Goal: Task Accomplishment & Management: Complete application form

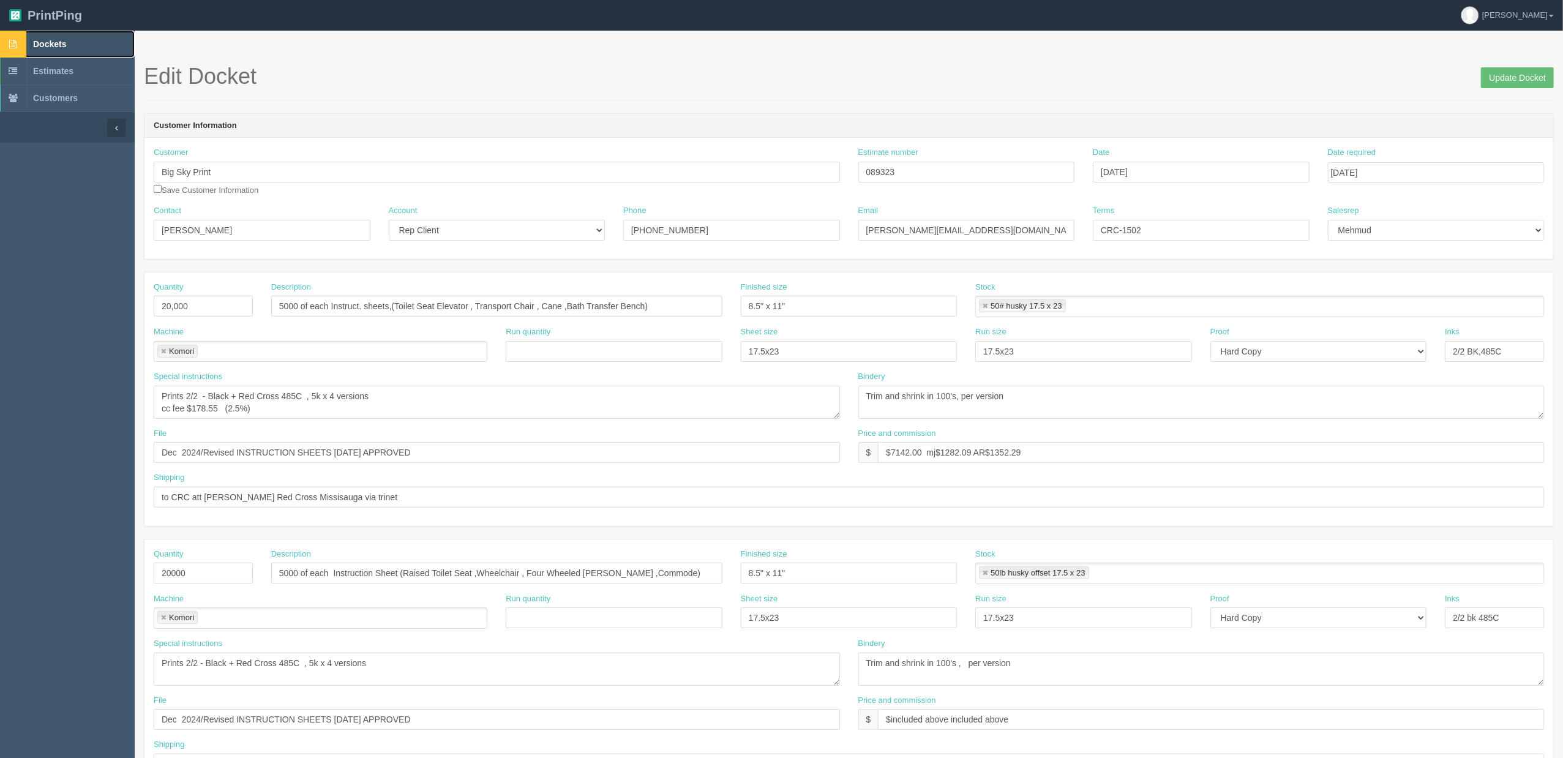
click at [79, 38] on link "Dockets" at bounding box center [67, 44] width 135 height 27
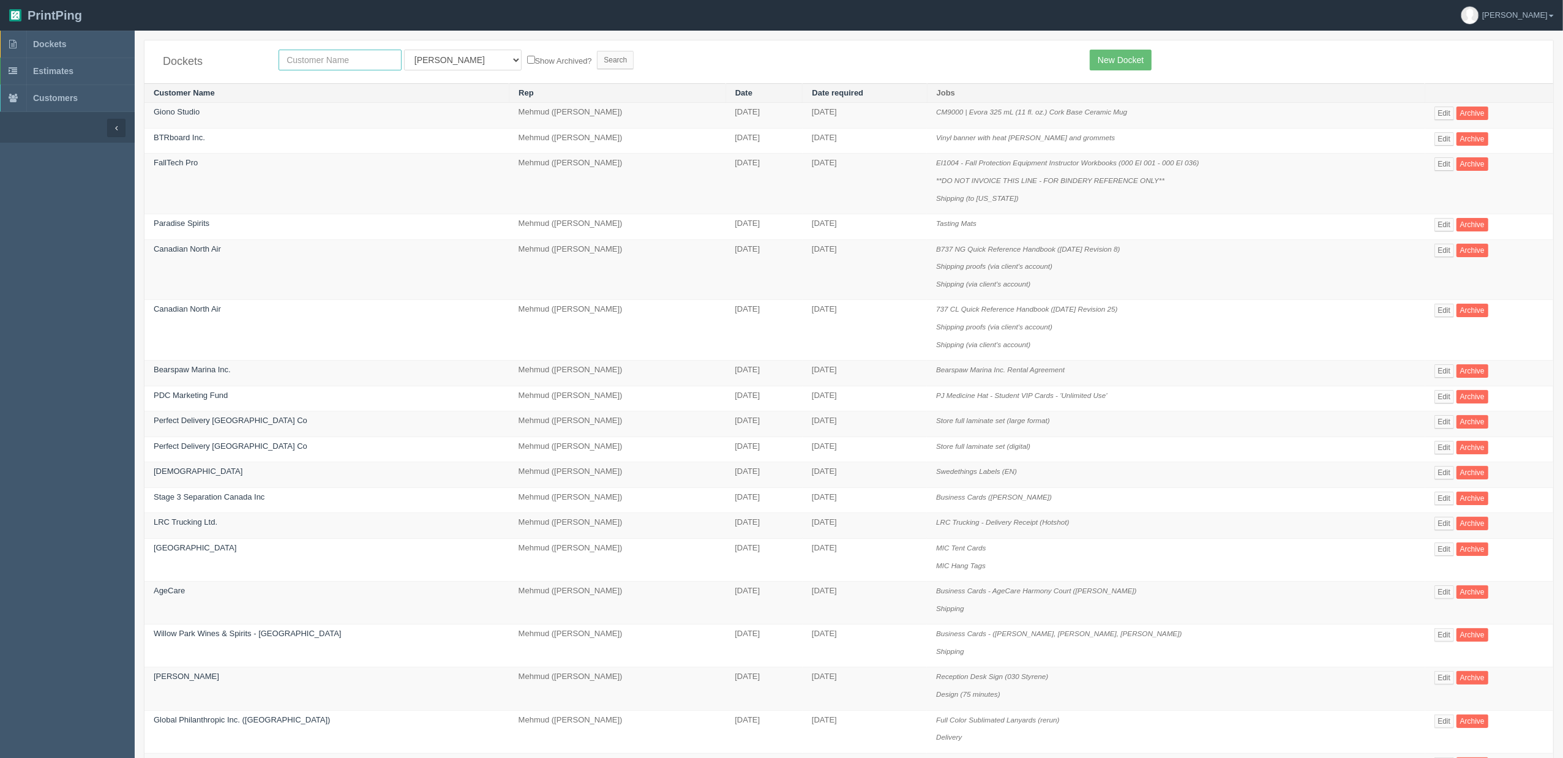
click at [320, 64] on input "text" at bounding box center [340, 60] width 123 height 21
type input "arterra"
click at [597, 51] on input "Search" at bounding box center [615, 60] width 37 height 18
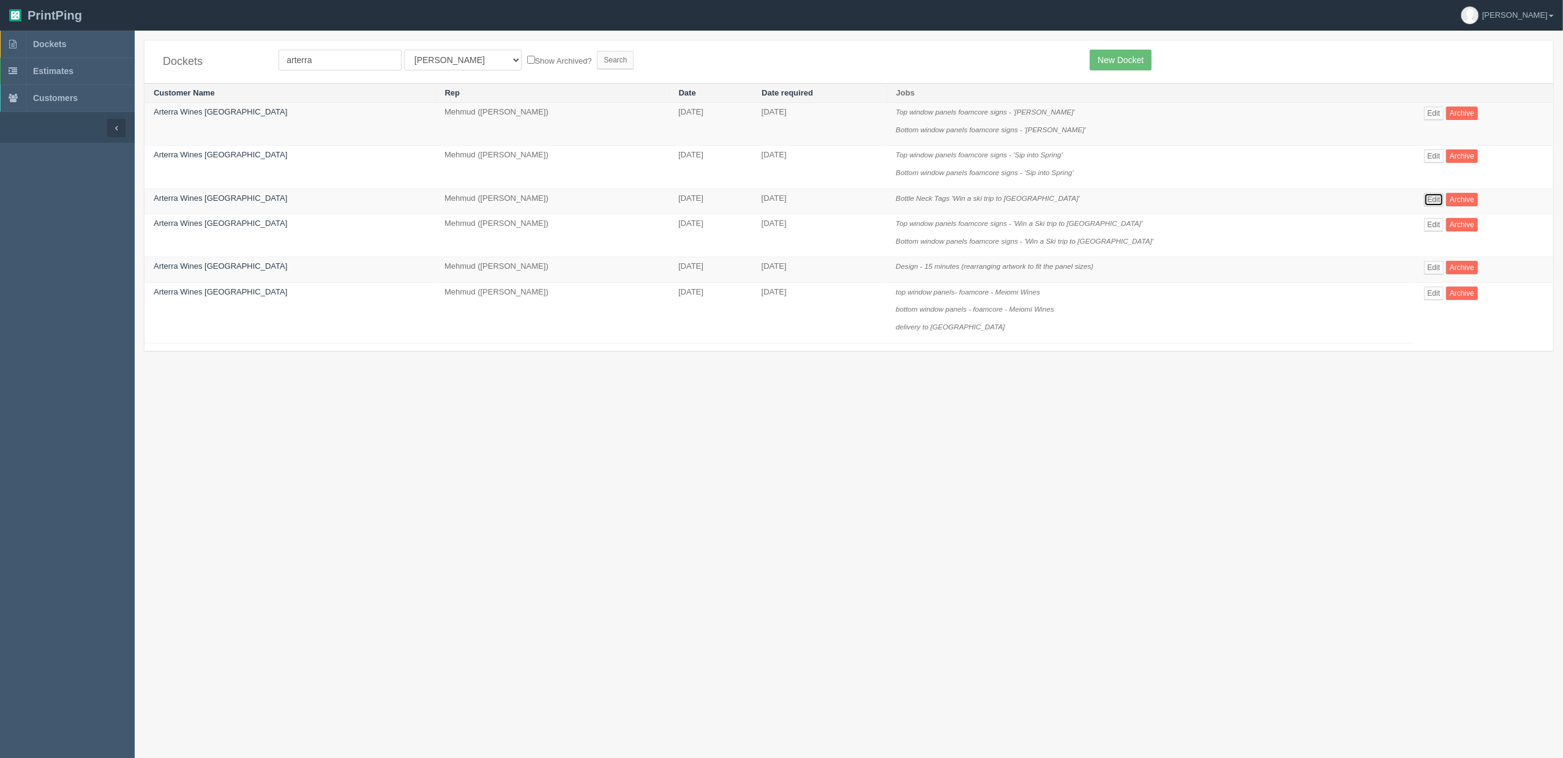
click at [1424, 199] on link "Edit" at bounding box center [1434, 199] width 20 height 13
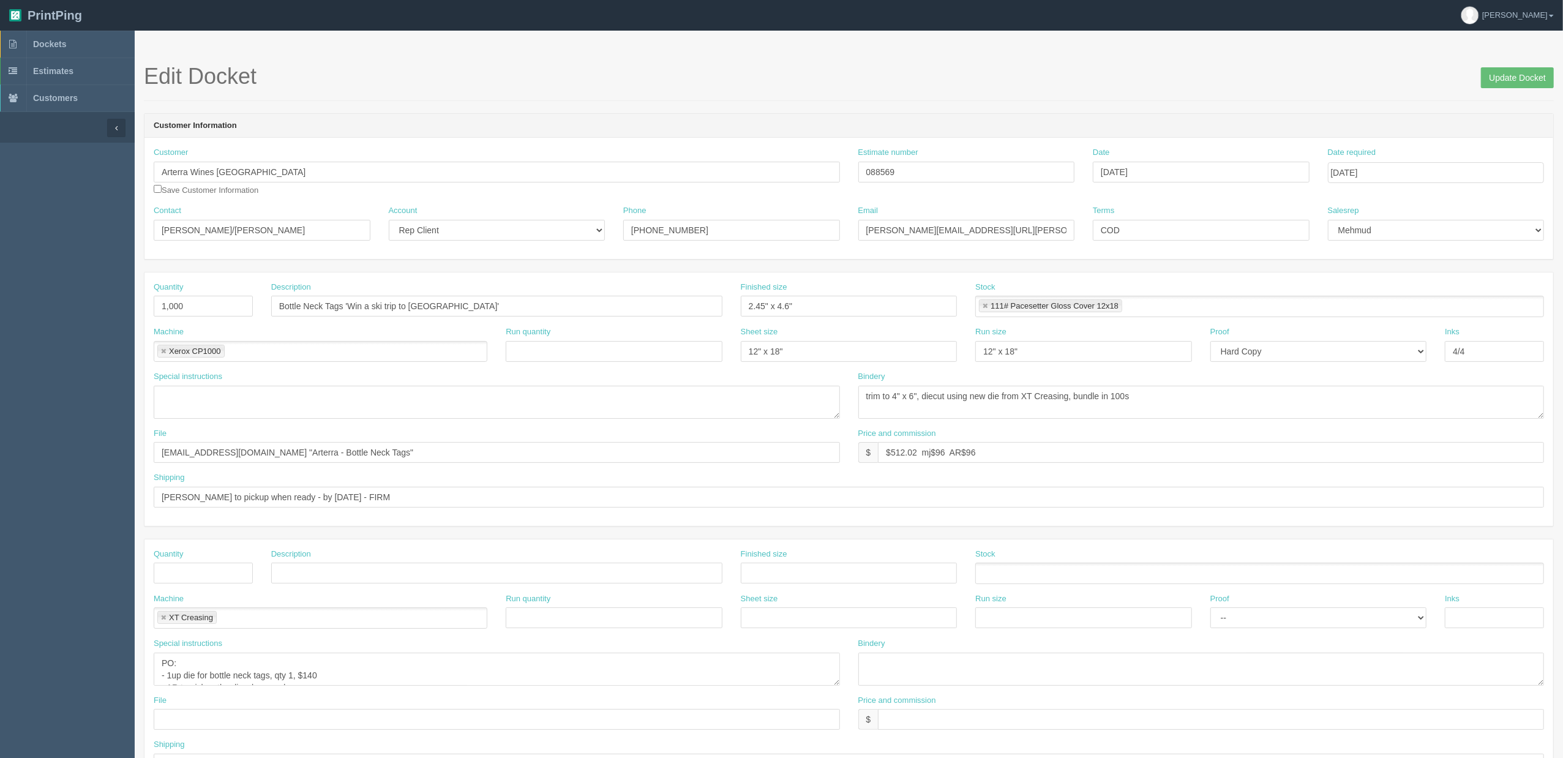
drag, startPoint x: 1014, startPoint y: 85, endPoint x: 1012, endPoint y: 93, distance: 8.9
click at [1014, 85] on h1 "Edit Docket Update Docket" at bounding box center [849, 76] width 1410 height 24
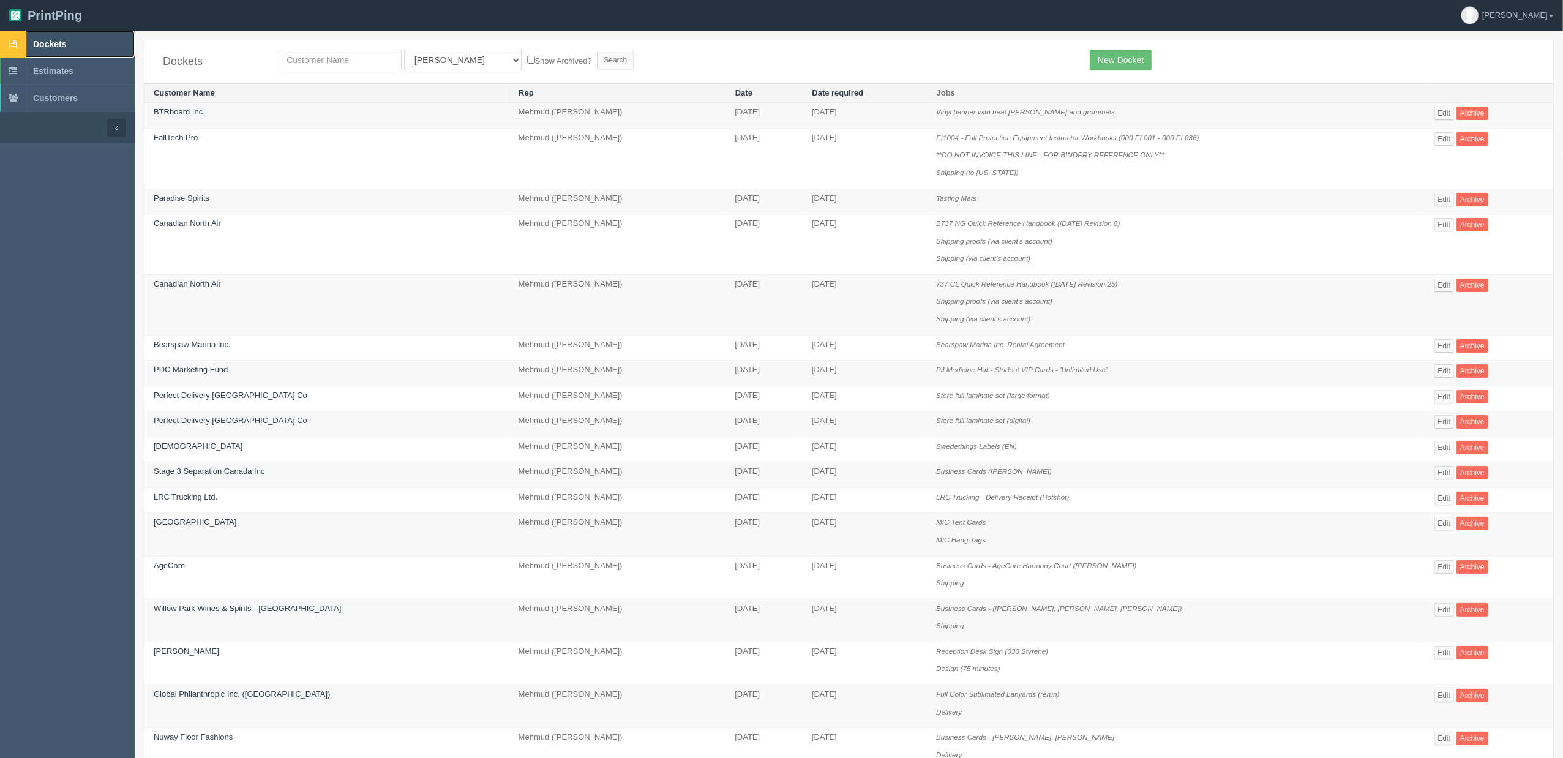
click at [76, 49] on link "Dockets" at bounding box center [67, 44] width 135 height 27
click at [333, 60] on input "text" at bounding box center [340, 60] width 123 height 21
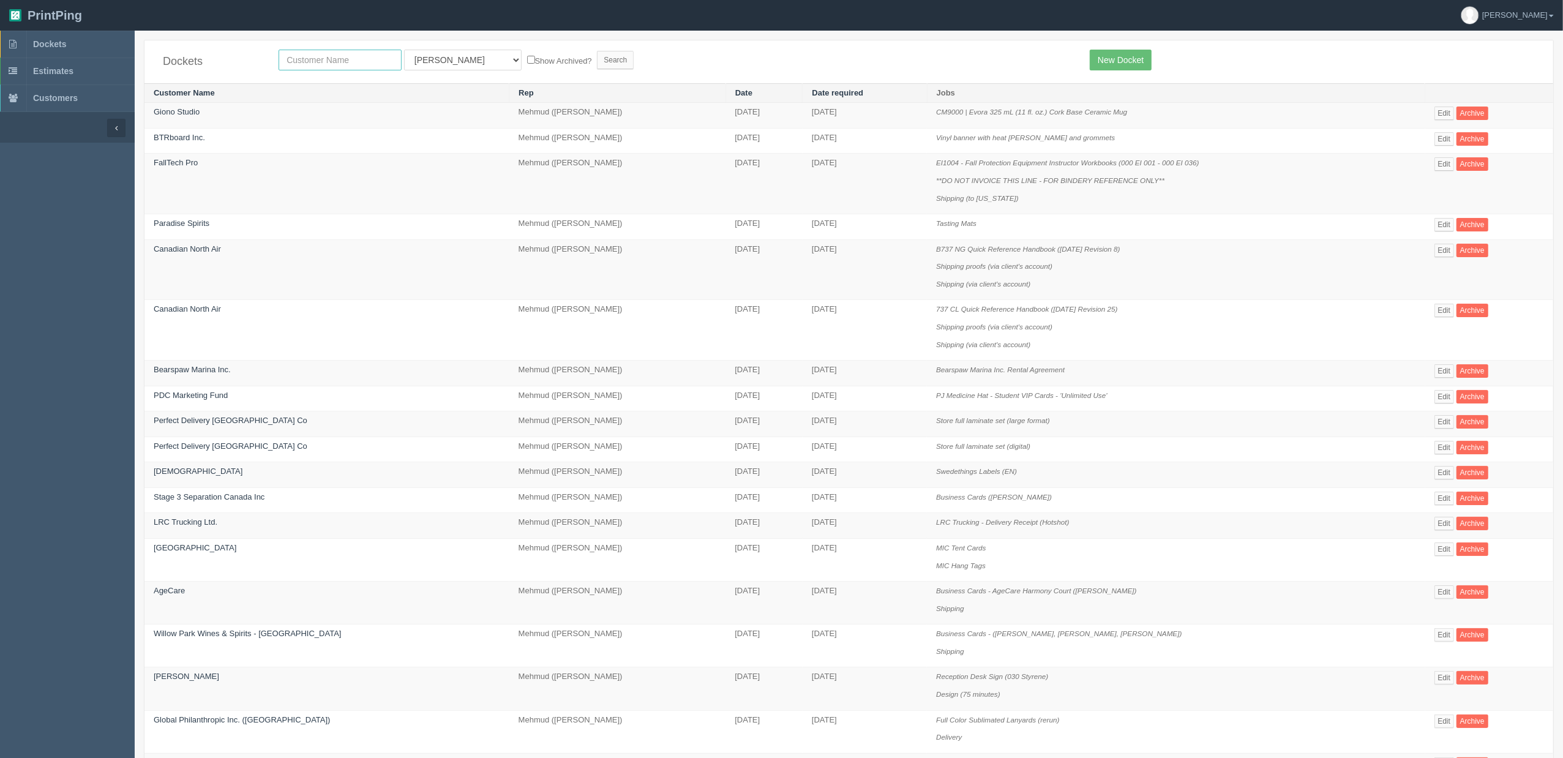
click at [333, 60] on input "text" at bounding box center [340, 60] width 123 height 21
type input "airport"
click at [597, 51] on input "Search" at bounding box center [615, 60] width 37 height 18
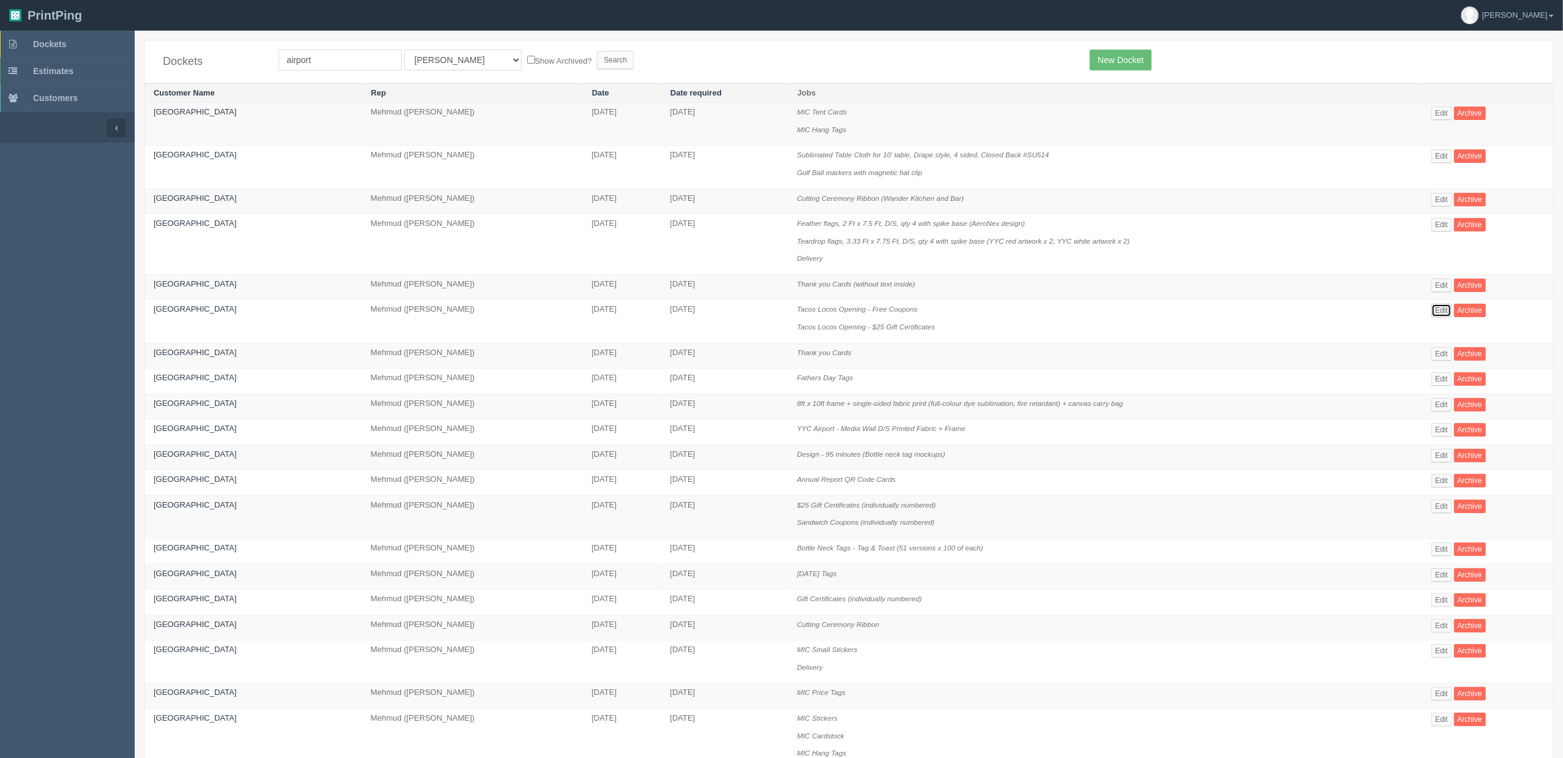
click at [1443, 312] on link "Edit" at bounding box center [1442, 310] width 20 height 13
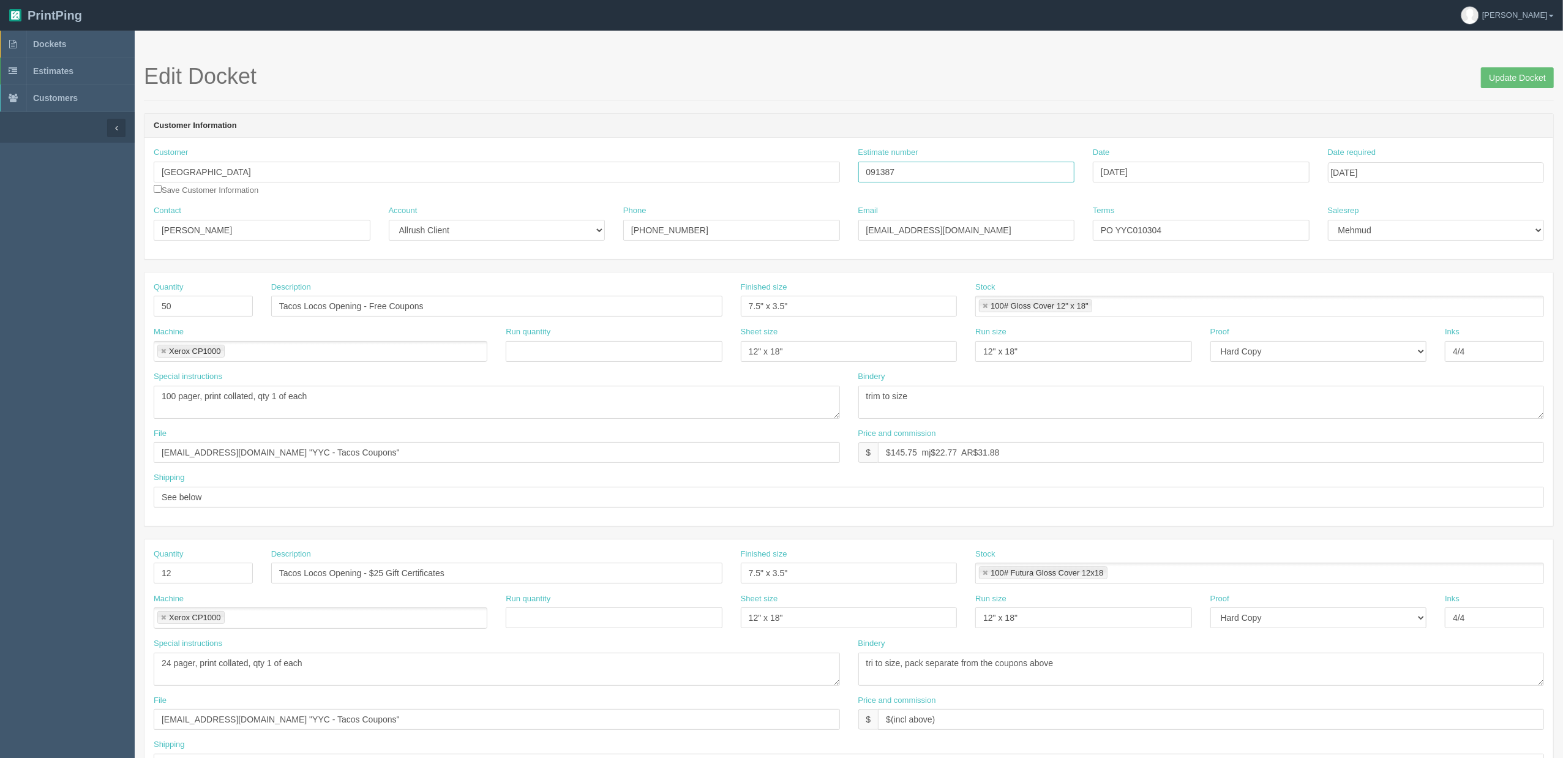
drag, startPoint x: 860, startPoint y: 182, endPoint x: 715, endPoint y: 182, distance: 144.5
click at [718, 182] on div "Customer Calgary International Airport Save Customer Information Estimate numbe…" at bounding box center [849, 176] width 1409 height 58
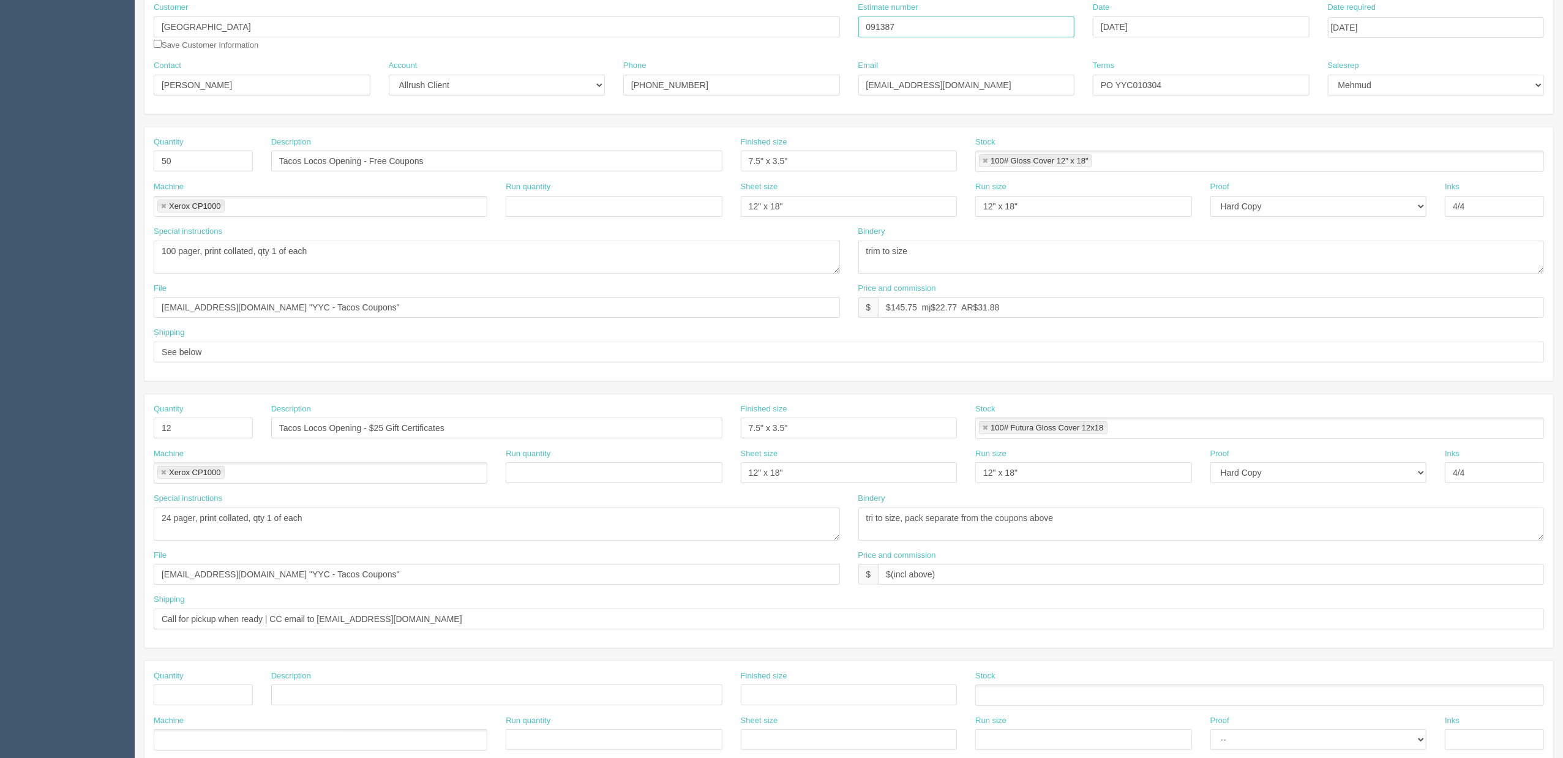
scroll to position [163, 0]
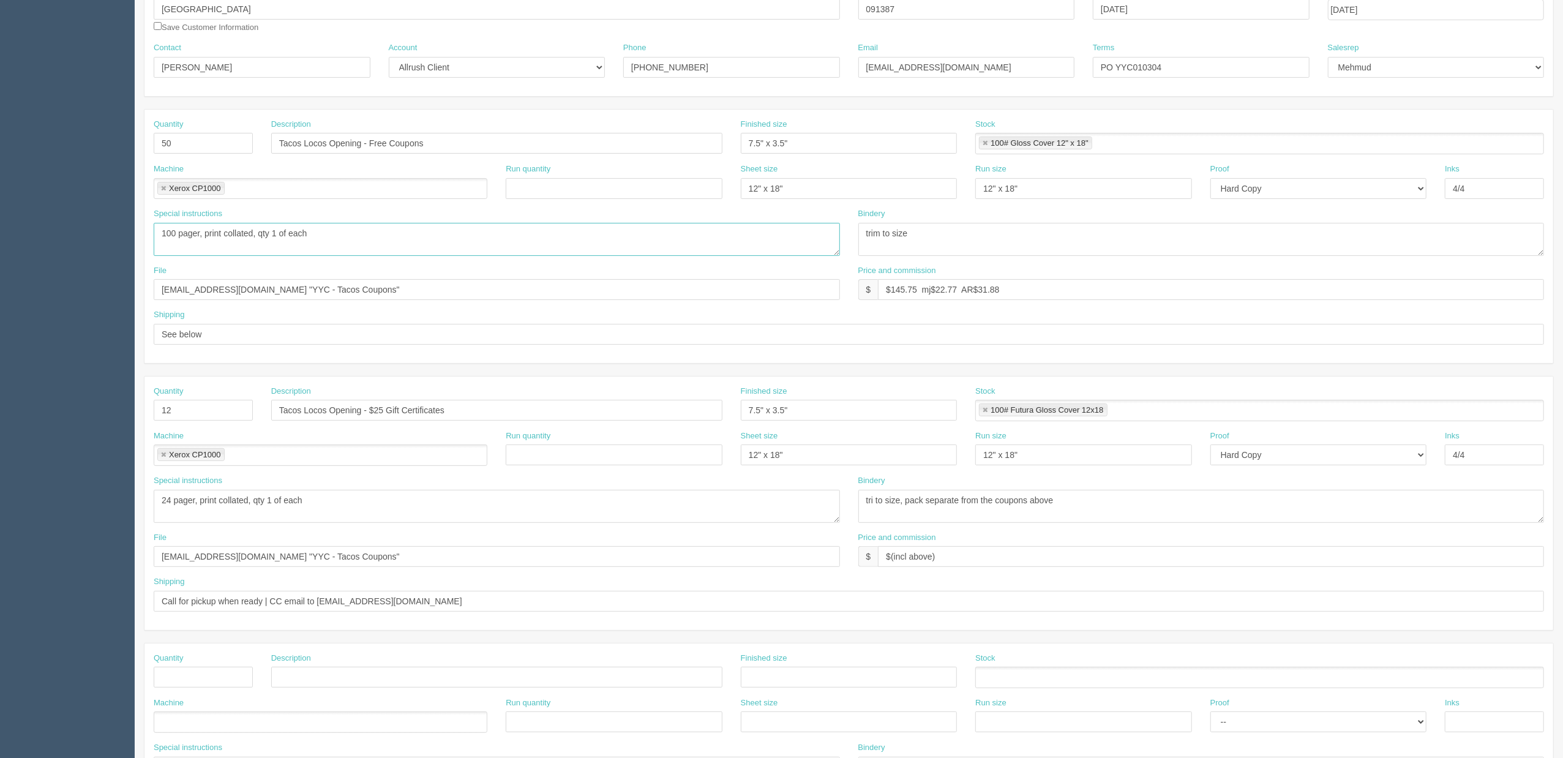
click at [225, 256] on textarea "100 pager, print collated, qty 1 of each" at bounding box center [497, 239] width 686 height 33
drag, startPoint x: 894, startPoint y: 292, endPoint x: 1643, endPoint y: 247, distance: 750.8
click at [1563, 247] on html "PrintPing Zack Edit account ( zack@allrush.ca ) Logout Dockets Estimates" at bounding box center [781, 393] width 1563 height 1112
click at [1032, 290] on input "$291.49 mj$ AR$" at bounding box center [1211, 289] width 666 height 21
drag, startPoint x: 934, startPoint y: 290, endPoint x: 1010, endPoint y: 340, distance: 90.9
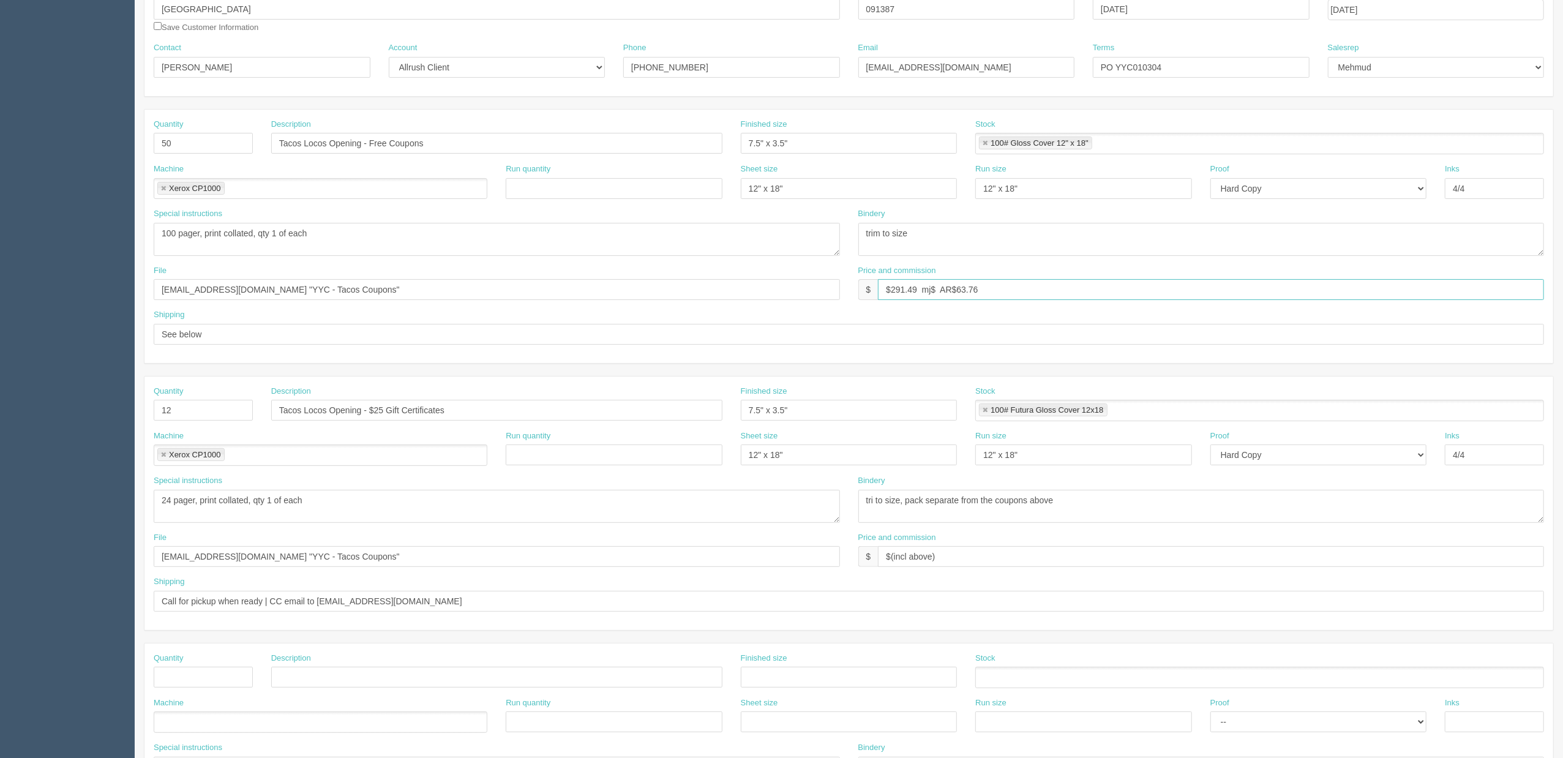
click at [936, 288] on input "$291.49 mj$ AR$63.76" at bounding box center [1211, 289] width 666 height 21
type input "$291.49 mj$45.55 AR$63.76"
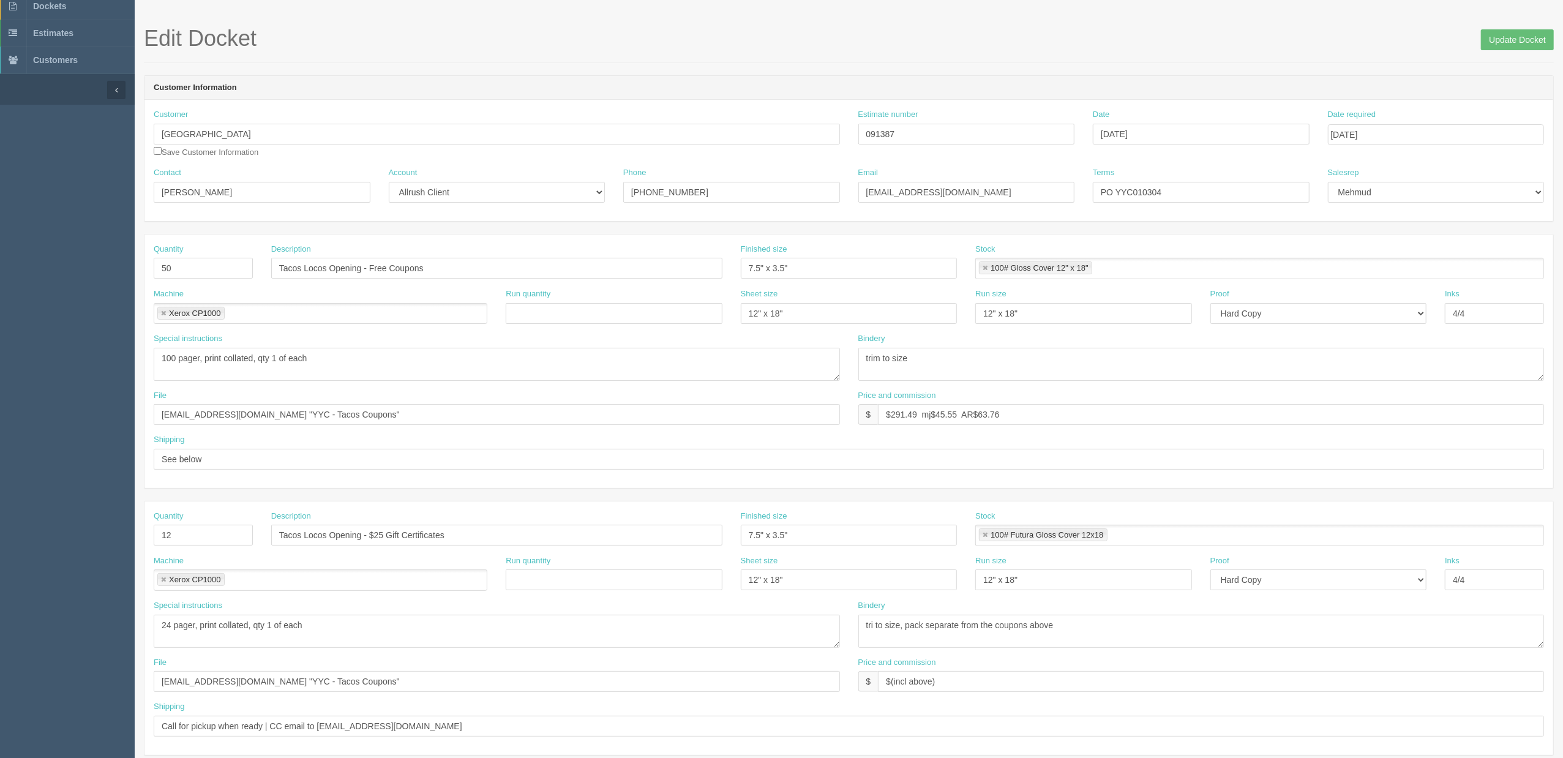
scroll to position [0, 0]
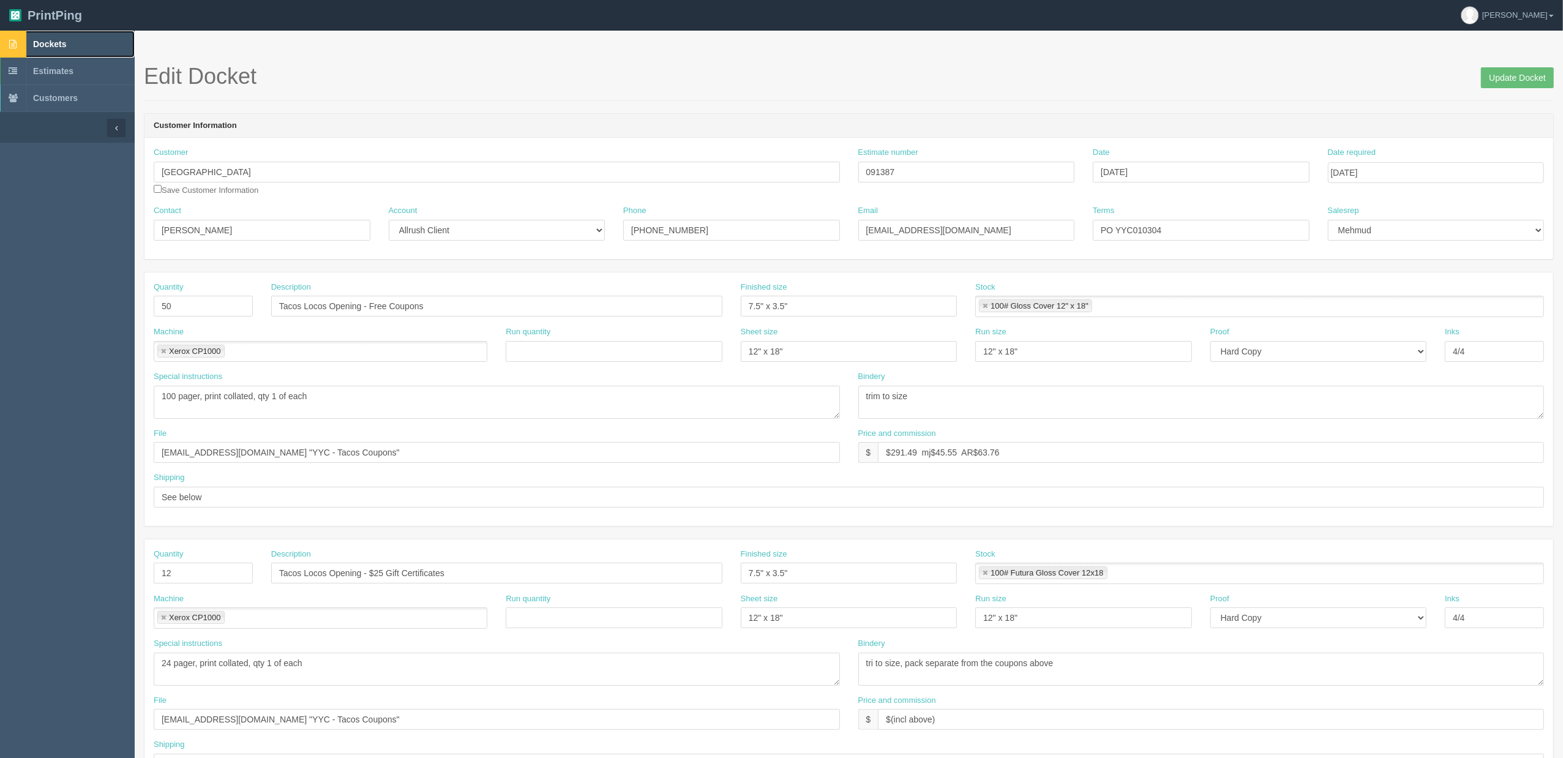
click at [50, 47] on span "Dockets" at bounding box center [49, 44] width 33 height 10
drag, startPoint x: 894, startPoint y: 168, endPoint x: 708, endPoint y: 168, distance: 185.5
click at [715, 168] on div "Customer Calgary International Airport Save Customer Information Estimate numbe…" at bounding box center [849, 176] width 1409 height 58
paste input "2216"
type input "092216"
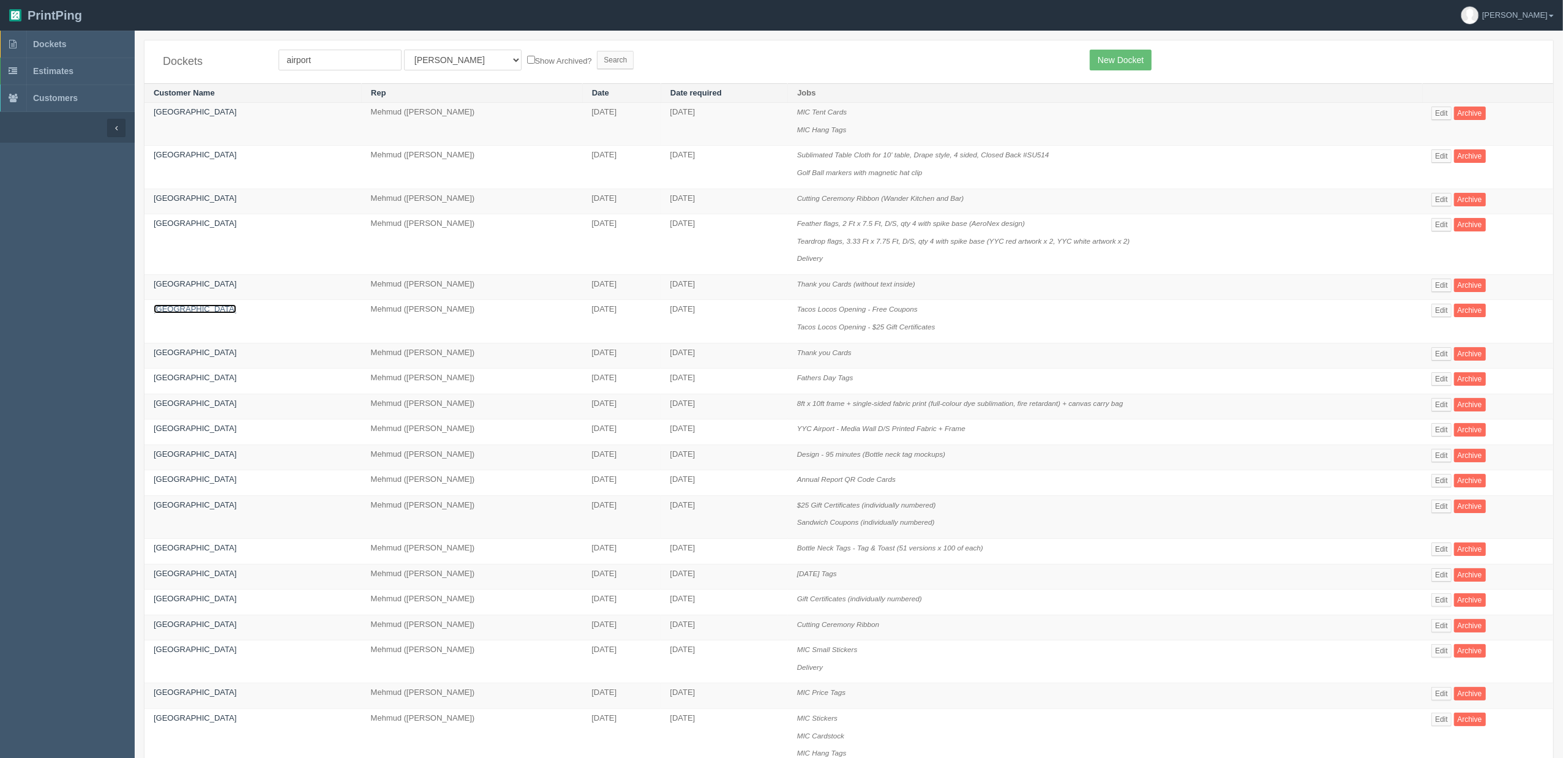
click at [222, 312] on link "Calgary International Airport" at bounding box center [195, 308] width 83 height 9
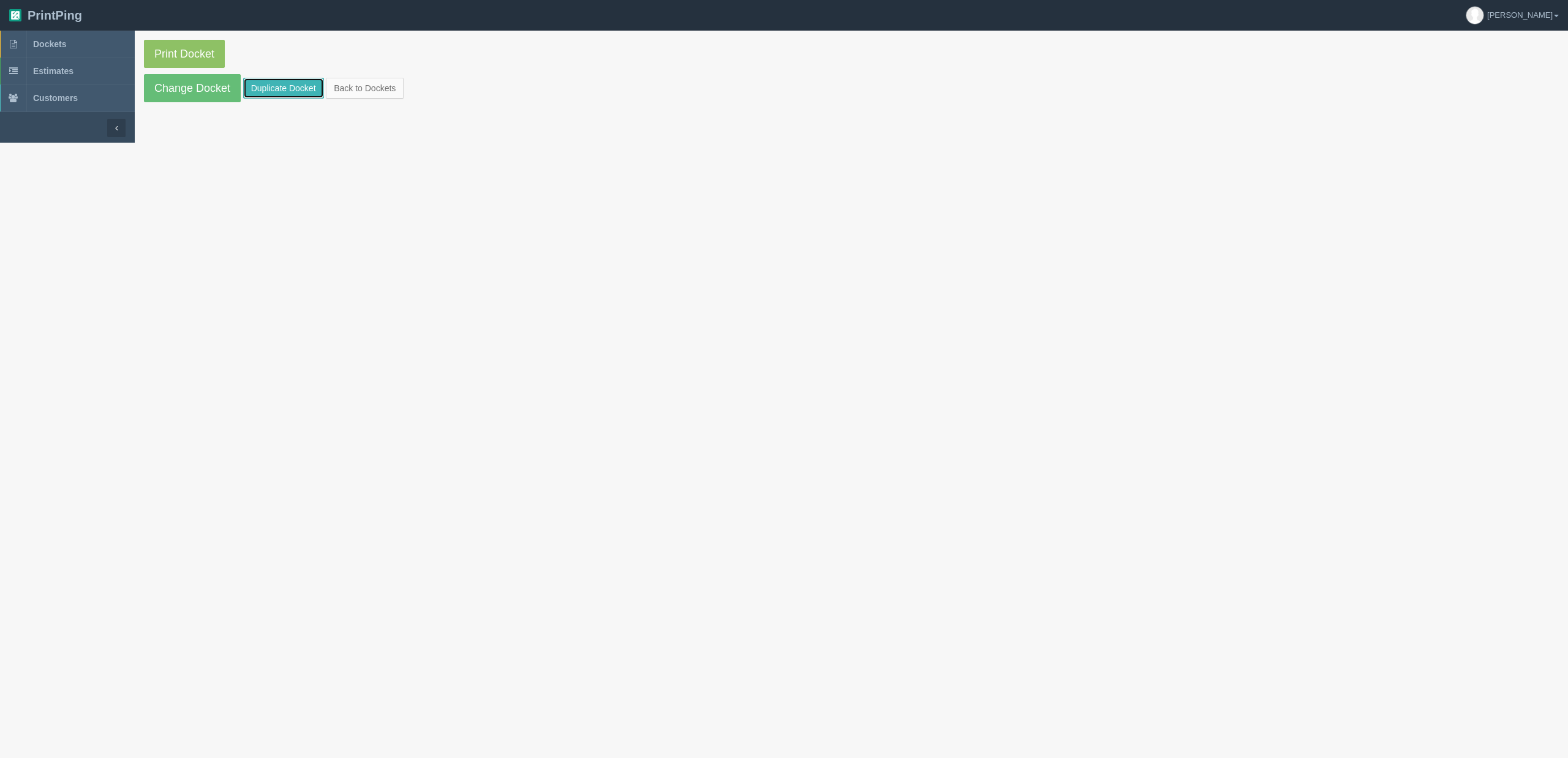
click at [285, 86] on link "Duplicate Docket" at bounding box center [283, 88] width 81 height 21
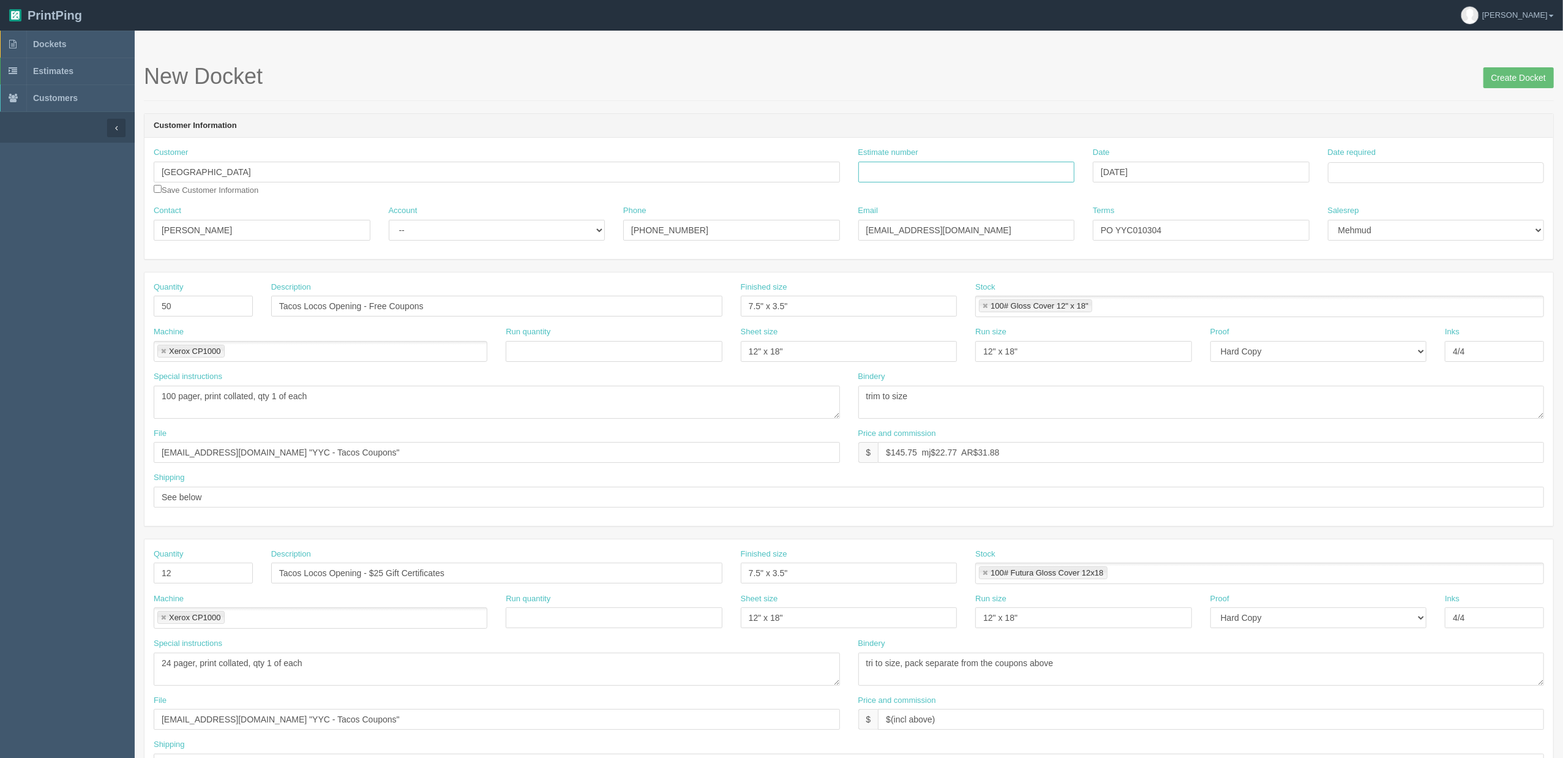
click at [909, 171] on input "Estimate number" at bounding box center [966, 172] width 217 height 21
paste input "092216"
type input "092216"
click at [1374, 170] on input "Date required" at bounding box center [1436, 172] width 217 height 21
click at [1387, 309] on td "27" at bounding box center [1389, 308] width 18 height 18
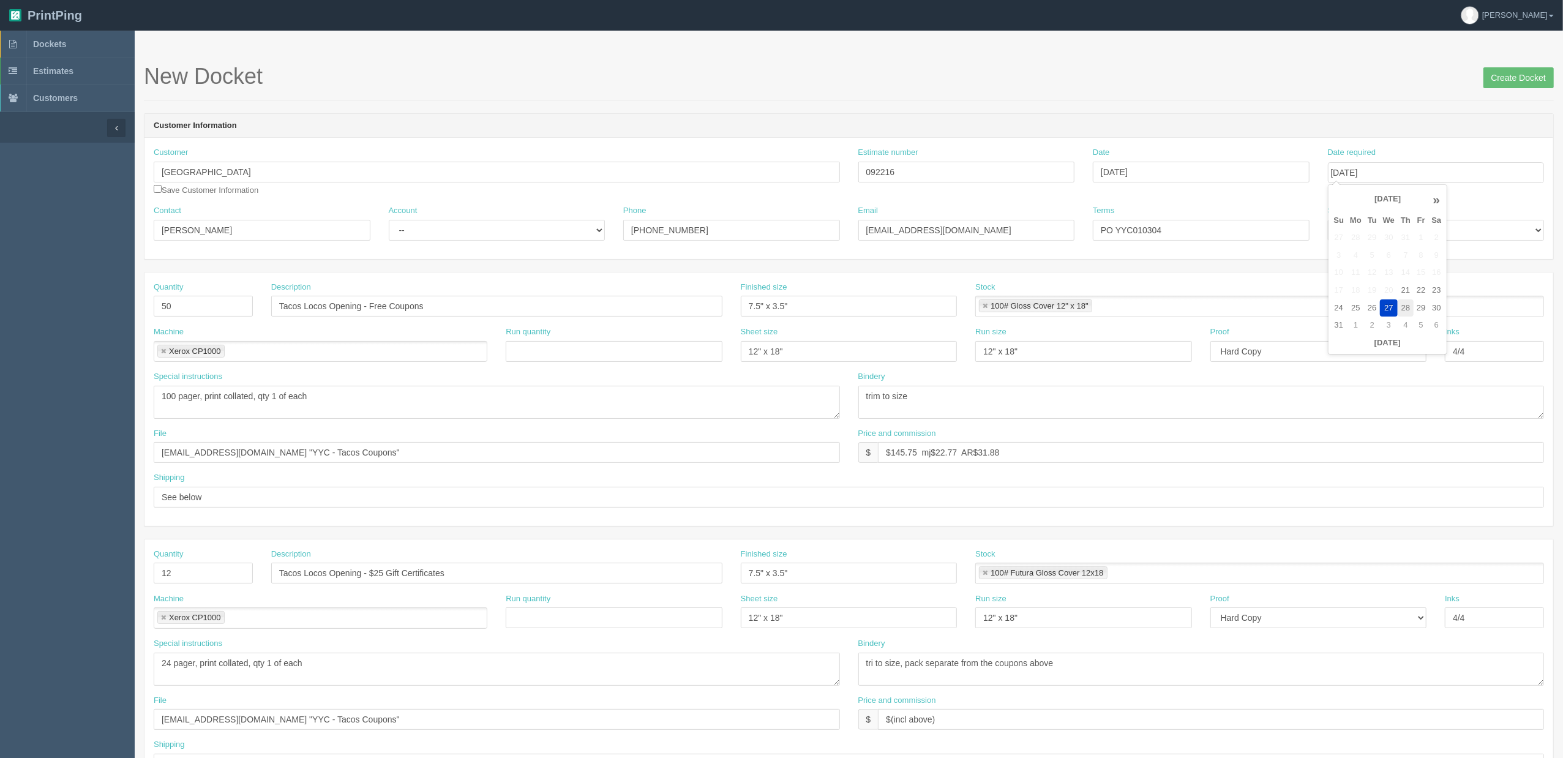
click at [1405, 305] on td "28" at bounding box center [1406, 308] width 16 height 18
type input "August 28, 2025"
click at [1189, 105] on form "New Docket Create Docket Customer Information Customer Calgary International Ai…" at bounding box center [849, 578] width 1410 height 1029
drag, startPoint x: 365, startPoint y: 453, endPoint x: -34, endPoint y: 449, distance: 398.6
click at [0, 449] on html "PrintPing Zack Edit account ( zack@allrush.ca ) Logout Dockets Estimates" at bounding box center [781, 556] width 1563 height 1112
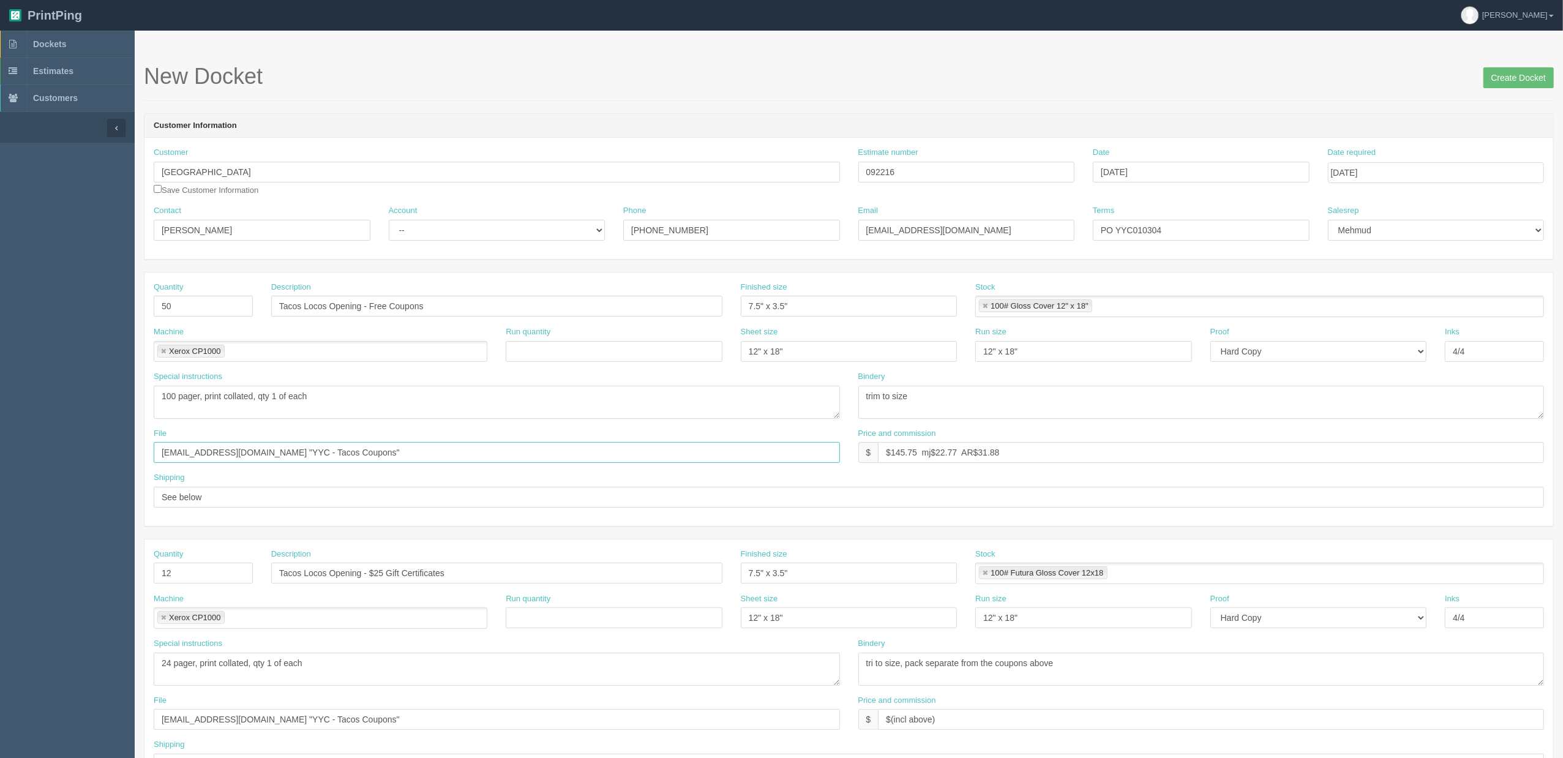
paste input "Z:\C\Calgary International Airport\2025\August 2025\Coupons"
type input "Z:\C\Calgary International Airport\2025\August 2025\Coupons"
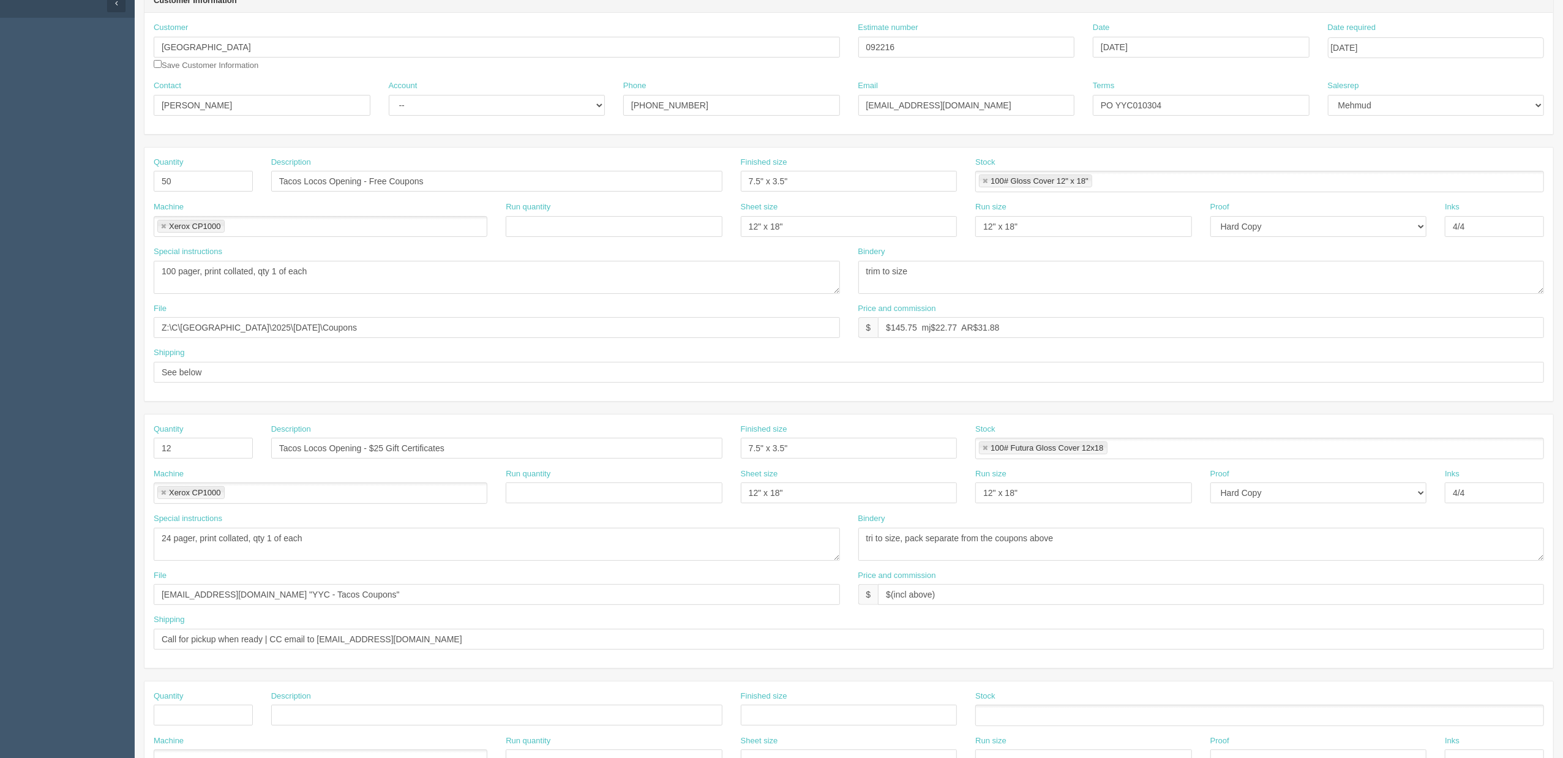
scroll to position [163, 0]
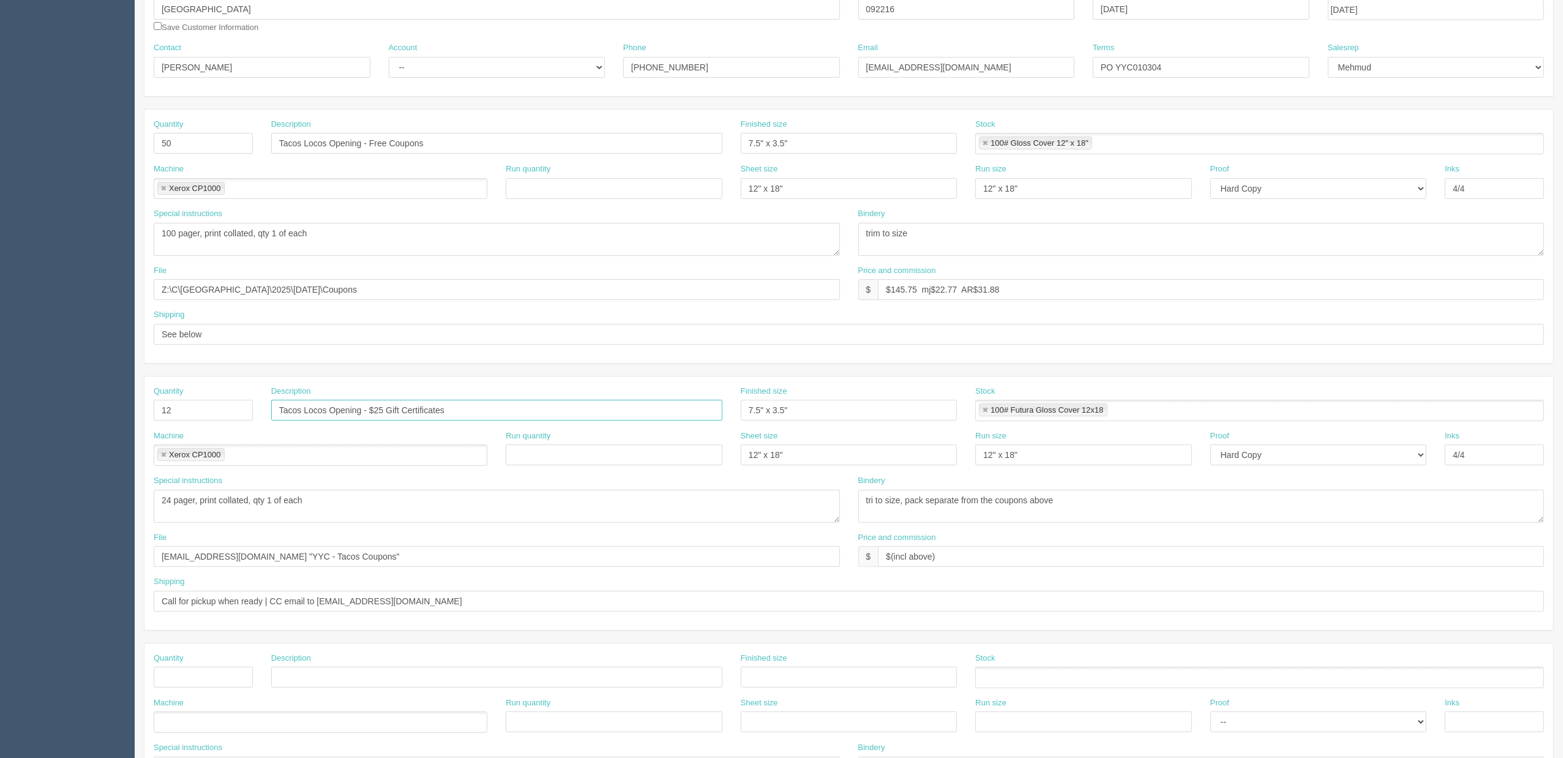
drag, startPoint x: 483, startPoint y: 409, endPoint x: 88, endPoint y: 420, distance: 395.1
click at [73, 410] on section "Dockets Estimates Customers" at bounding box center [781, 408] width 1563 height 1081
click at [374, 410] on input "Tacos Locos Opening - $25 Gift Certificates" at bounding box center [496, 410] width 451 height 21
drag, startPoint x: 364, startPoint y: 410, endPoint x: 219, endPoint y: 411, distance: 145.1
click at [220, 411] on div "Quantity 12 Description Tacos Locos Opening - $25 Gift Certificates Finished si…" at bounding box center [849, 408] width 1409 height 45
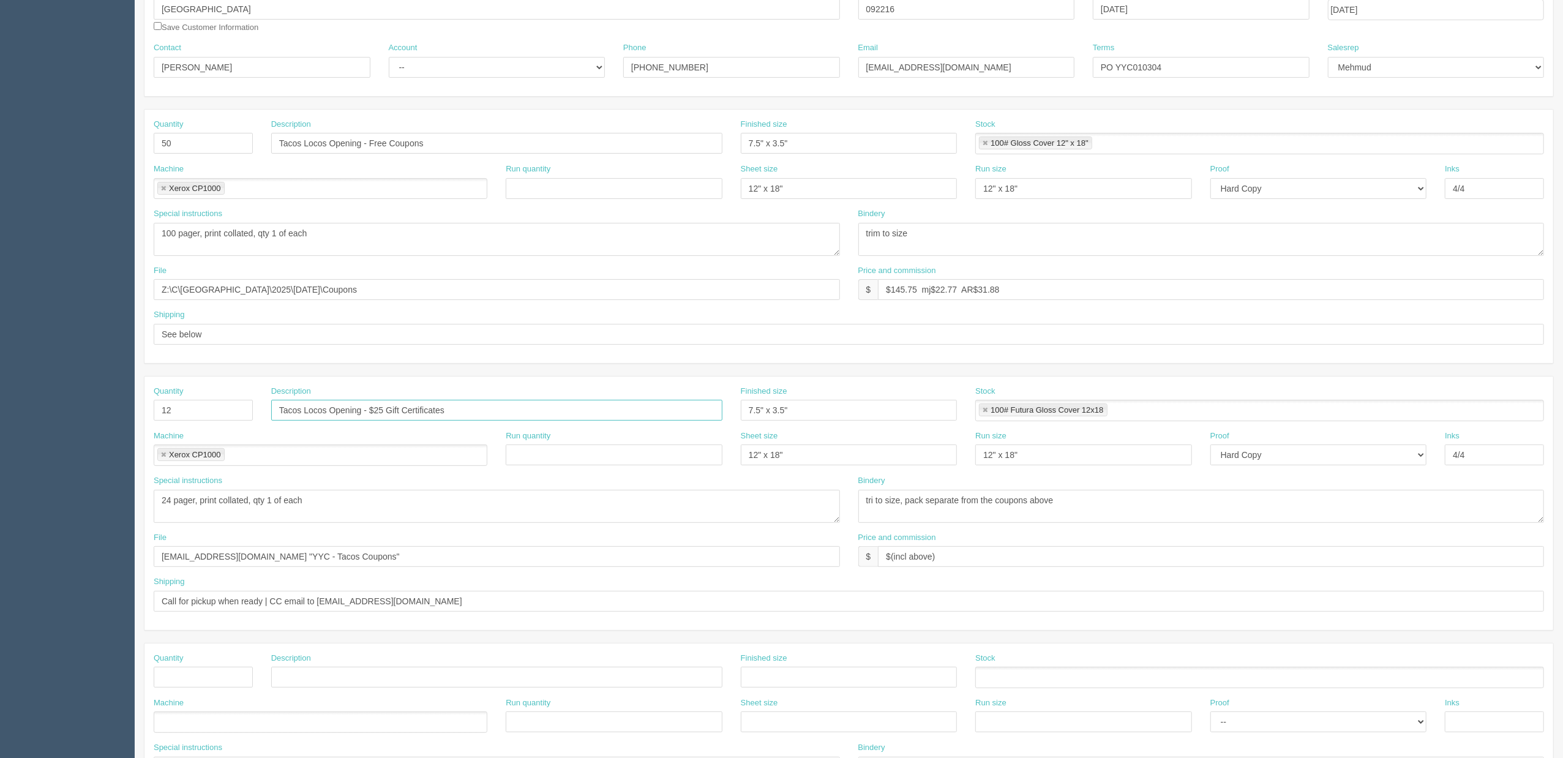
paste input "Crafted Calgary Opening - Social Giveaway CGs - FINAL print"
type input "Crafted Calgary Opening - Social Giveaway CGs - $25 Gift Certificates"
drag, startPoint x: 365, startPoint y: 143, endPoint x: 177, endPoint y: 140, distance: 188.0
click at [178, 140] on div "Quantity 50 Description Tacos Locos Opening - Free Coupons Finished size 7.5" x…" at bounding box center [849, 141] width 1409 height 45
paste input "Crafted Opening - Free Appy Coupon - FINAL print"
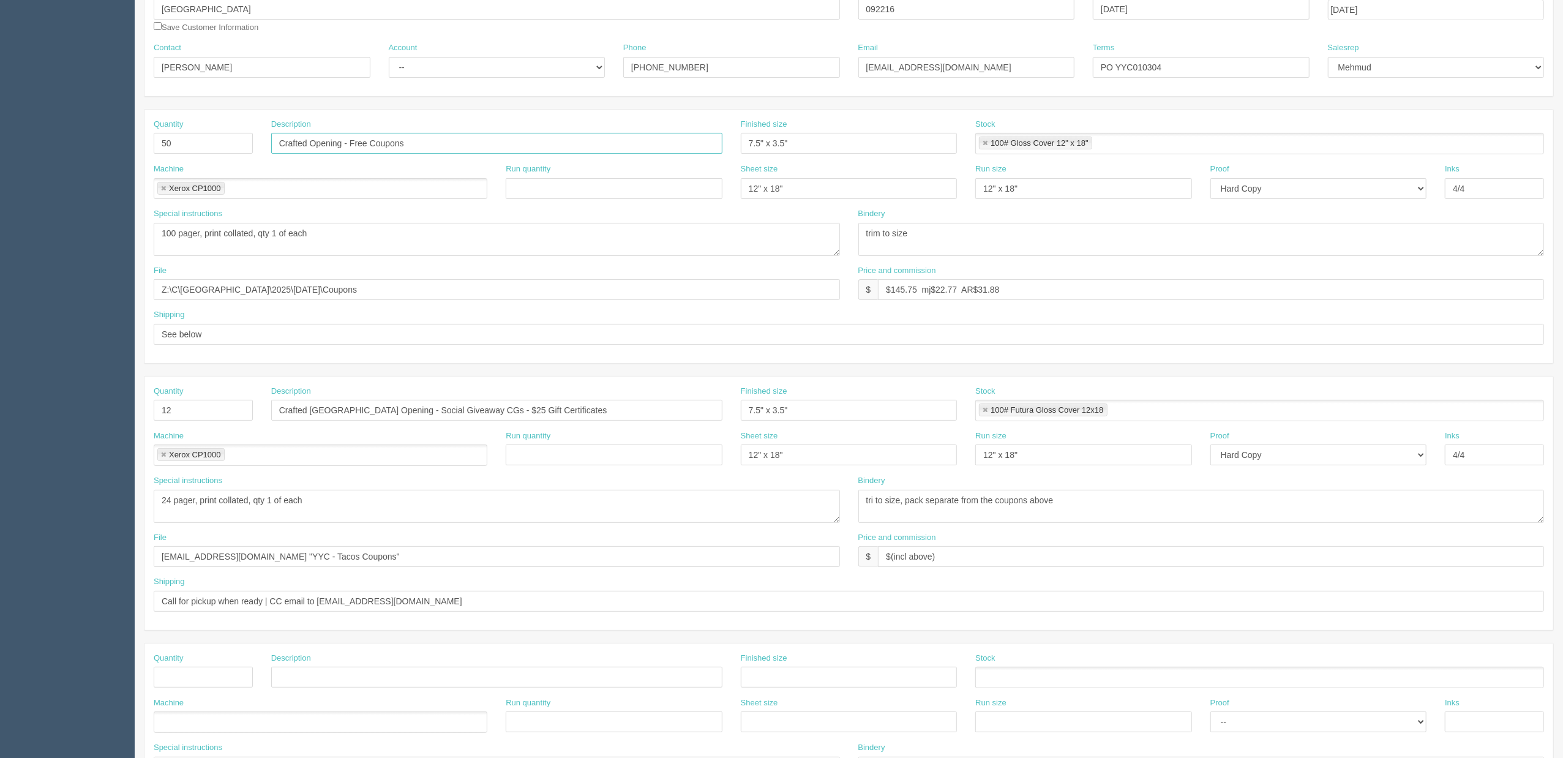
type input "Crafted Opening - Free Coupons"
drag, startPoint x: 415, startPoint y: 291, endPoint x: -109, endPoint y: 290, distance: 523.5
click at [0, 290] on html "PrintPing Zack Edit account ( zack@allrush.ca ) Logout Dockets Estimates" at bounding box center [781, 393] width 1563 height 1112
drag, startPoint x: 358, startPoint y: 554, endPoint x: -34, endPoint y: 563, distance: 391.4
click at [0, 563] on html "PrintPing Zack Edit account ( zack@allrush.ca ) Logout Dockets Estimates" at bounding box center [781, 393] width 1563 height 1112
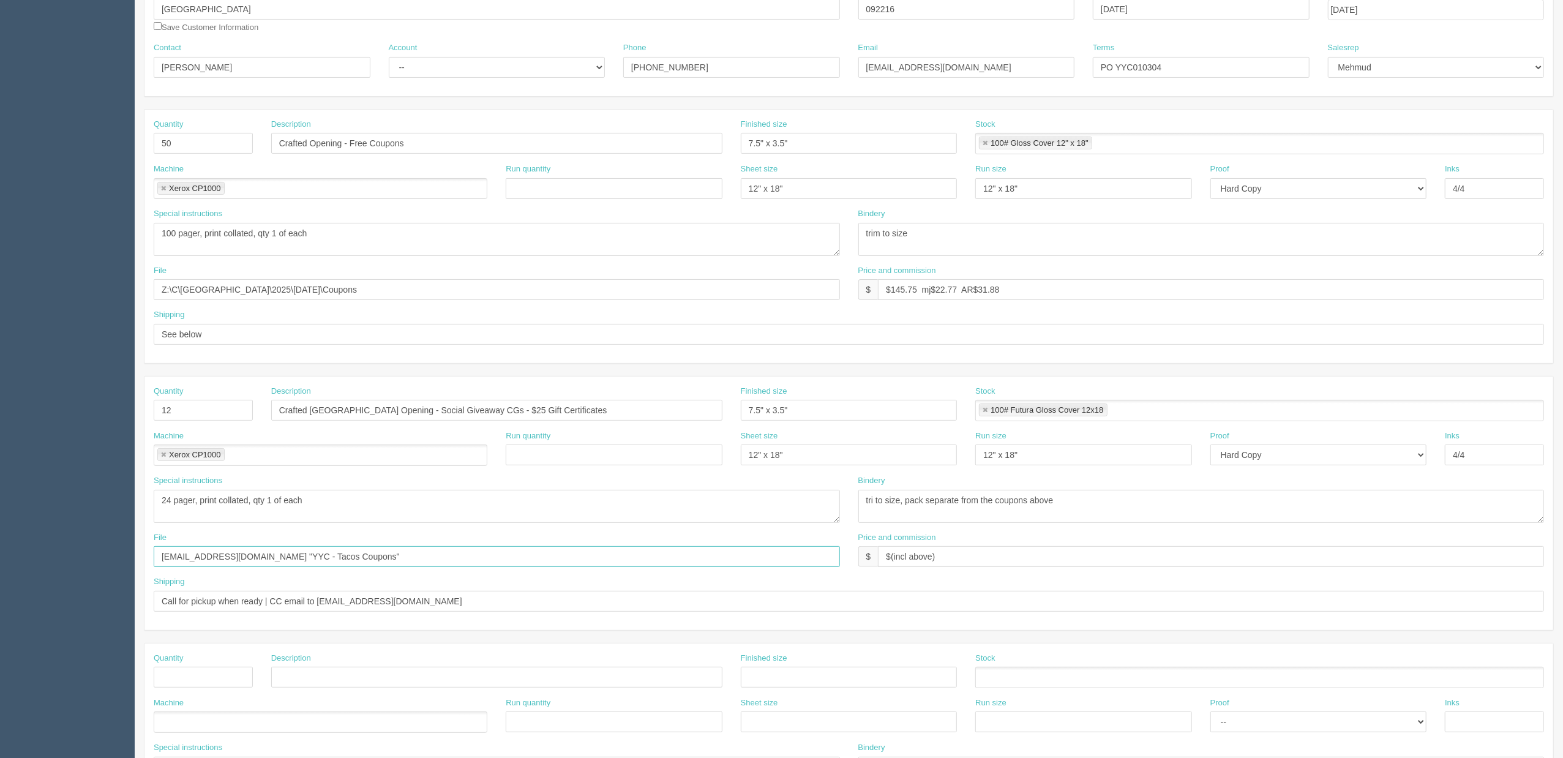
paste input "Z:\C\Calgary International Airport\2025\August 2025\Coupons"
type input "Z:\C\Calgary International Airport\2025\August 2025\Coupons"
click at [415, 607] on input "Call for pickup when ready | CC email to payables@yyc.com" at bounding box center [849, 601] width 1391 height 21
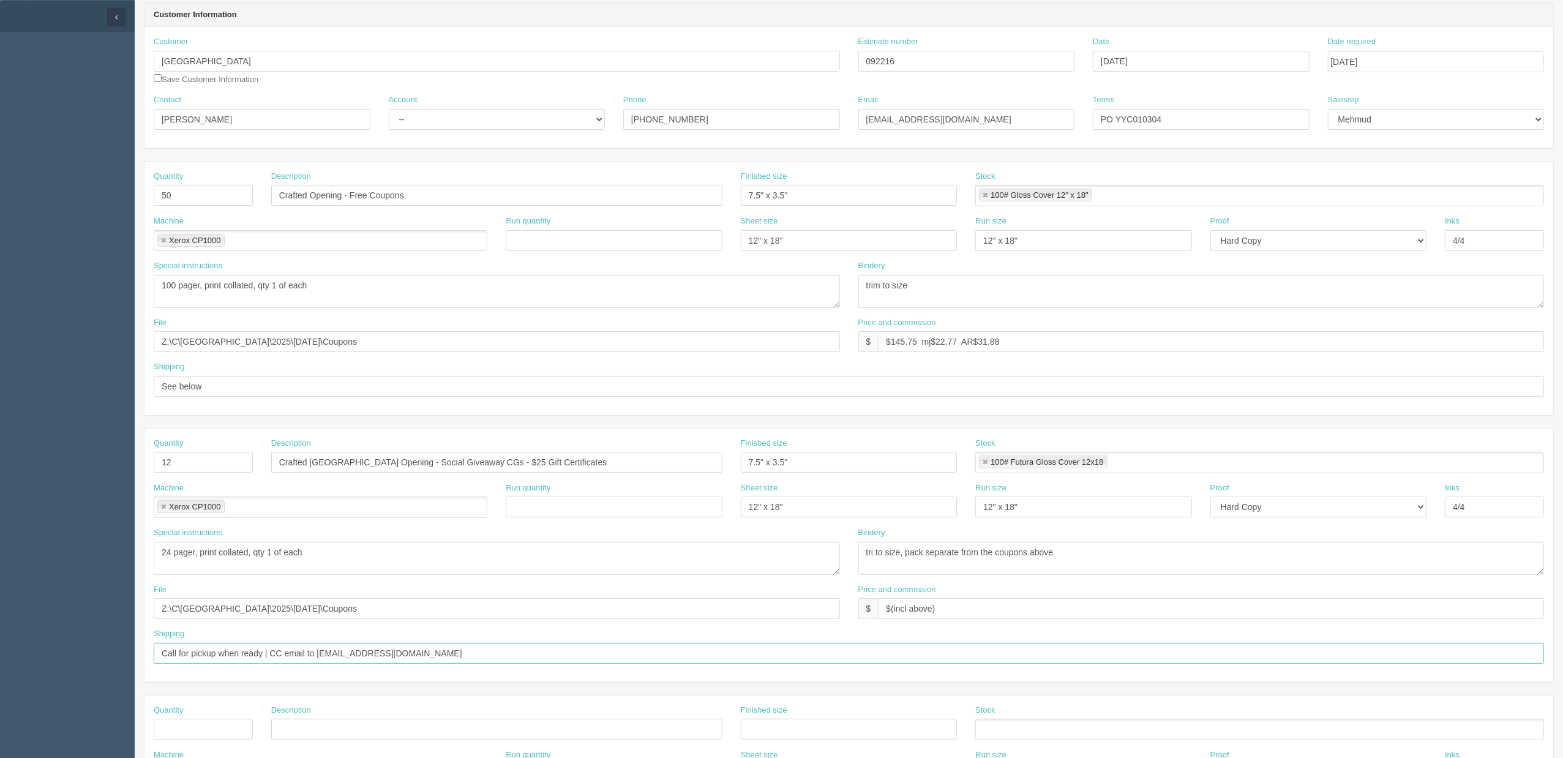
scroll to position [81, 0]
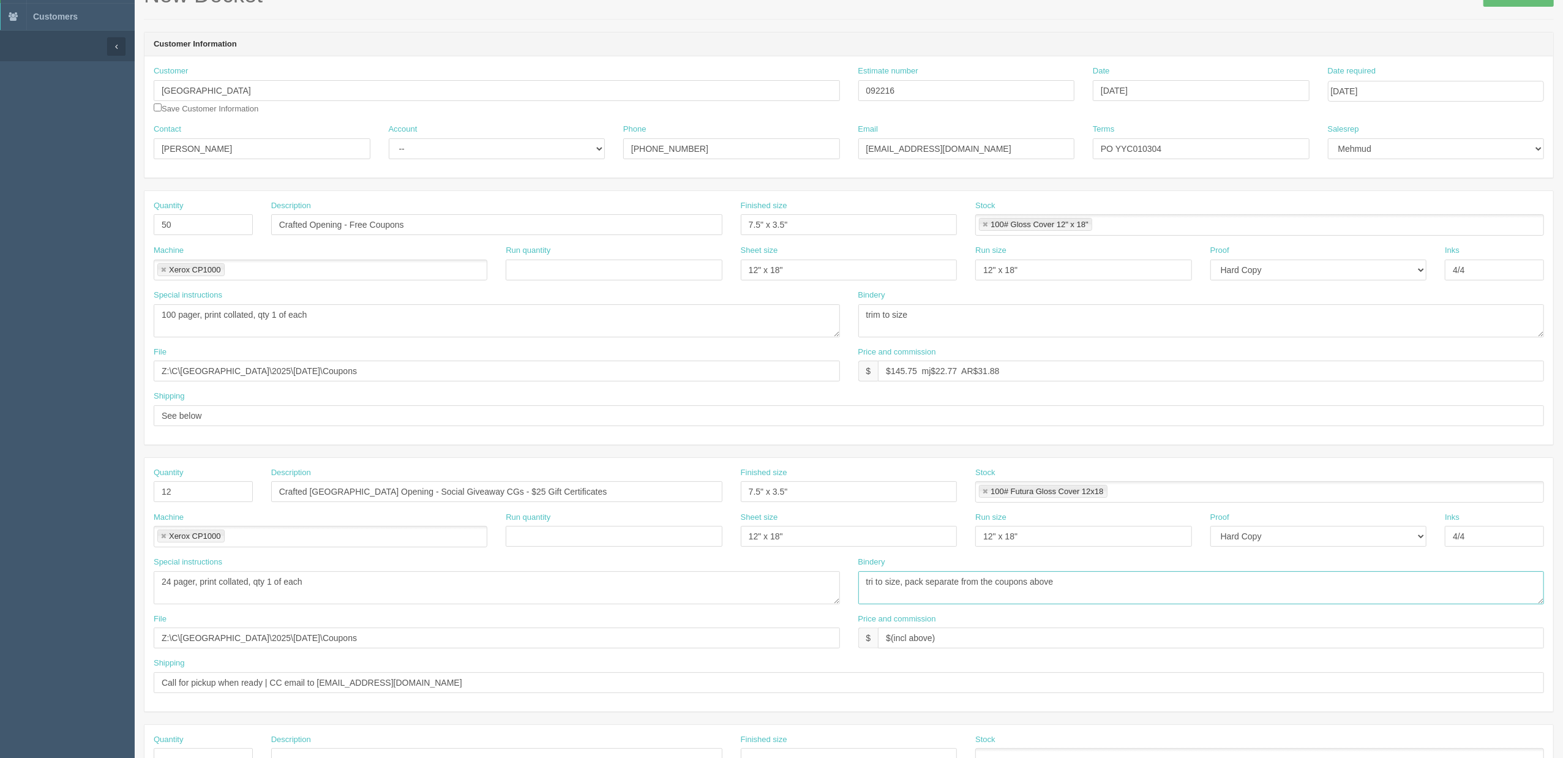
click at [1144, 596] on textarea "tri to size, pack separate from the coupons above" at bounding box center [1201, 587] width 686 height 33
click at [468, 152] on select "-- Existing Client Allrush Client Rep Client" at bounding box center [497, 148] width 217 height 21
select select "Allrush Client"
click at [389, 138] on select "-- Existing Client Allrush Client Rep Client" at bounding box center [497, 148] width 217 height 21
drag, startPoint x: 866, startPoint y: 84, endPoint x: 676, endPoint y: 84, distance: 189.8
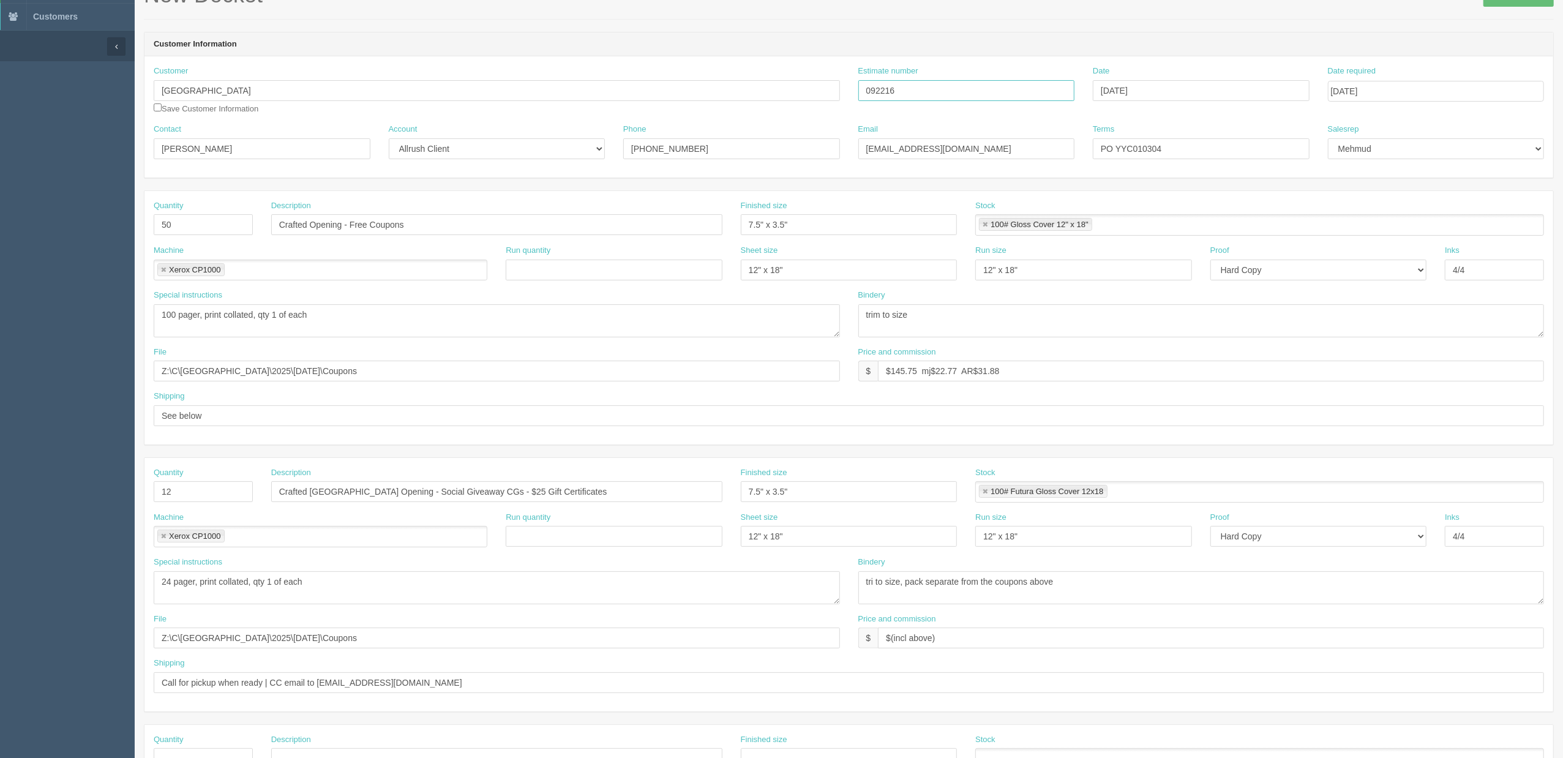
click at [676, 84] on div "Customer Calgary International Airport Save Customer Information Estimate numbe…" at bounding box center [849, 95] width 1409 height 58
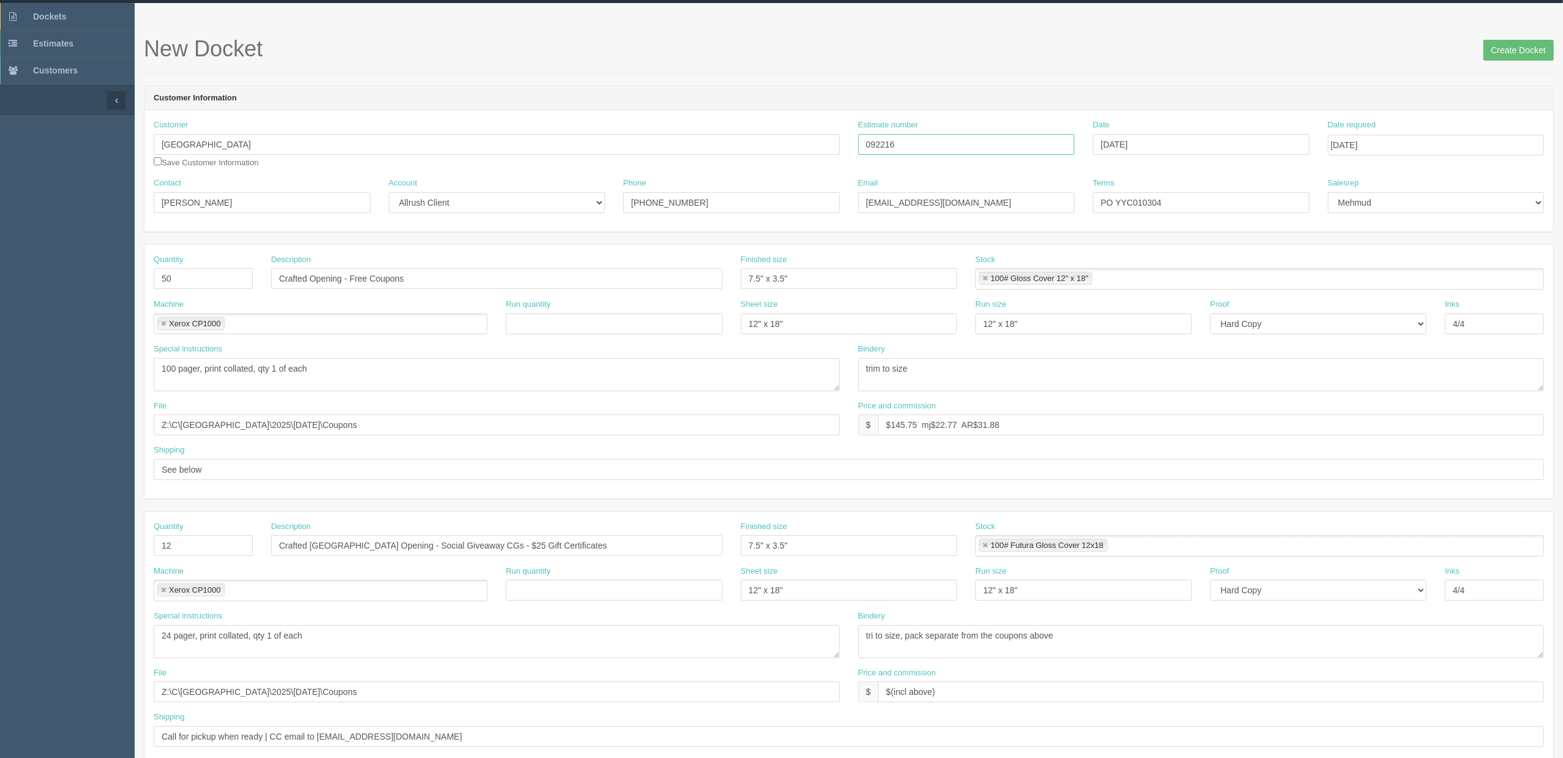
scroll to position [0, 0]
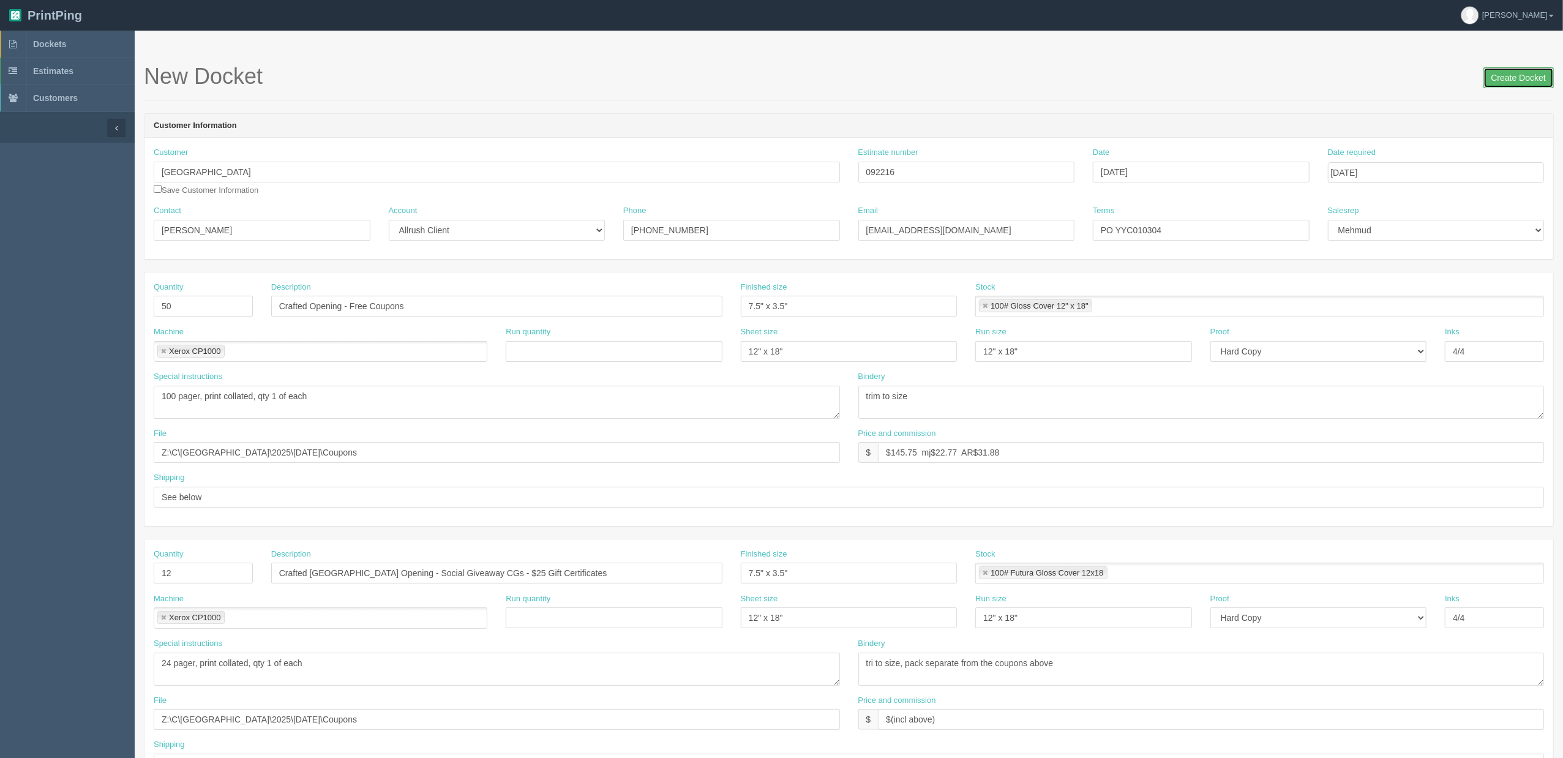
click at [1511, 78] on input "Create Docket" at bounding box center [1519, 77] width 70 height 21
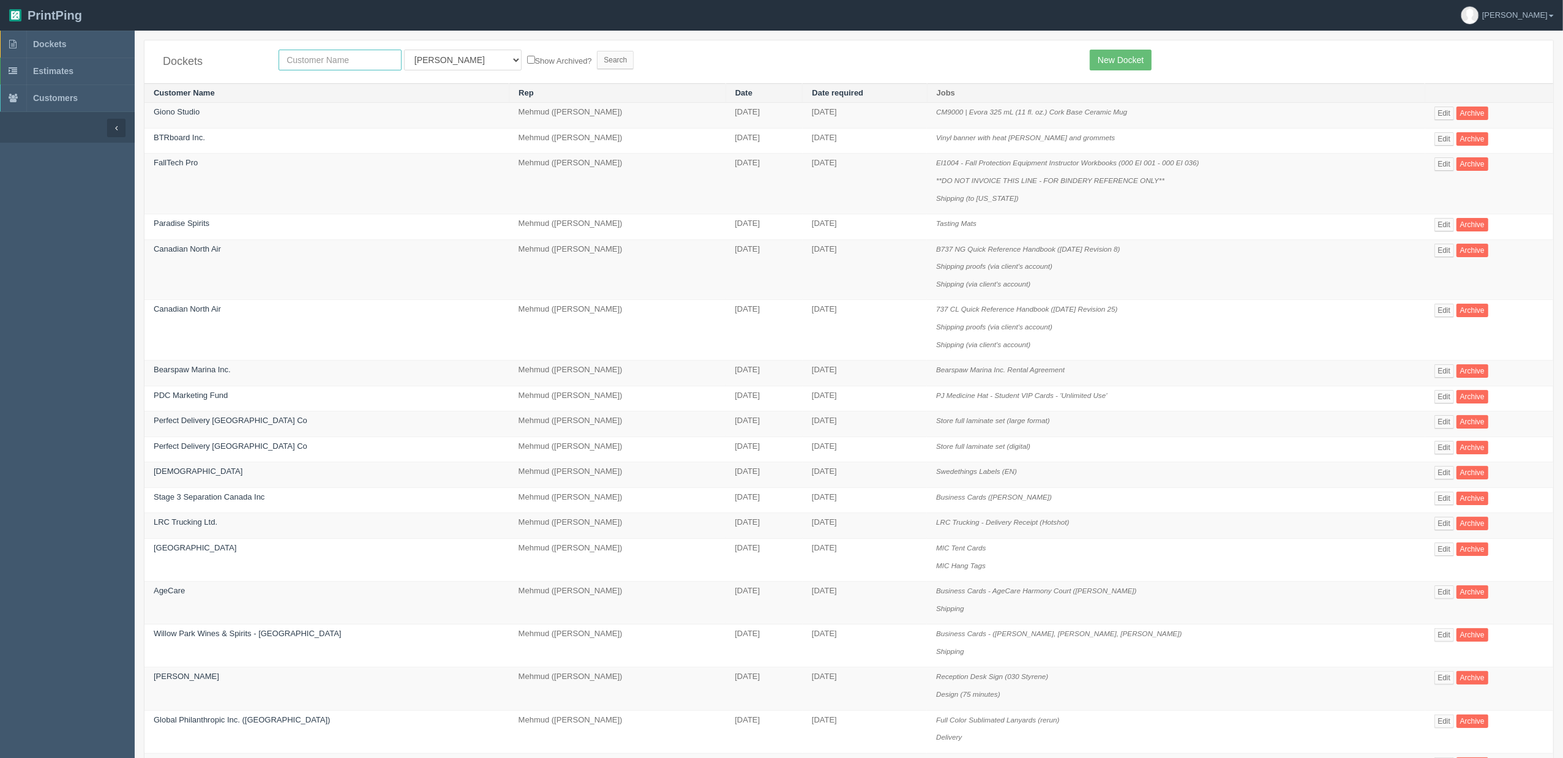
click at [341, 62] on input "text" at bounding box center [340, 60] width 123 height 21
click at [803, 180] on td "[DATE]" at bounding box center [865, 184] width 124 height 61
click at [1437, 167] on link "Edit" at bounding box center [1445, 163] width 20 height 13
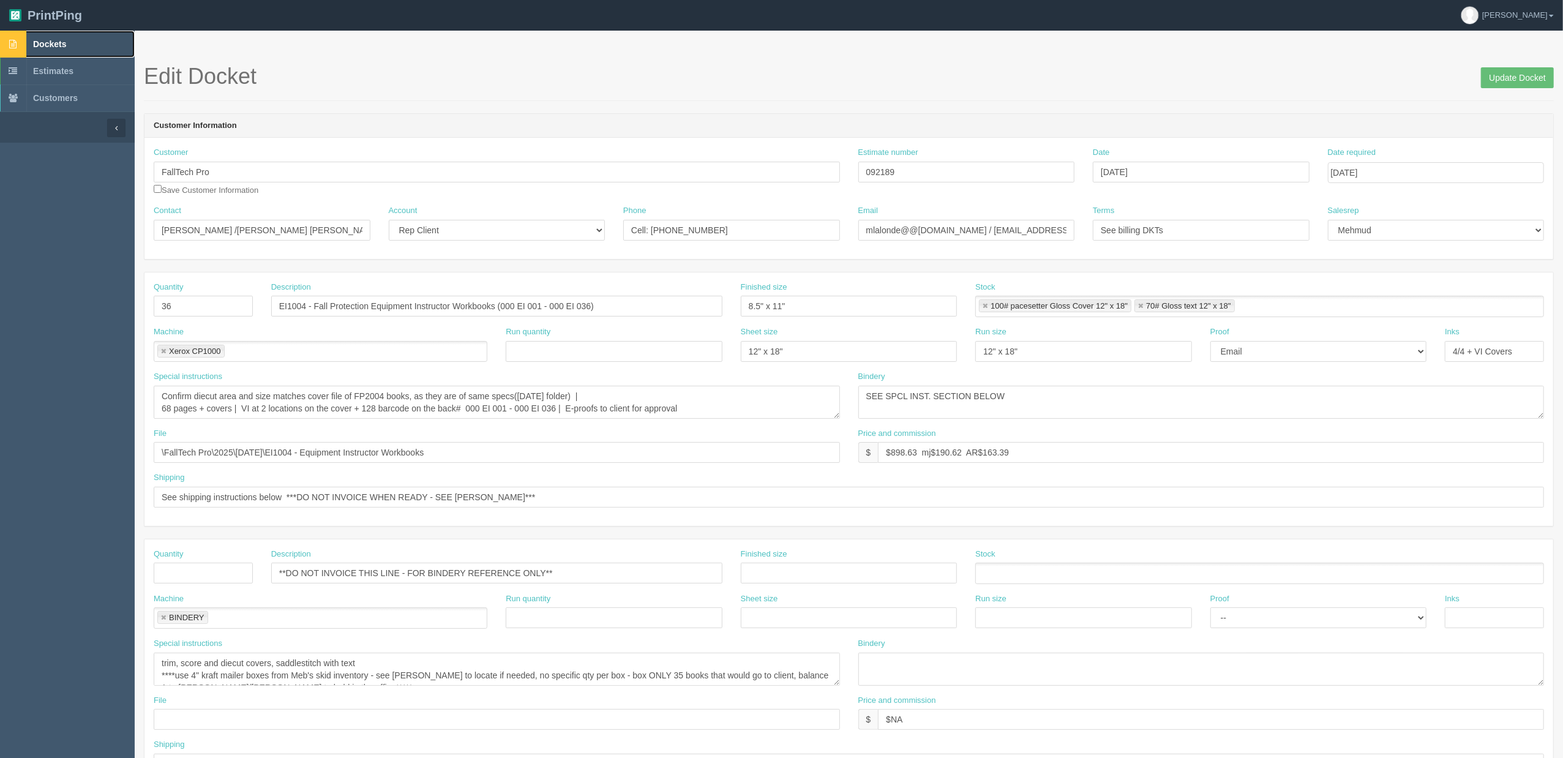
click at [69, 36] on link "Dockets" at bounding box center [67, 44] width 135 height 27
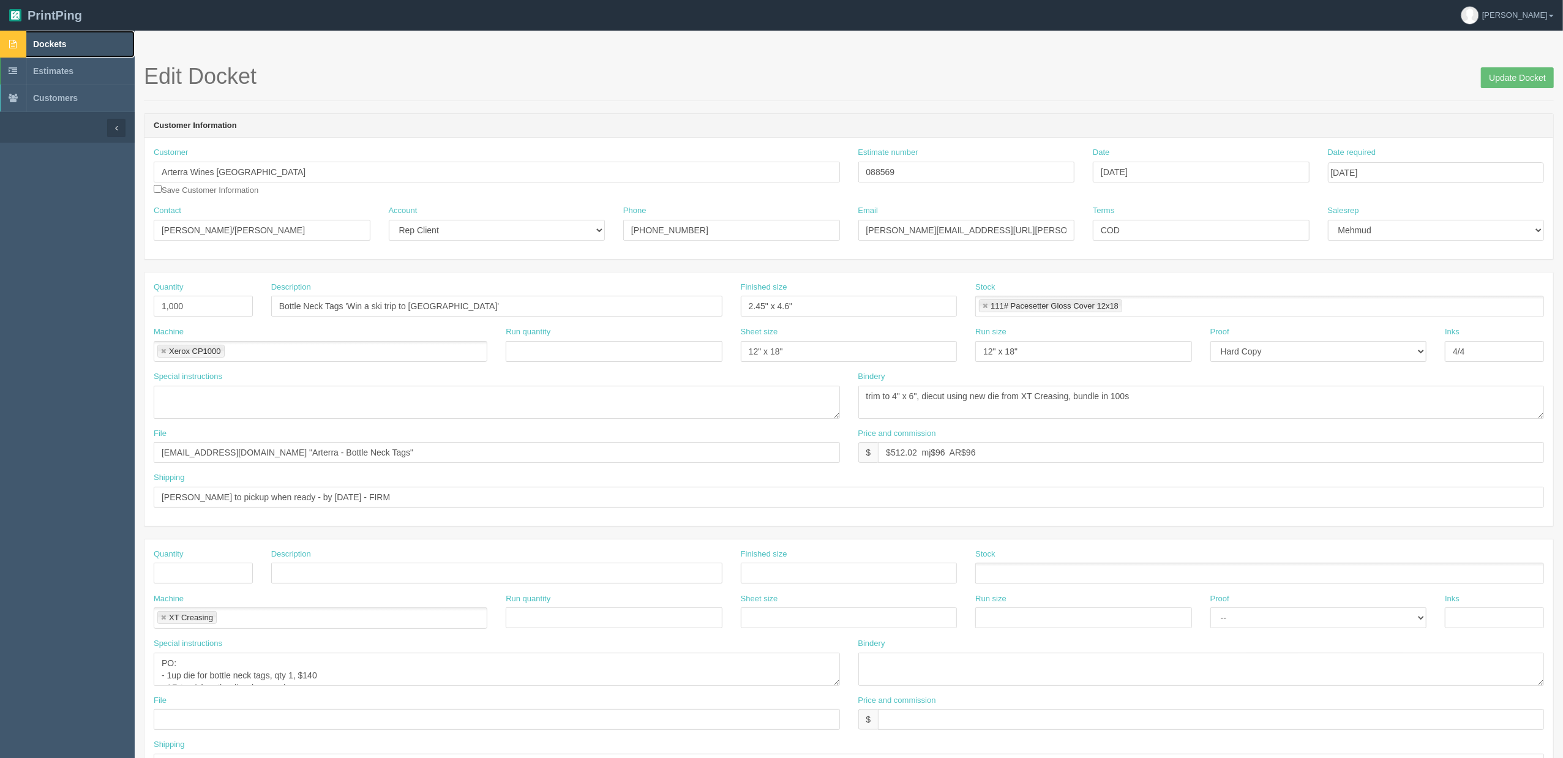
click at [67, 43] on link "Dockets" at bounding box center [67, 44] width 135 height 27
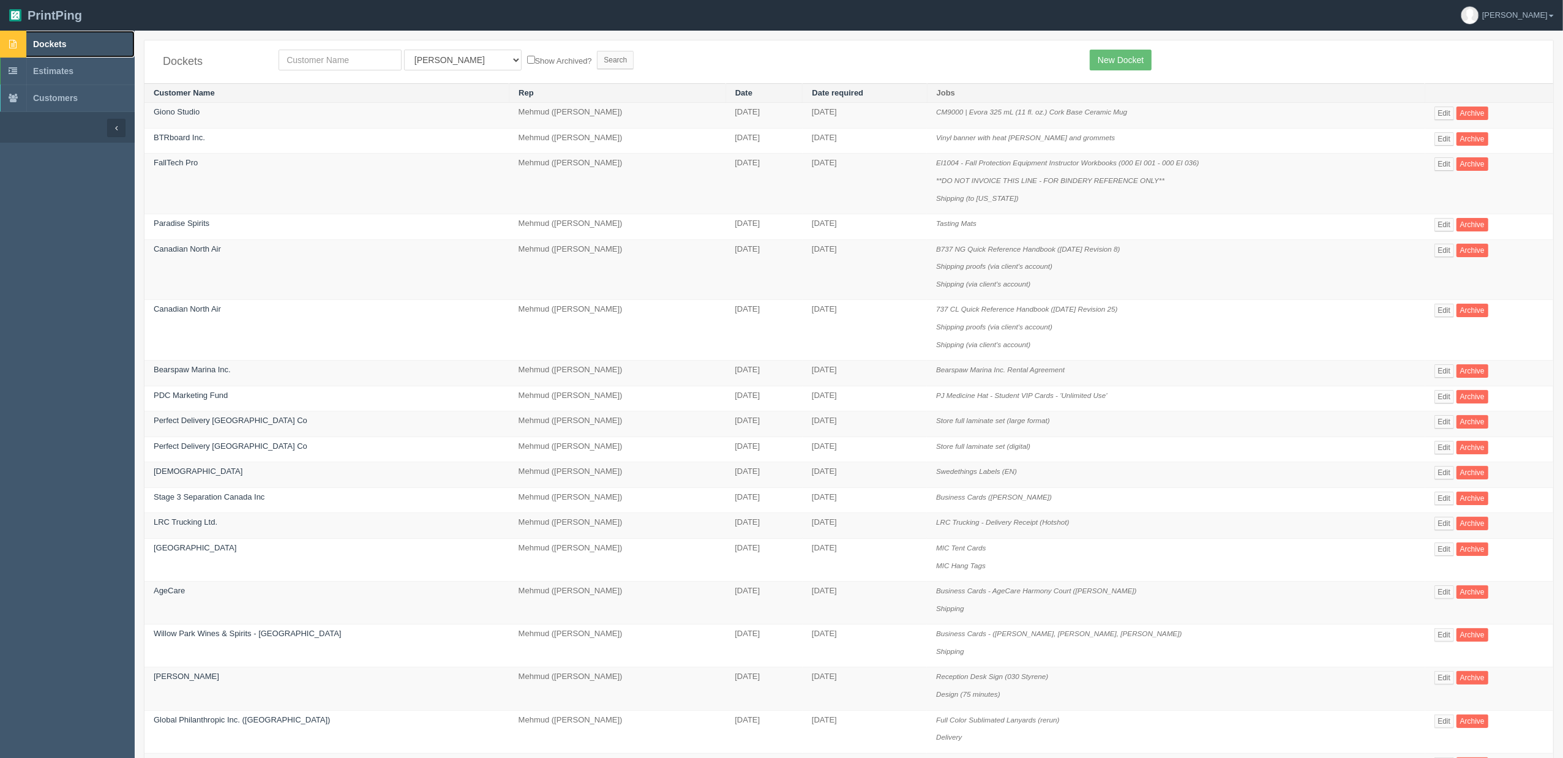
click at [101, 45] on link "Dockets" at bounding box center [67, 44] width 135 height 27
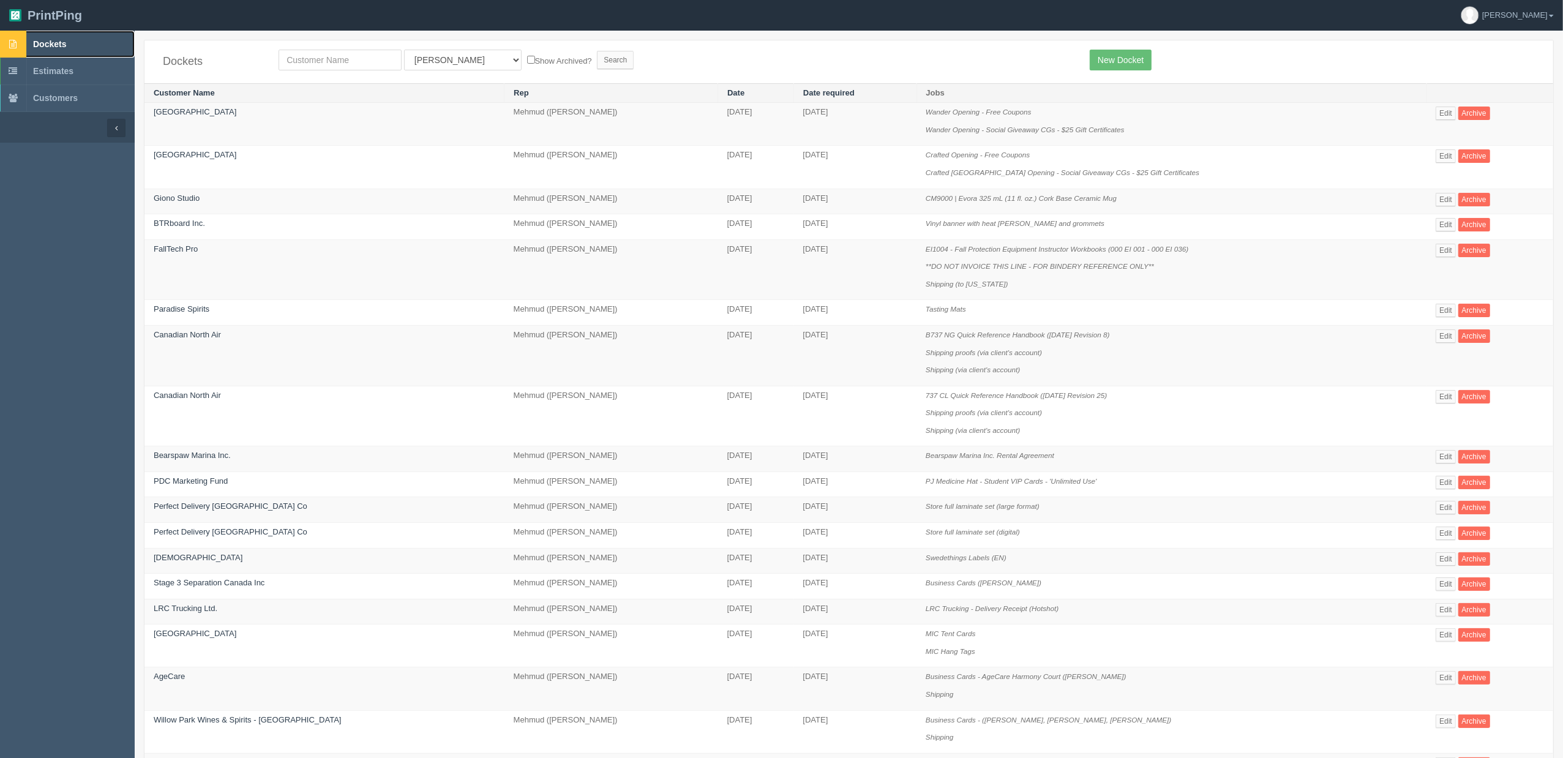
click at [43, 45] on span "Dockets" at bounding box center [49, 44] width 33 height 10
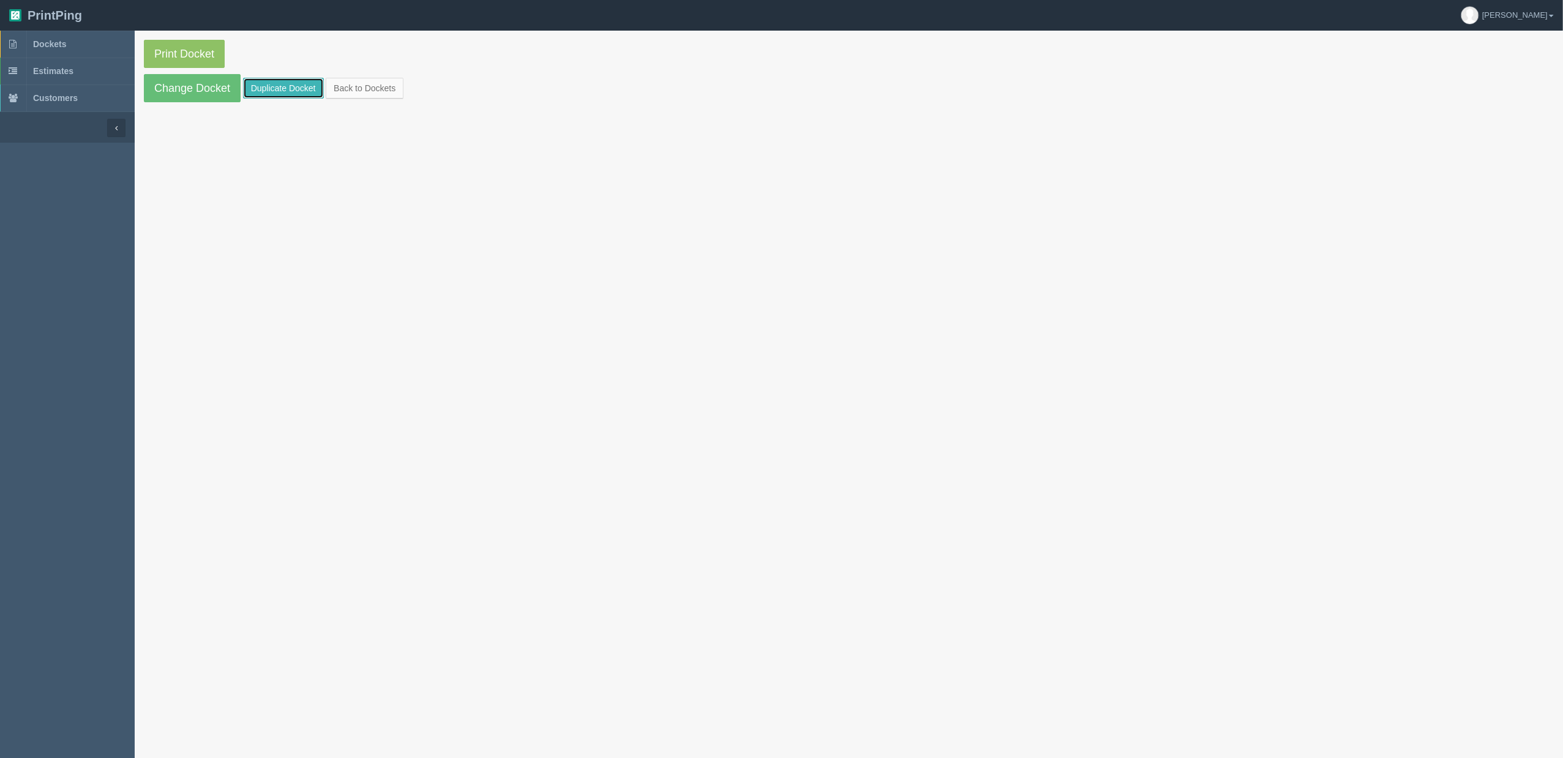
click at [292, 96] on link "Duplicate Docket" at bounding box center [283, 88] width 81 height 21
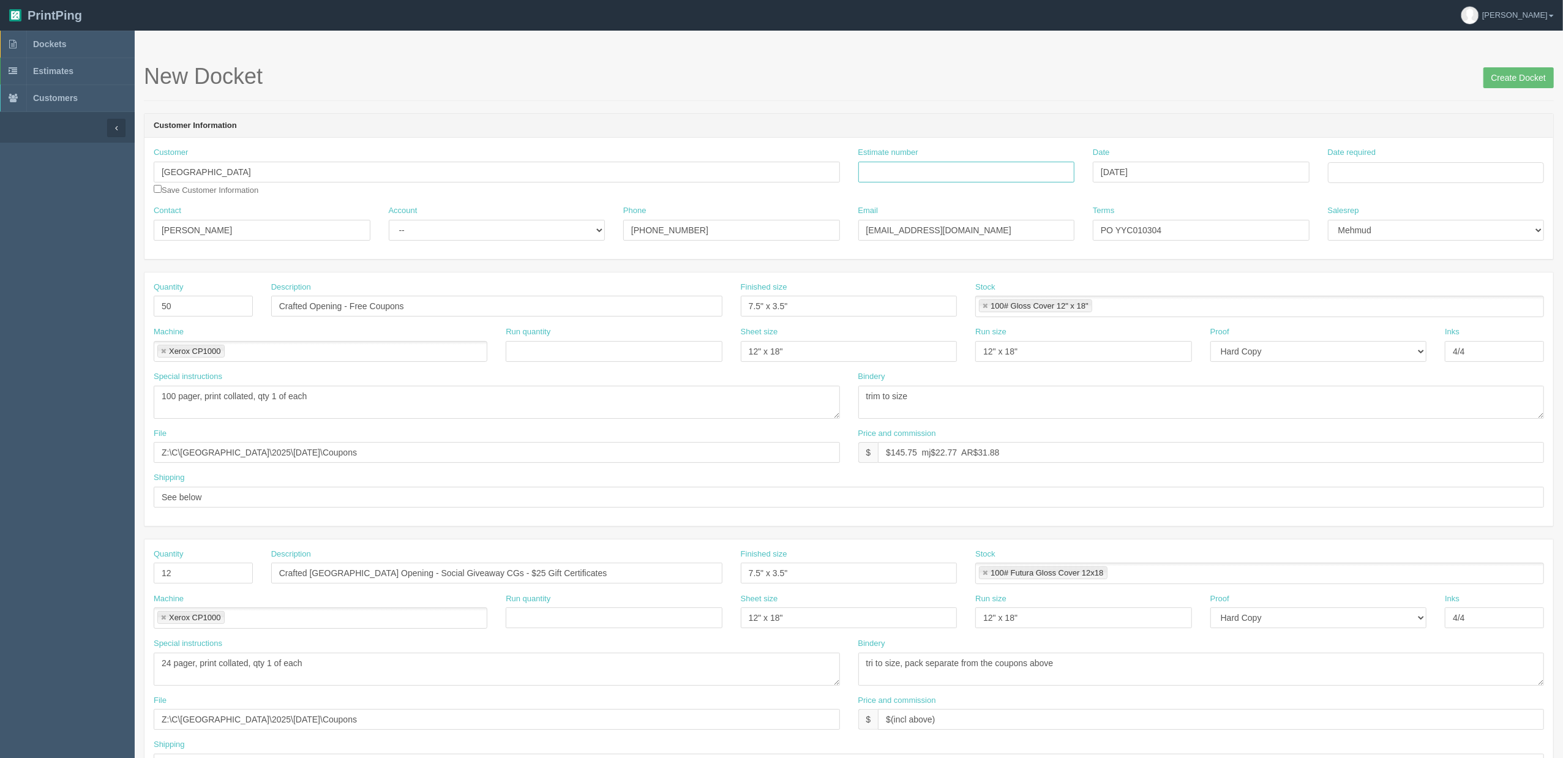
click at [1010, 165] on input "Estimate number" at bounding box center [966, 172] width 217 height 21
paste input "092216"
type input "092216"
click at [1339, 179] on input "Date required" at bounding box center [1436, 172] width 217 height 21
click at [1382, 307] on td "27" at bounding box center [1389, 308] width 18 height 18
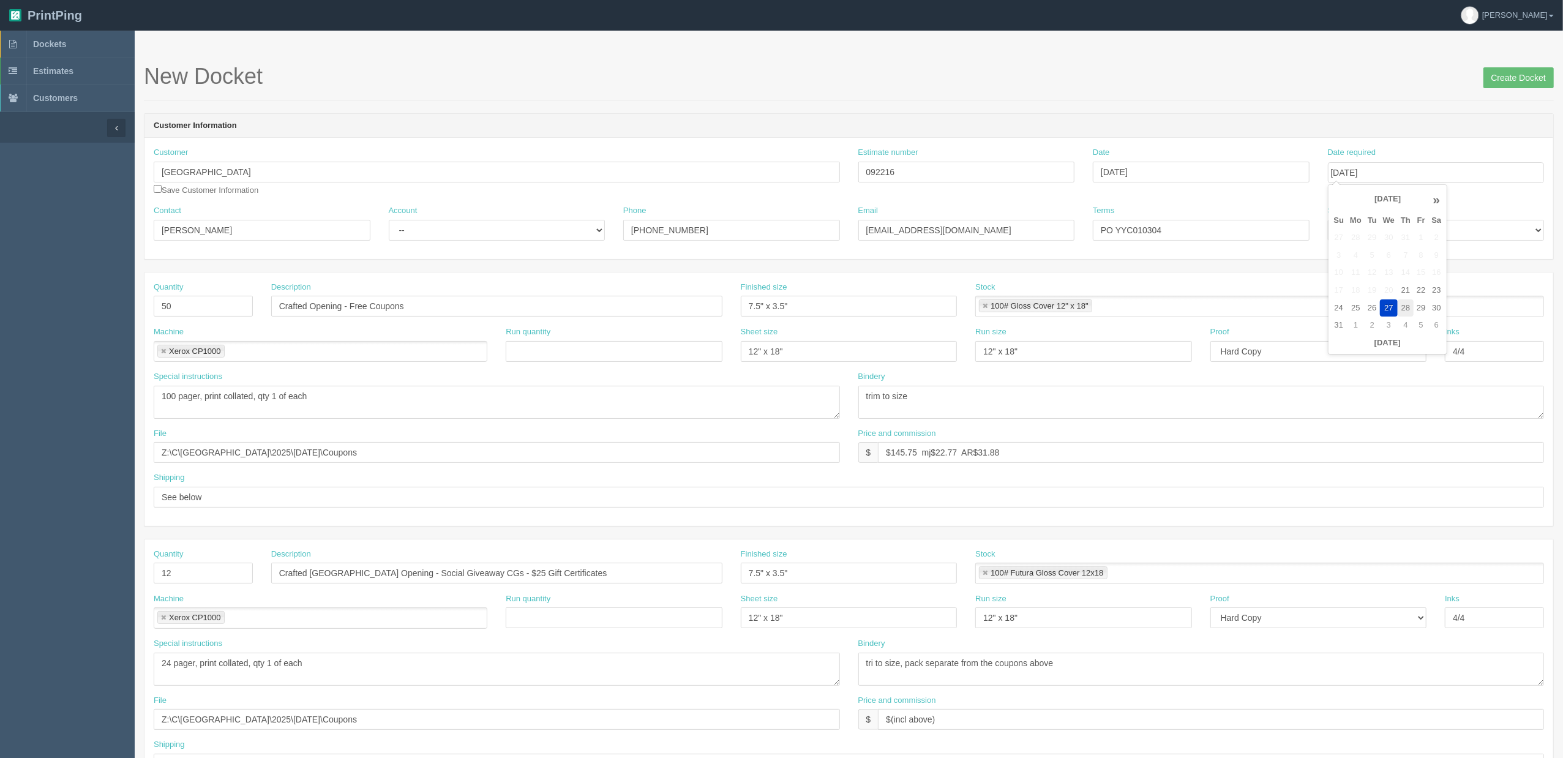
click at [1409, 306] on td "28" at bounding box center [1406, 308] width 16 height 18
type input "[DATE]"
click at [882, 89] on div "New Docket Create Docket" at bounding box center [849, 82] width 1410 height 37
drag, startPoint x: 304, startPoint y: 304, endPoint x: 231, endPoint y: 302, distance: 72.3
click at [231, 302] on div "Quantity 50 Description Crafted Opening - Free Coupons Finished size 7.5" x 3.5…" at bounding box center [849, 304] width 1409 height 45
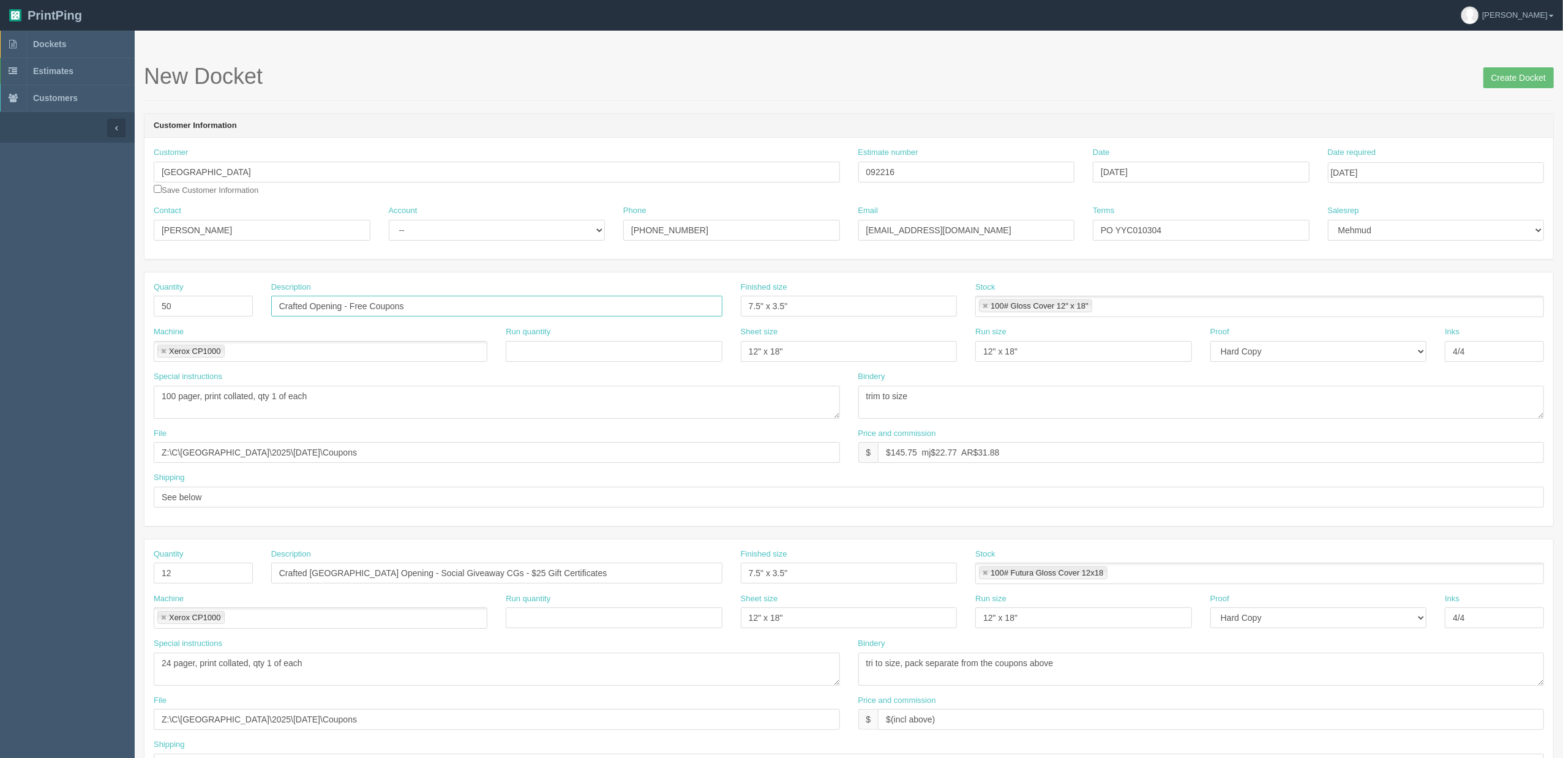
paste input "Wander"
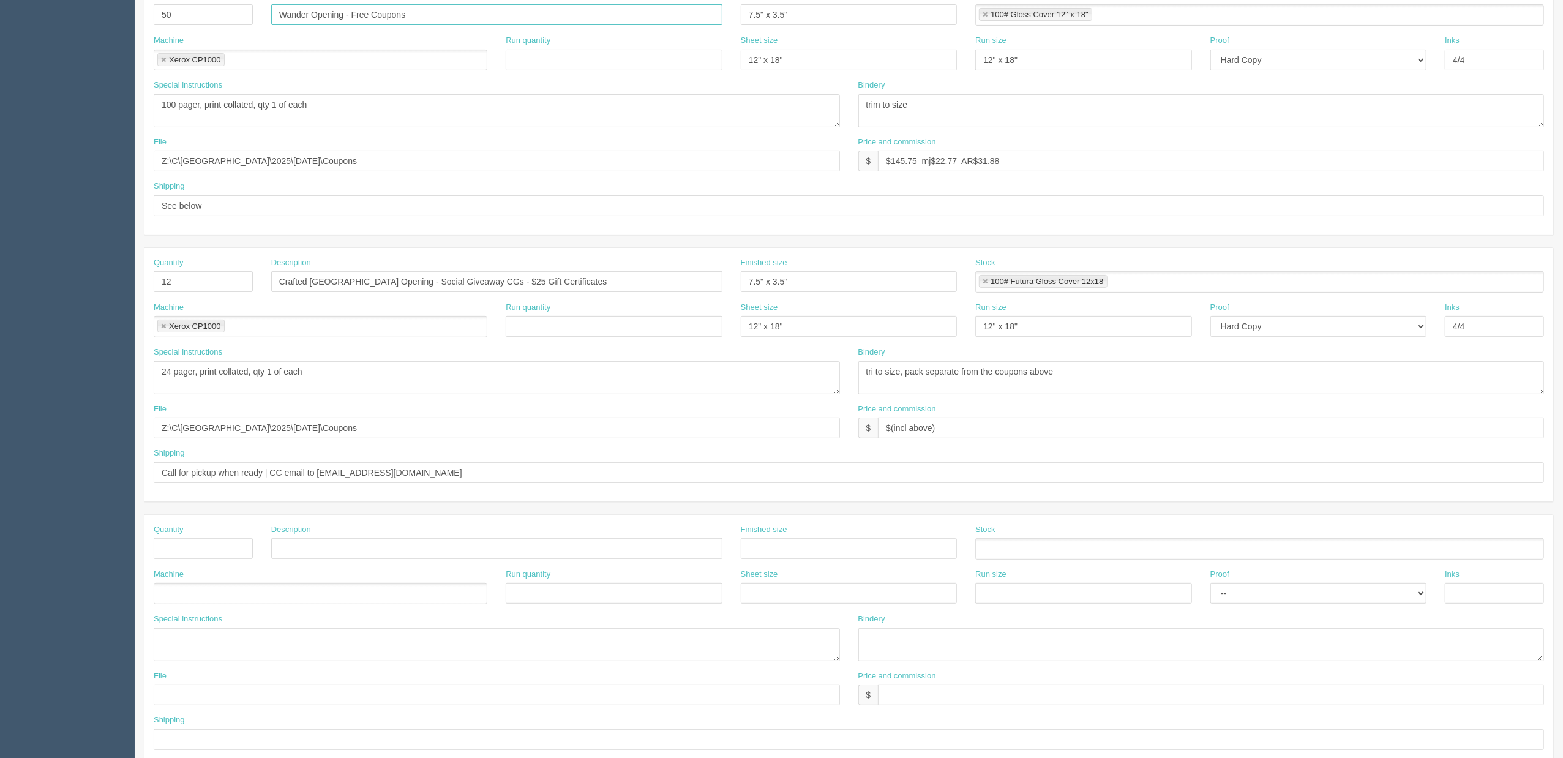
scroll to position [326, 0]
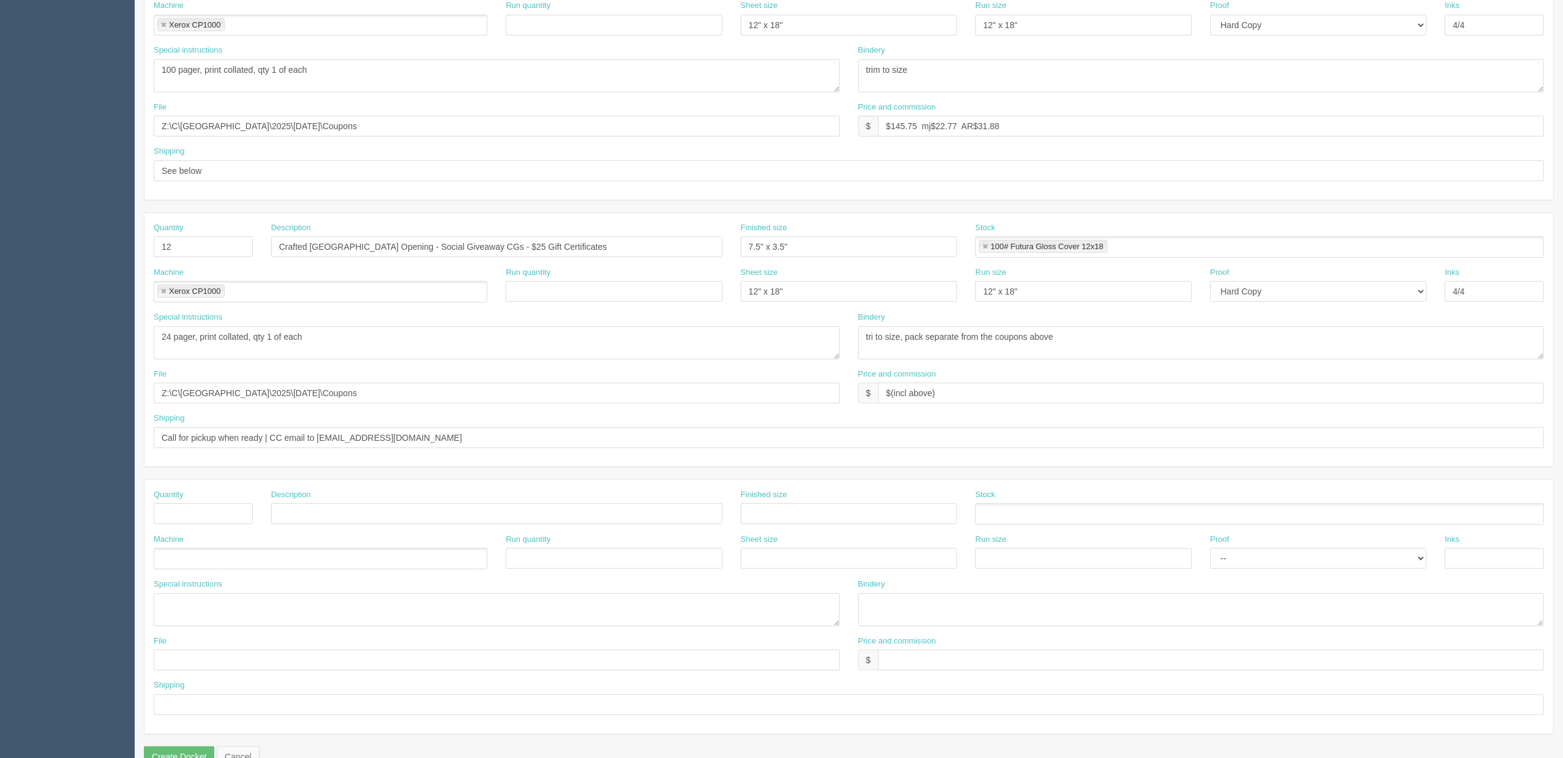
type input "Wander Opening - Free Coupons"
drag, startPoint x: 296, startPoint y: 252, endPoint x: 223, endPoint y: 238, distance: 74.2
click at [227, 239] on div "Quantity 12 Description Crafted Calgary Opening - Social Giveaway CGs - $25 Gif…" at bounding box center [849, 244] width 1409 height 45
paste input "Wander"
click at [345, 251] on input "Wander Calgary Opening - Social Giveaway CGs - $25 Gift Certificates" at bounding box center [496, 246] width 451 height 21
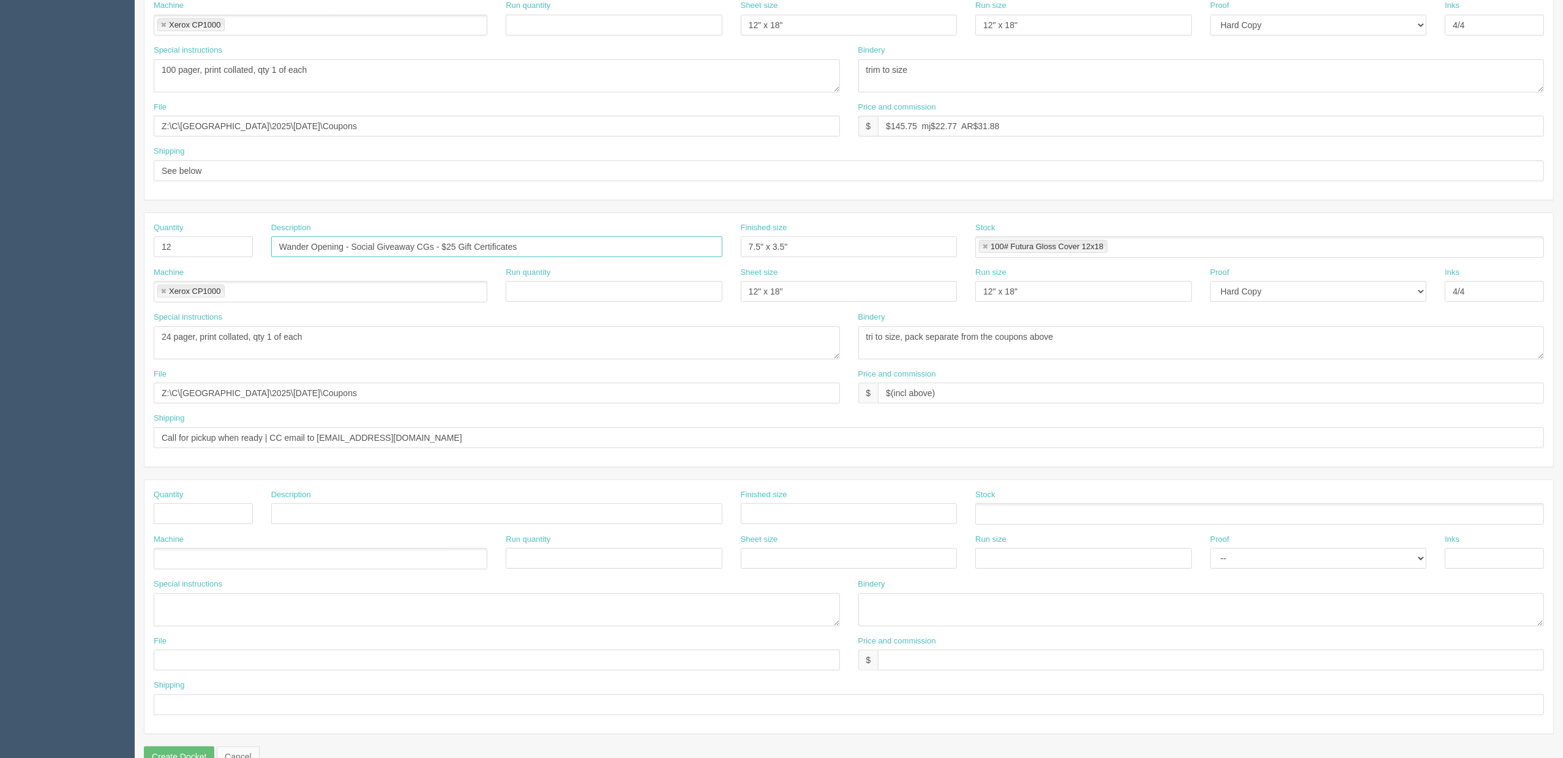
type input "Wander Opening - Social Giveaway CGs - $25 Gift Certificates"
drag, startPoint x: 954, startPoint y: 397, endPoint x: 700, endPoint y: 371, distance: 254.9
click at [659, 383] on div "File Z:\C\Calgary International Airport\2025\August 2025\Coupons Price and comm…" at bounding box center [849, 391] width 1409 height 45
drag, startPoint x: 1068, startPoint y: 126, endPoint x: 562, endPoint y: 156, distance: 506.7
click at [562, 156] on div "Quantity 50 Description Wander Opening - Free Coupons Finished size 7.5" x 3.5"…" at bounding box center [849, 73] width 1409 height 254
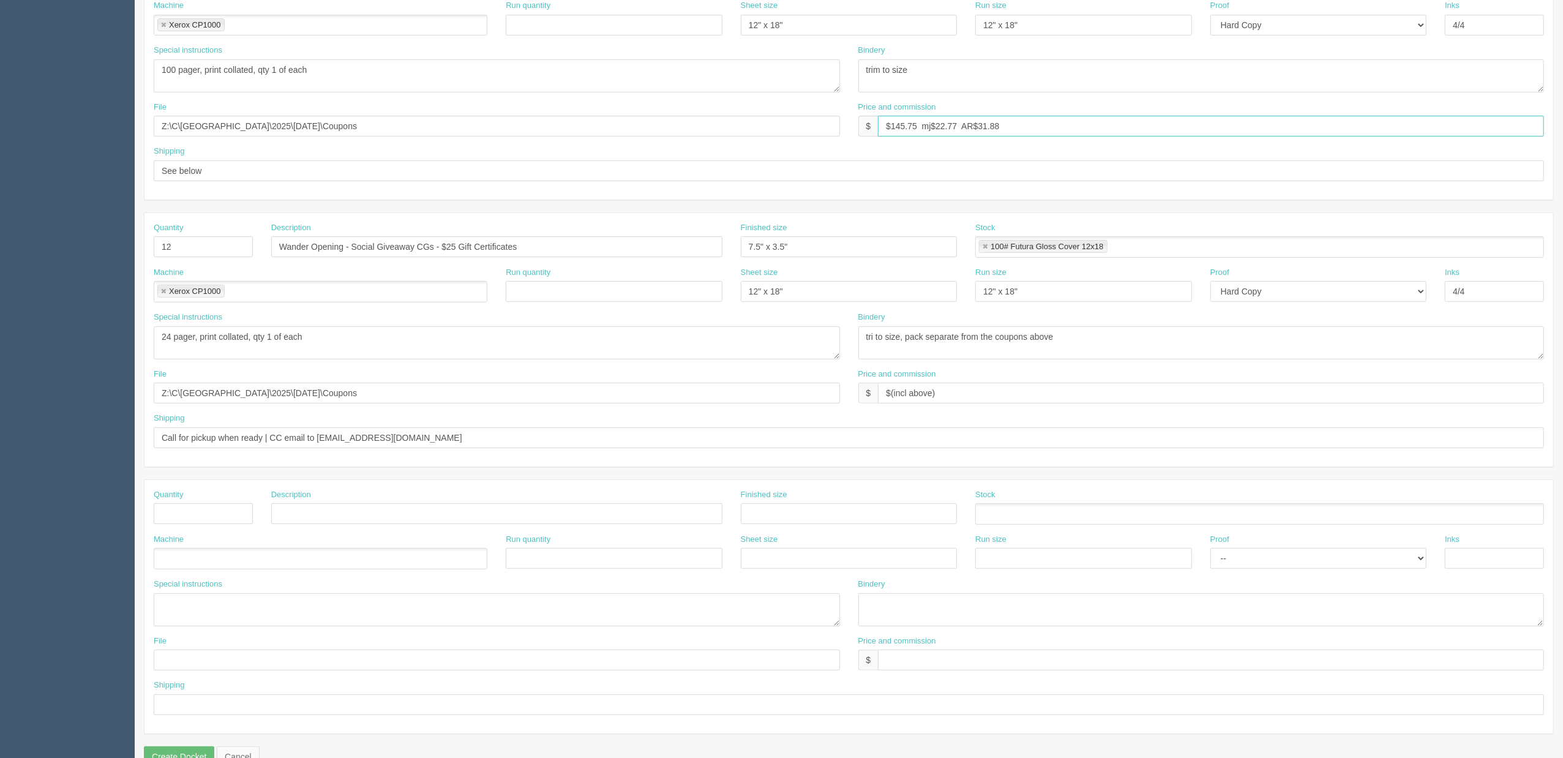
paste input "(incl above)"
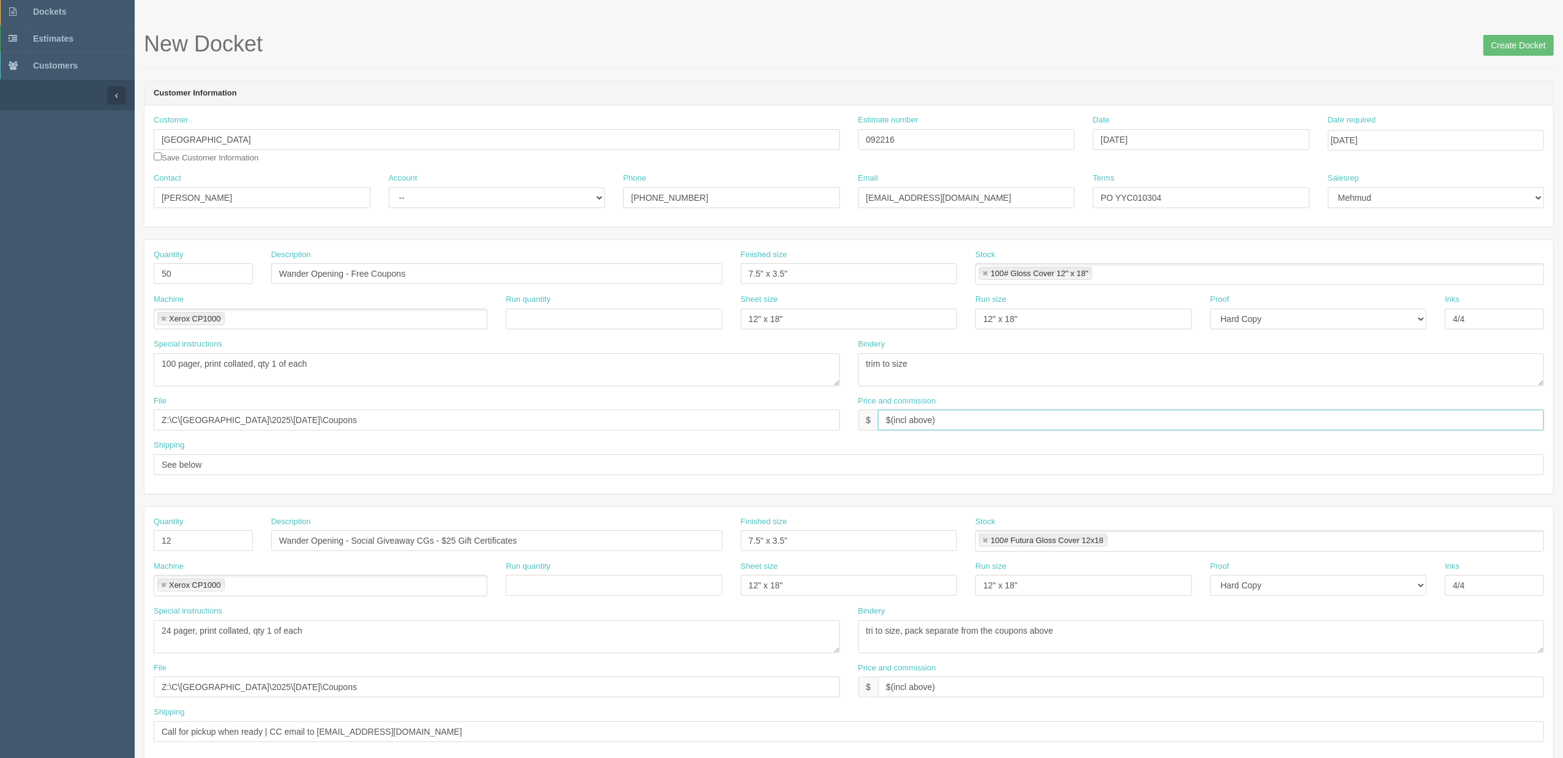
scroll to position [0, 0]
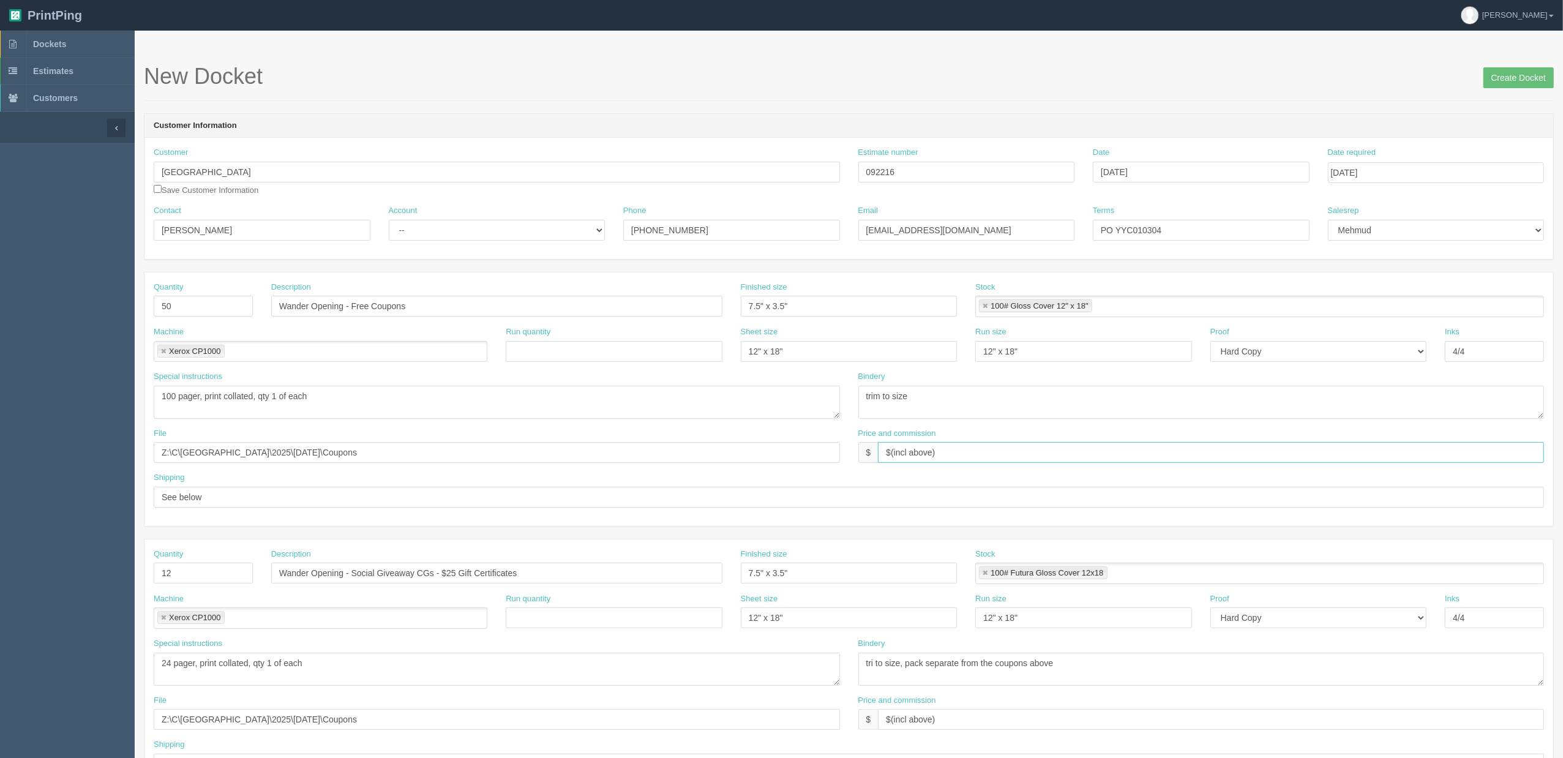
type input "$(incl above)"
click at [471, 229] on select "-- Existing Client Allrush Client Rep Client" at bounding box center [497, 230] width 217 height 21
select select "Allrush Client"
click at [389, 220] on select "-- Existing Client Allrush Client Rep Client" at bounding box center [497, 230] width 217 height 21
click at [1505, 79] on input "Create Docket" at bounding box center [1519, 77] width 70 height 21
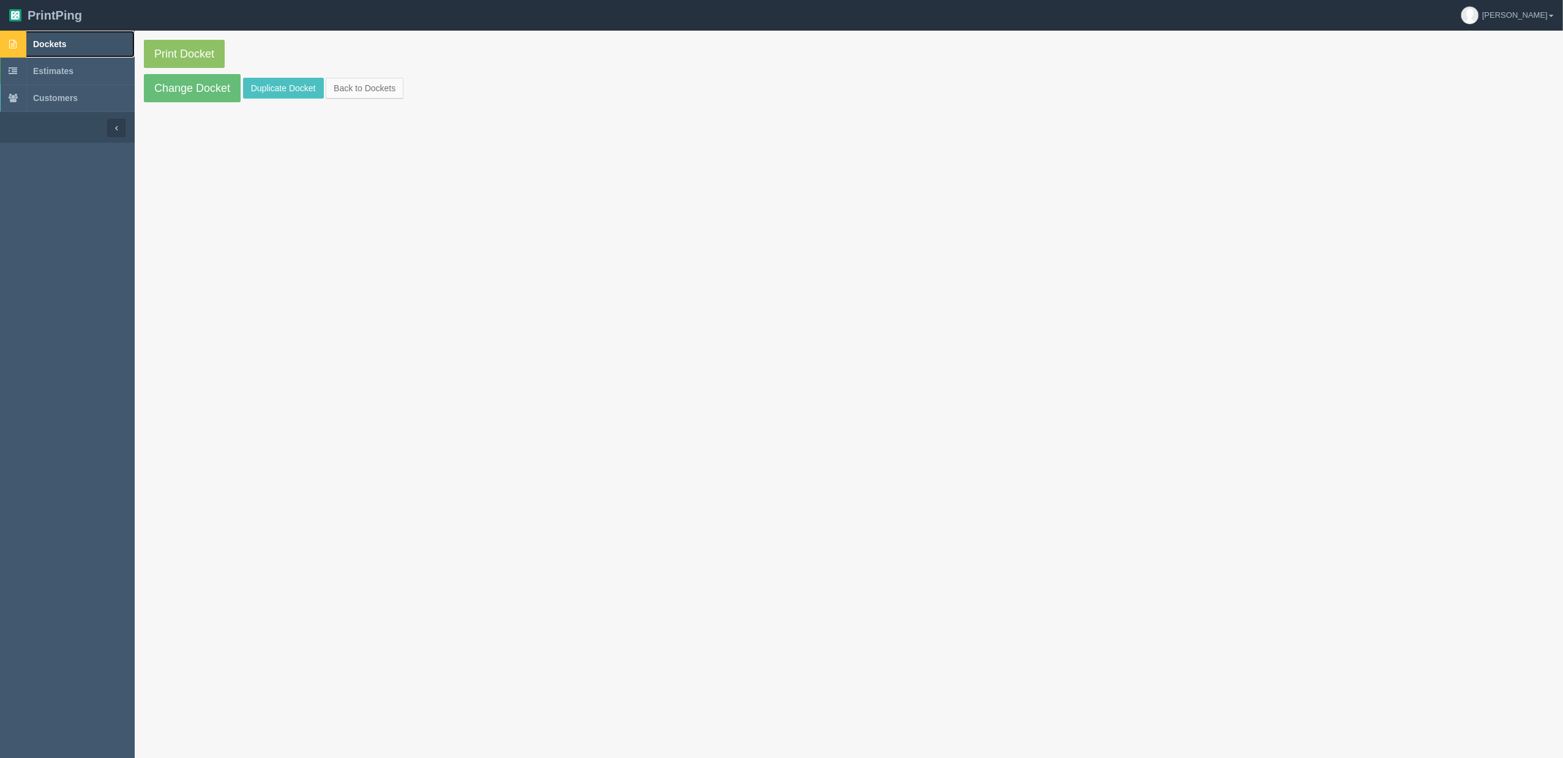
click at [83, 45] on link "Dockets" at bounding box center [67, 44] width 135 height 27
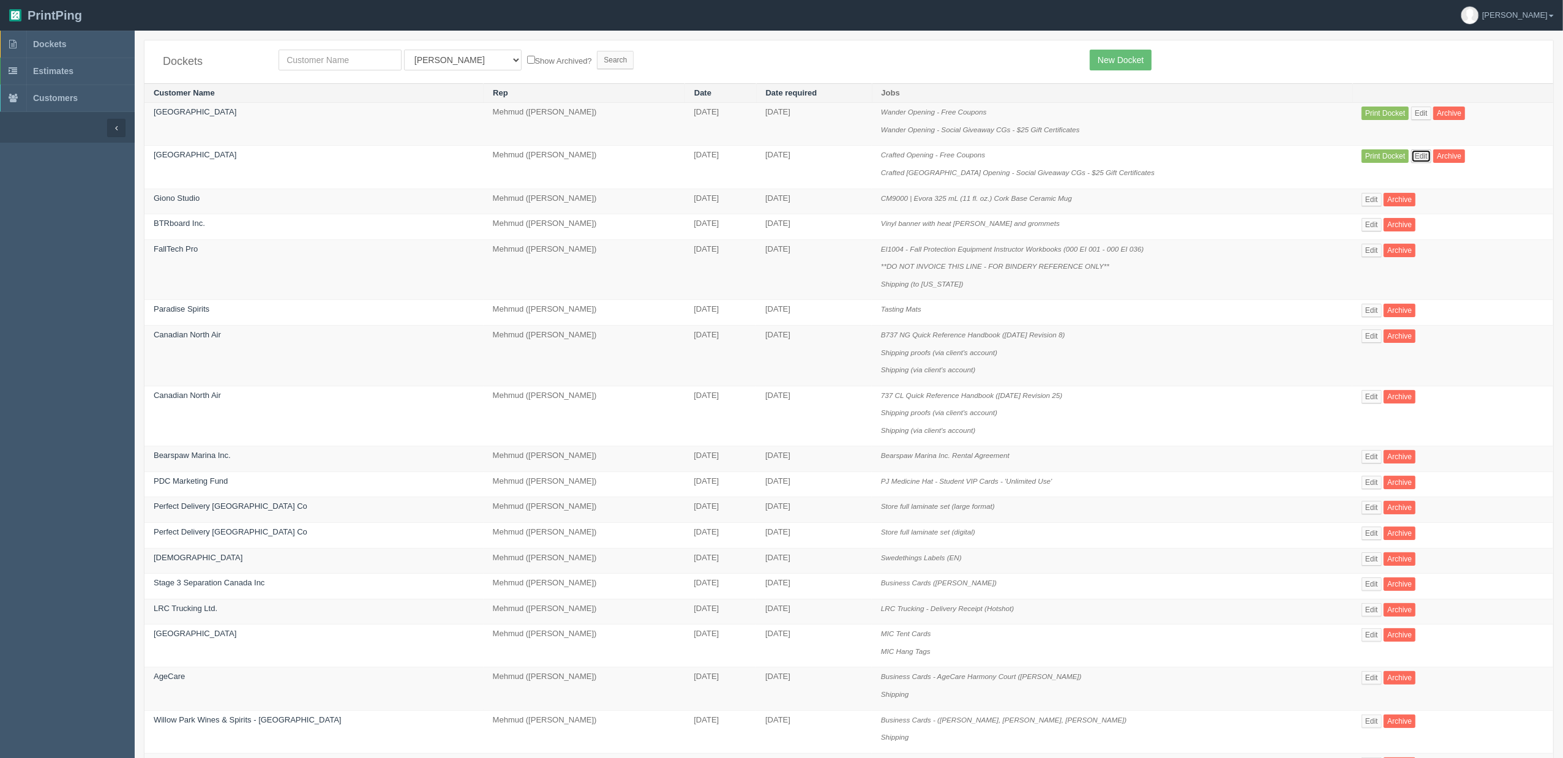
click at [1414, 154] on link "Edit" at bounding box center [1421, 155] width 20 height 13
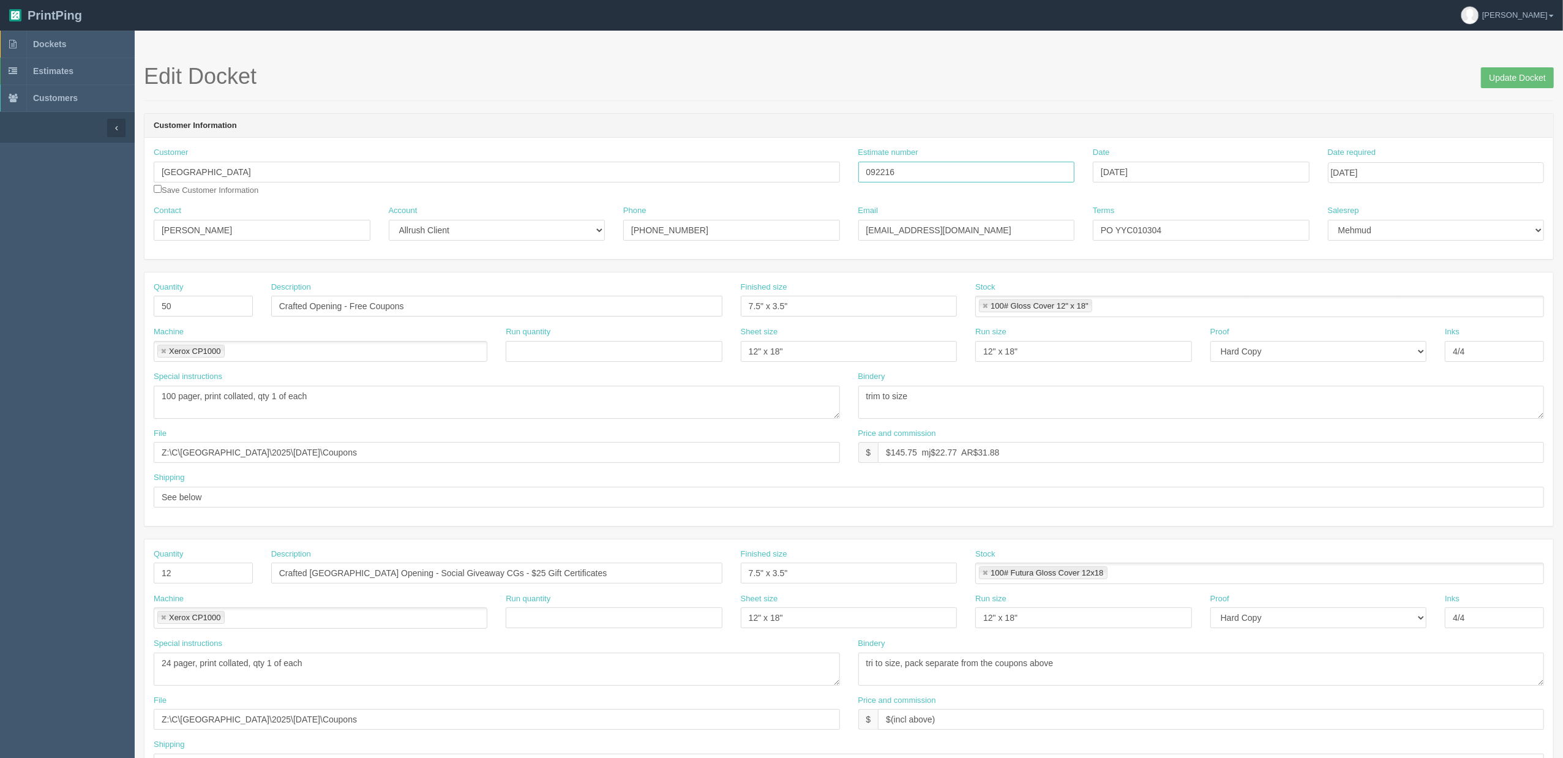
drag, startPoint x: 909, startPoint y: 170, endPoint x: 640, endPoint y: 162, distance: 268.3
click at [669, 167] on div "Customer Calgary International Airport Save Customer Information Estimate numbe…" at bounding box center [849, 176] width 1409 height 58
drag, startPoint x: 890, startPoint y: 451, endPoint x: 1566, endPoint y: 331, distance: 687.2
click at [1563, 331] on html "PrintPing Zack Edit account ( zack@allrush.ca ) Logout Dockets Estimates" at bounding box center [781, 556] width 1563 height 1112
click at [939, 456] on input "$291.49 mj$ AR$" at bounding box center [1211, 452] width 666 height 21
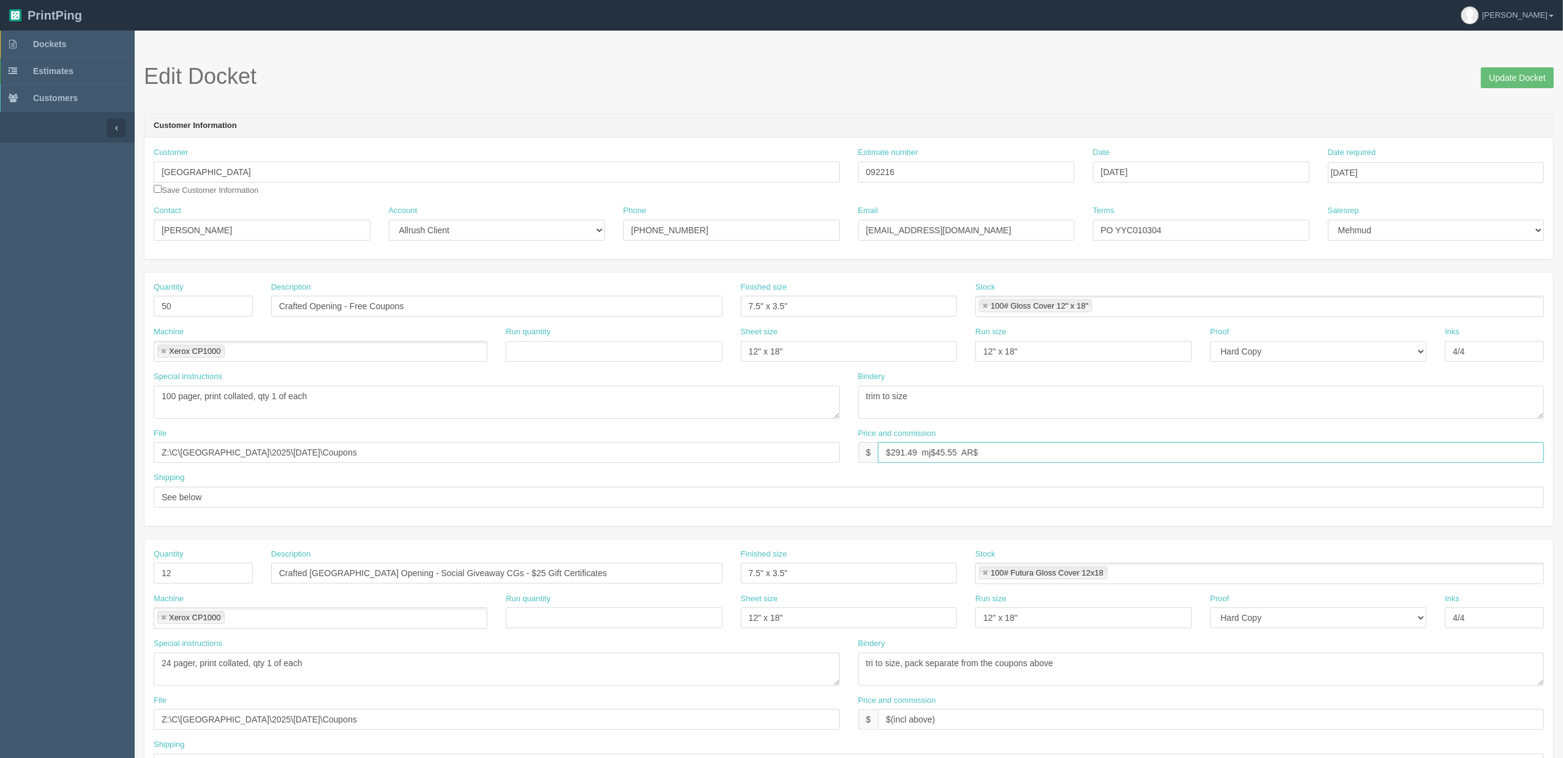
click at [993, 452] on input "$291.49 mj$45.55 AR$" at bounding box center [1211, 452] width 666 height 21
type input "$291.49 mj$45.55 AR$63.76"
click at [1508, 75] on input "Update Docket" at bounding box center [1517, 77] width 73 height 21
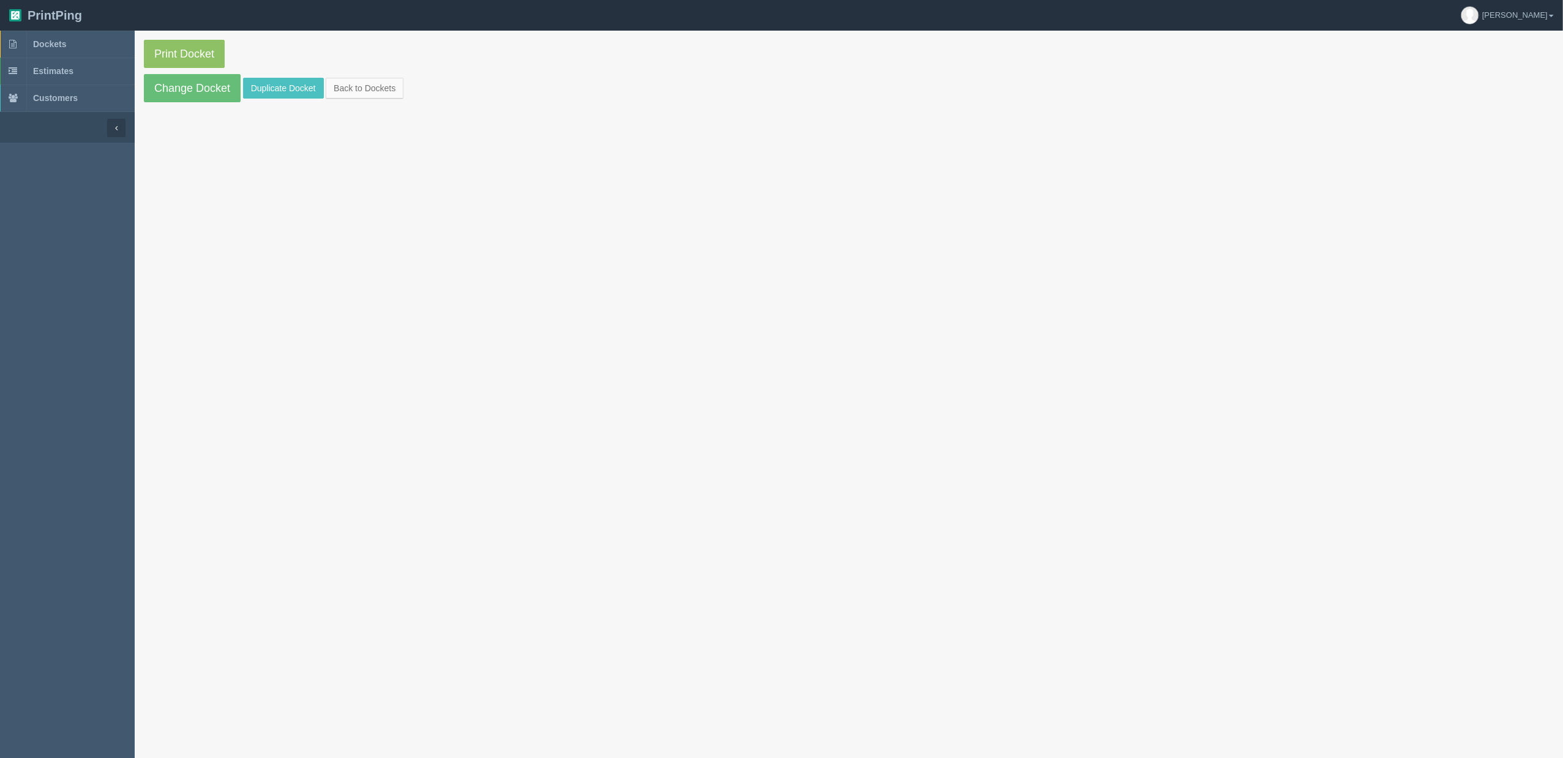
click at [167, 38] on section "Print Docket Change Docket Duplicate Docket Back to Dockets" at bounding box center [849, 71] width 1429 height 81
click at [207, 43] on link "Print Docket" at bounding box center [184, 54] width 81 height 28
click at [96, 45] on link "Dockets" at bounding box center [67, 44] width 135 height 27
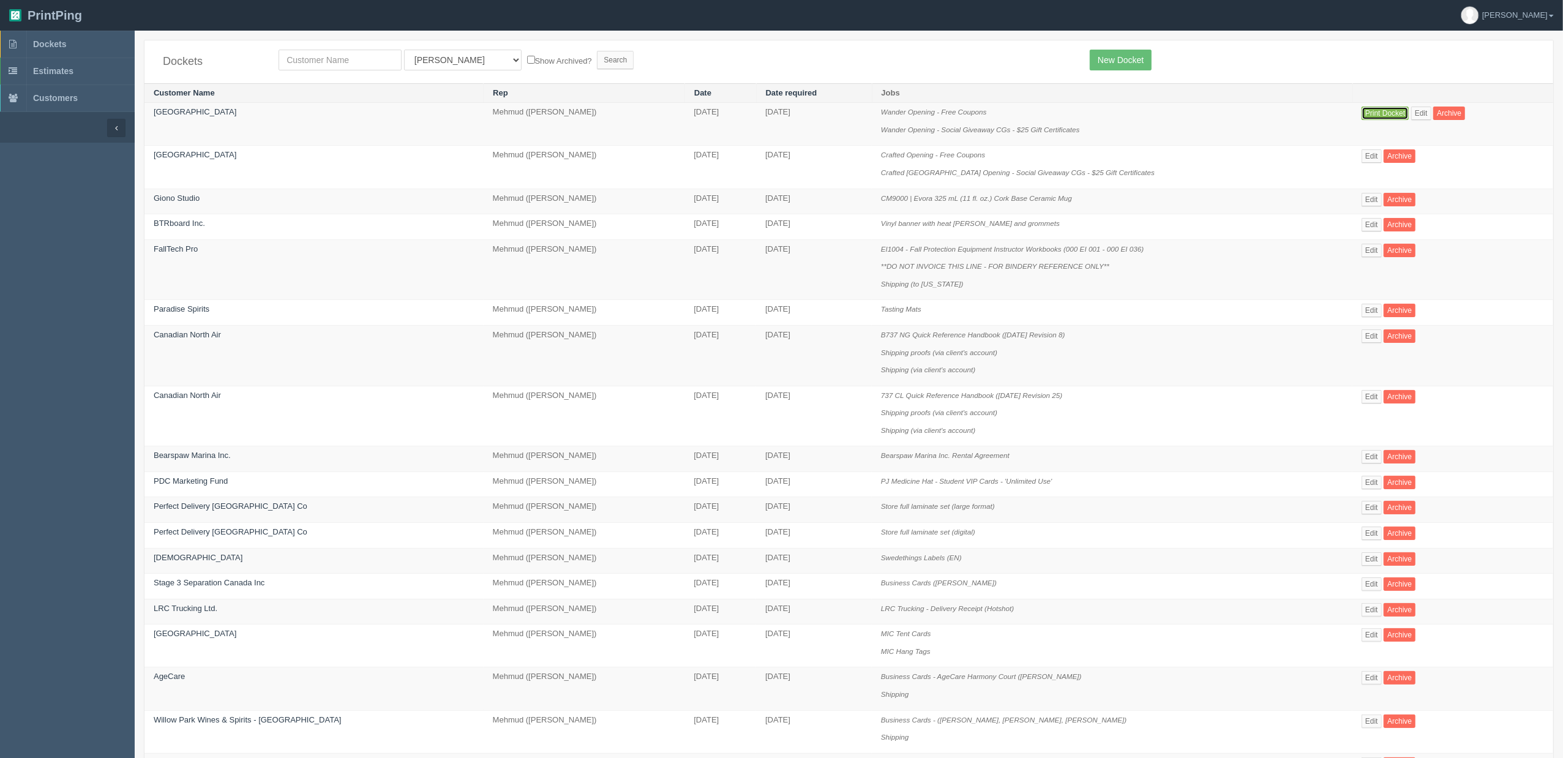
click at [1379, 116] on link "Print Docket" at bounding box center [1385, 113] width 47 height 13
click at [77, 42] on link "Dockets" at bounding box center [67, 44] width 135 height 27
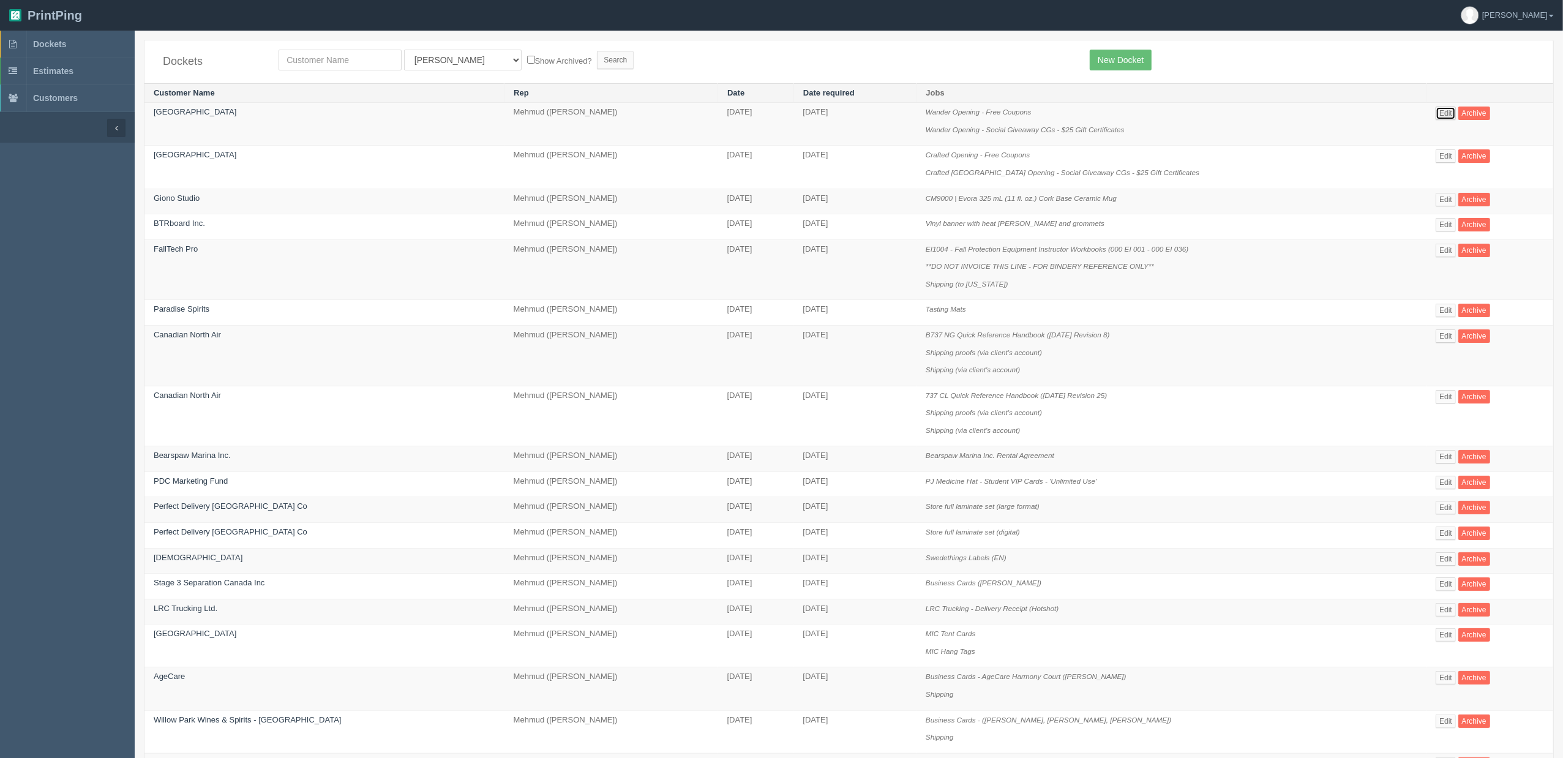
click at [1436, 115] on link "Edit" at bounding box center [1446, 113] width 20 height 13
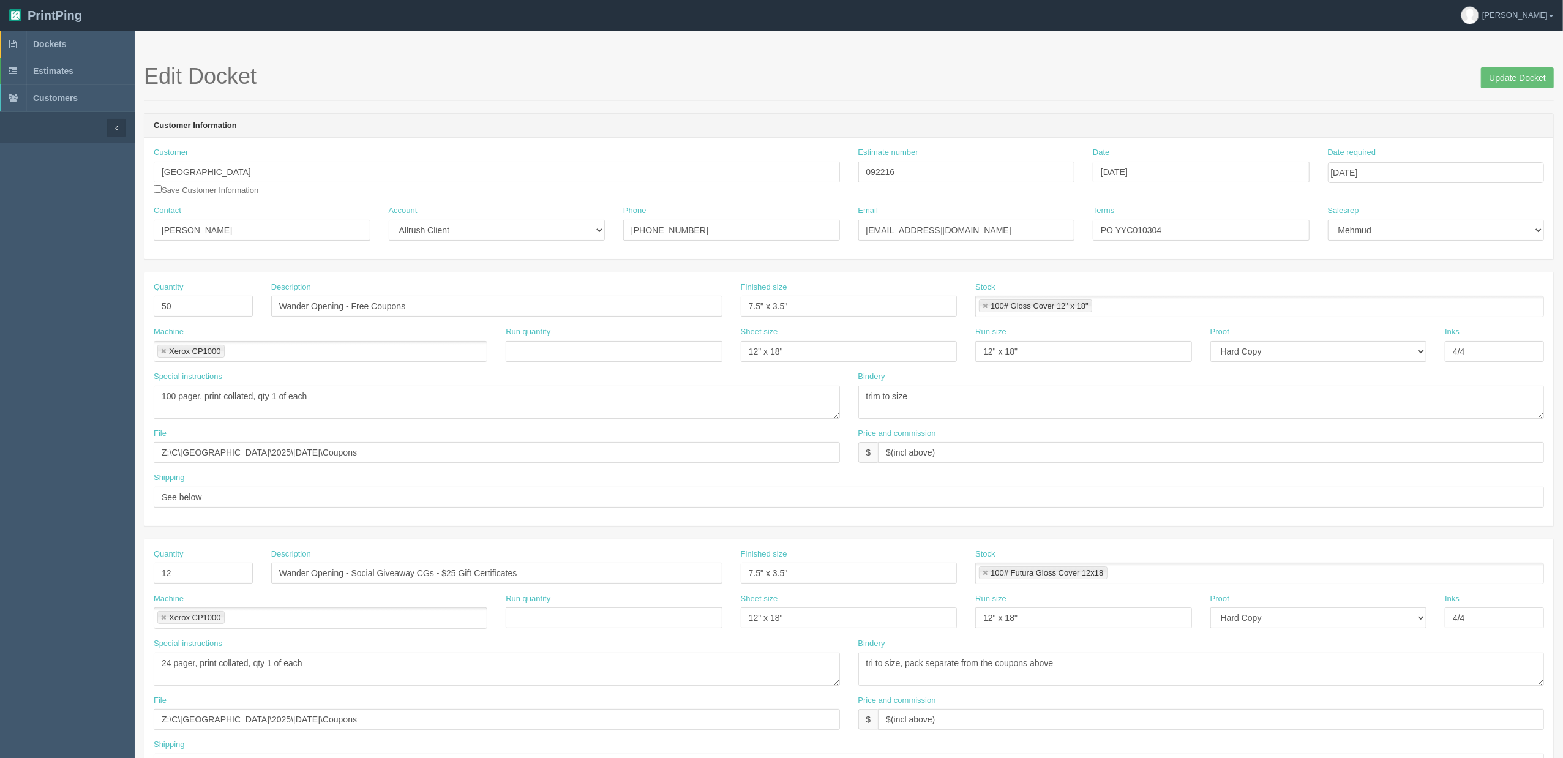
click at [986, 576] on link at bounding box center [985, 573] width 7 height 8
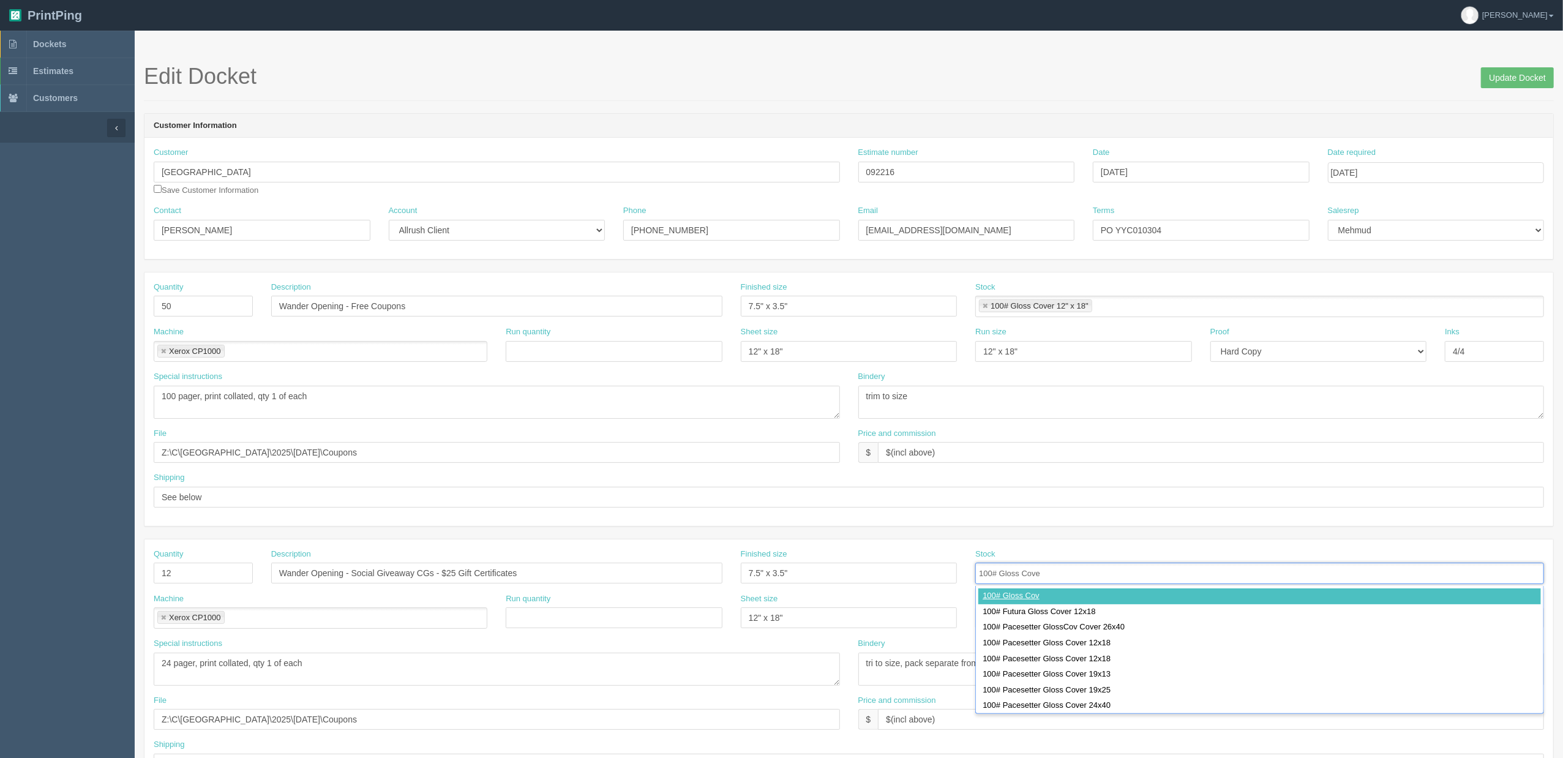
type input "100# Gloss Cover"
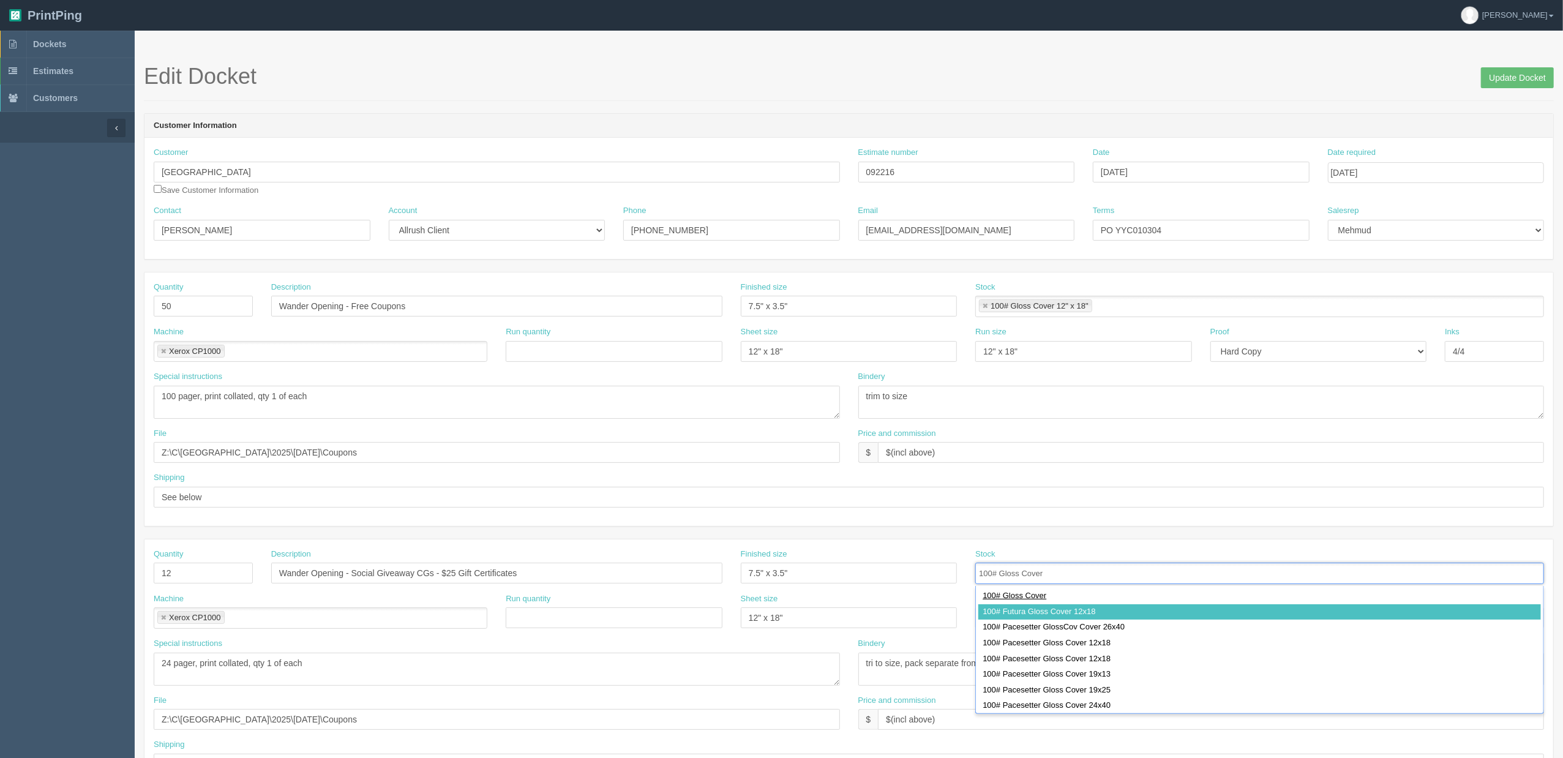
type input "100# Futura Gloss Cover 12x18"
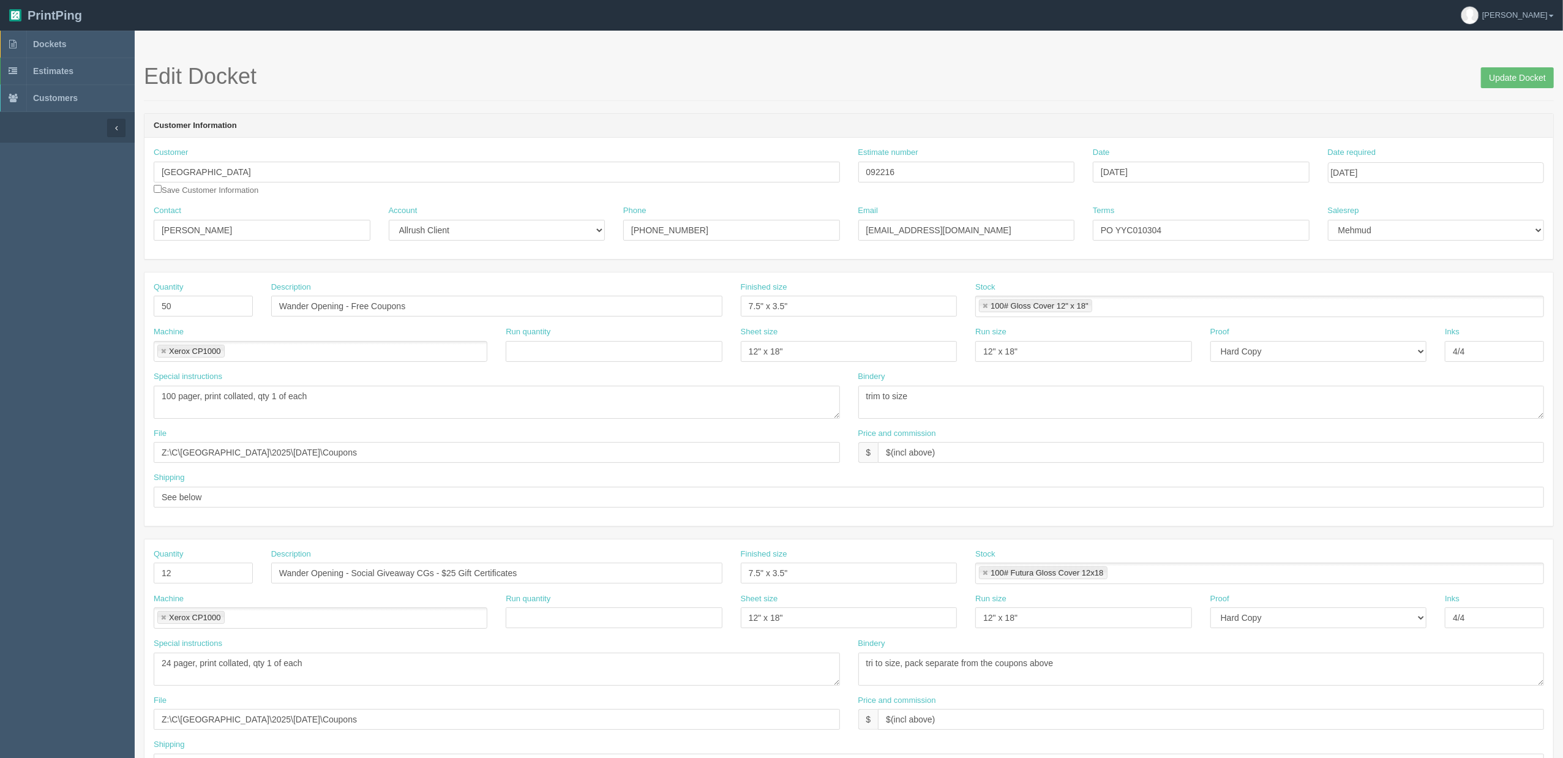
click at [983, 574] on link at bounding box center [985, 573] width 7 height 8
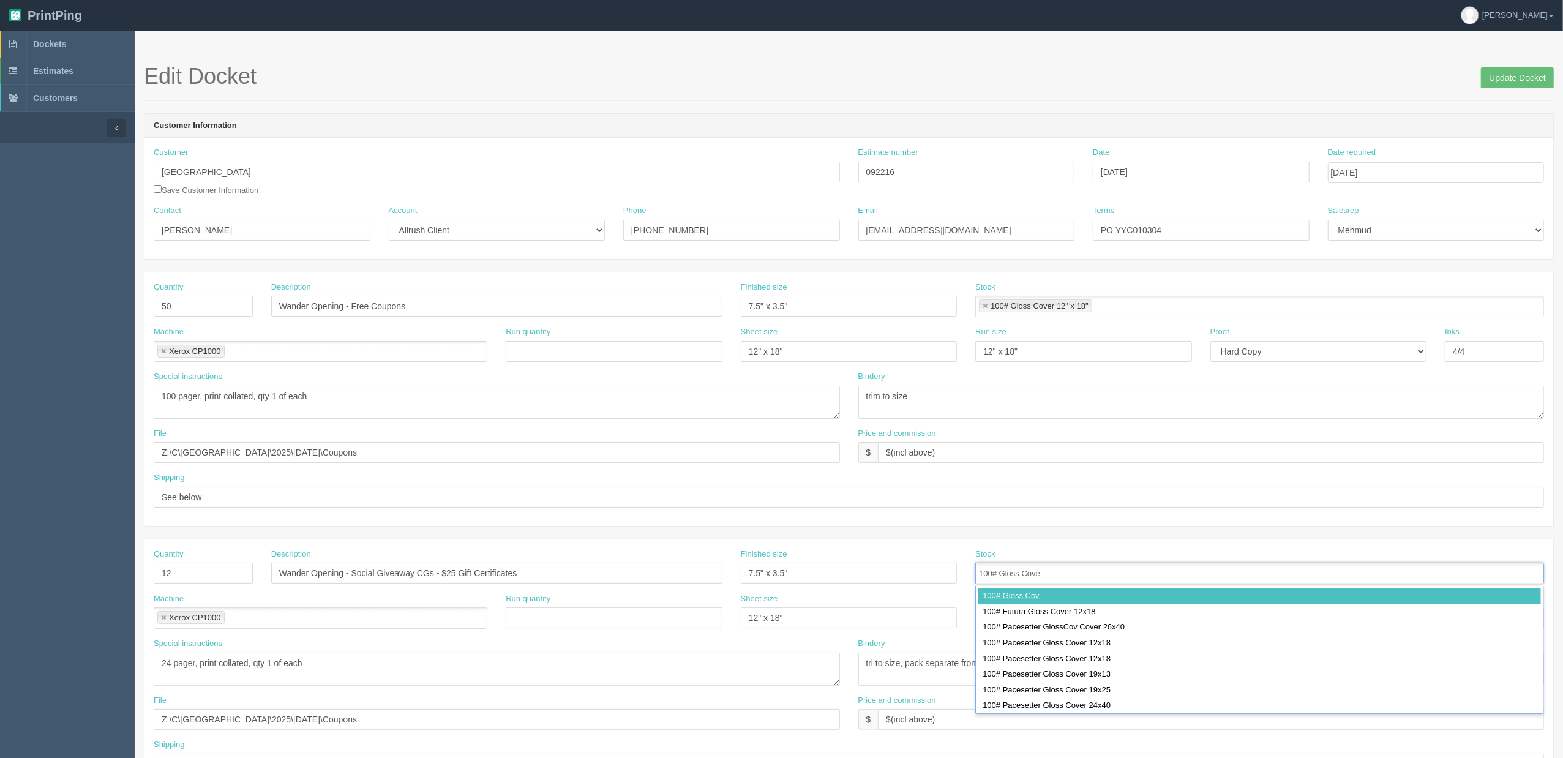
type input "100# Gloss Cover"
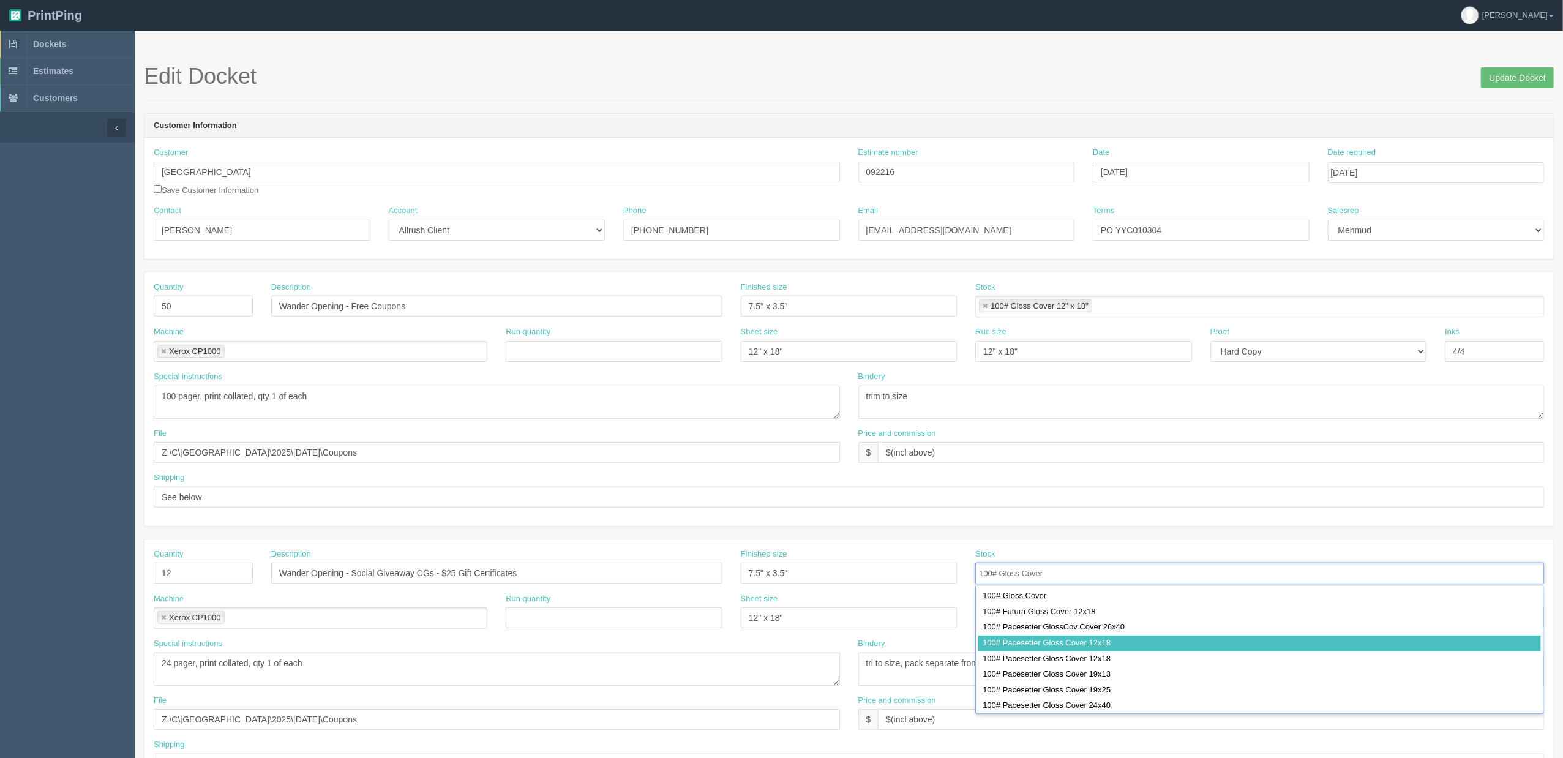
type input "100# Futura Gloss Cover 12x18,100# Pacesetter Gloss Cover 12x18"
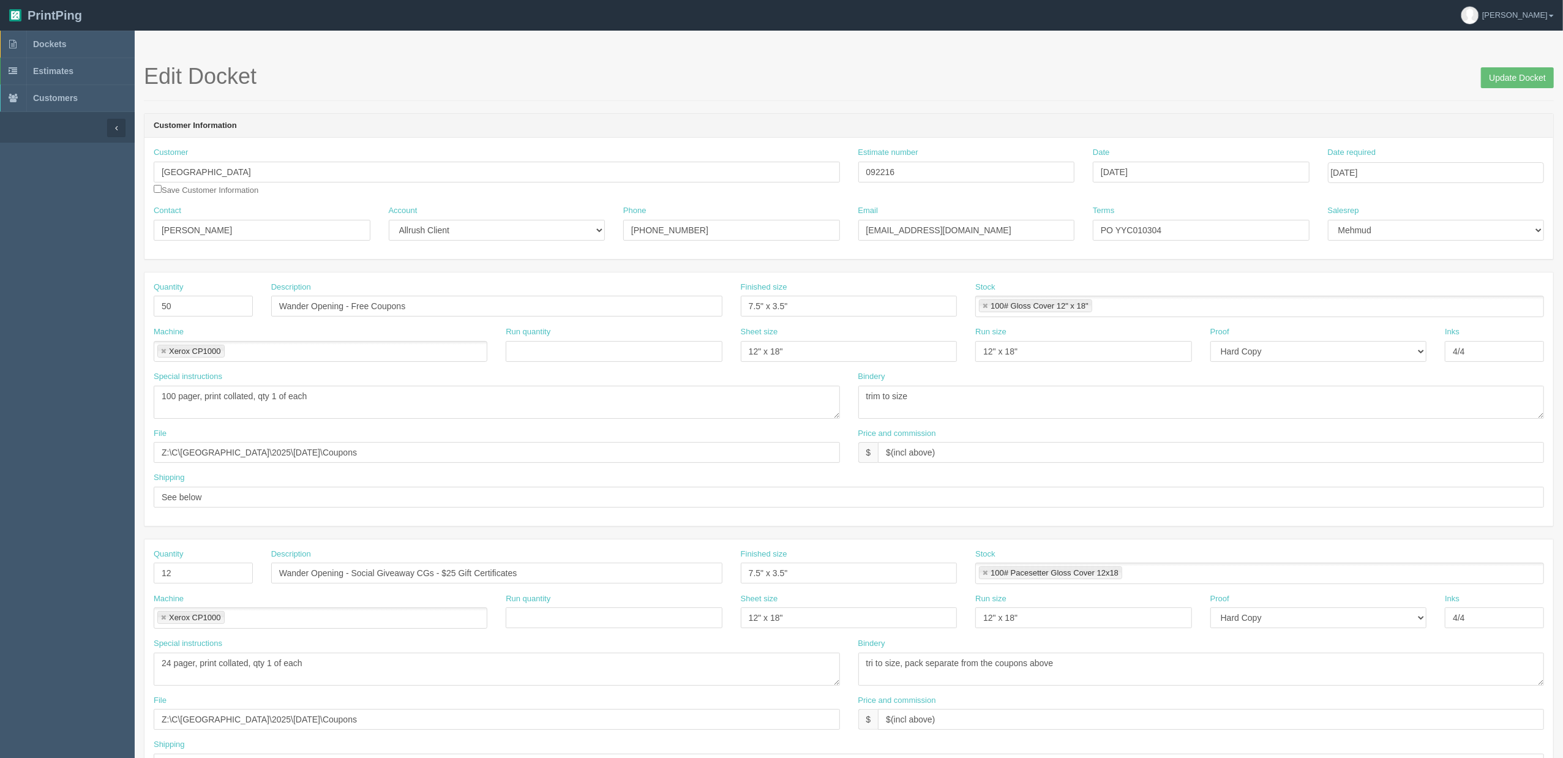
click at [987, 305] on link at bounding box center [985, 306] width 7 height 8
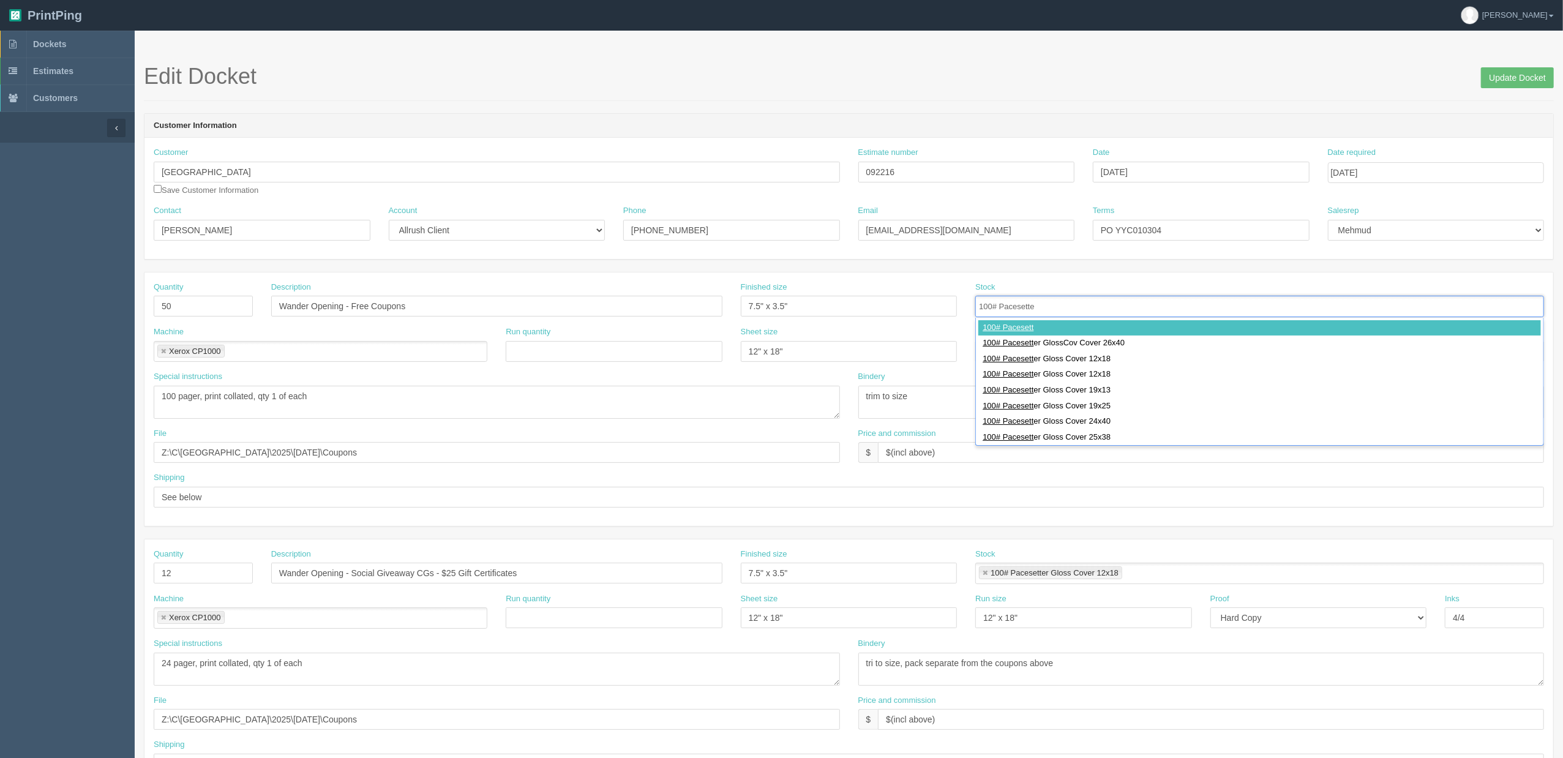
type input "100# Pacesetter"
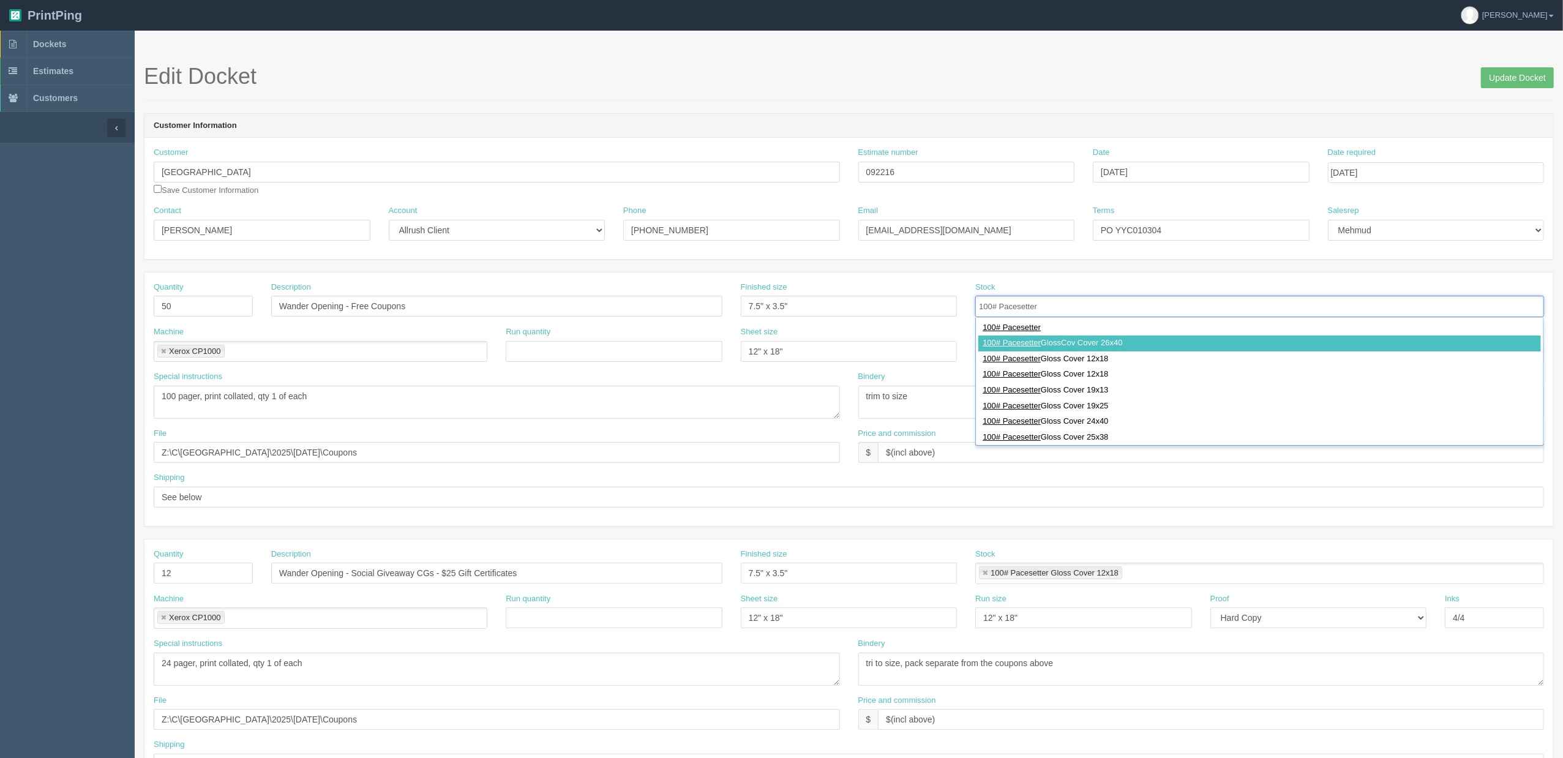
type input "100# Pacesetter Gloss Cover 12x18"
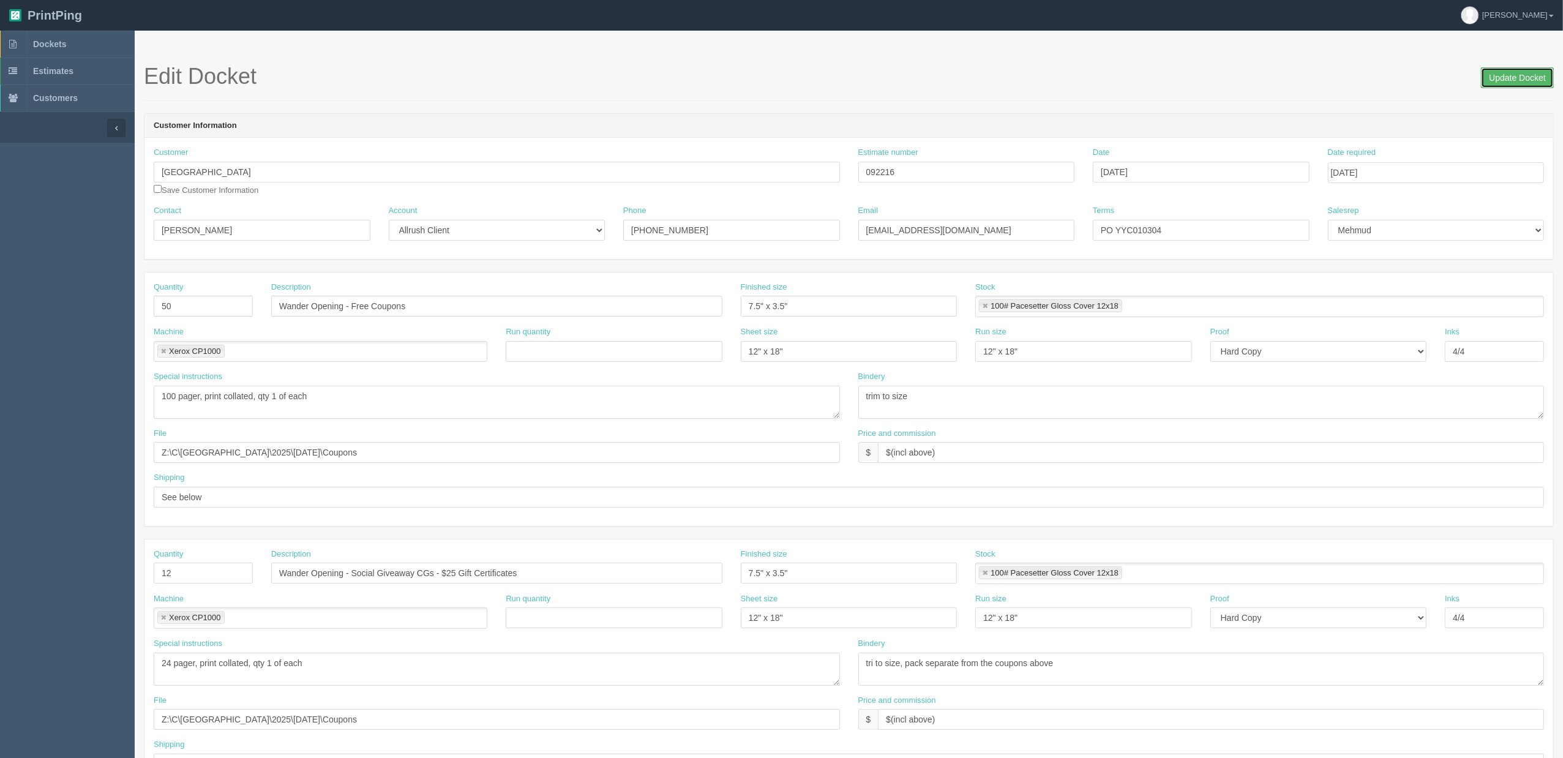
click at [1521, 82] on input "Update Docket" at bounding box center [1517, 77] width 73 height 21
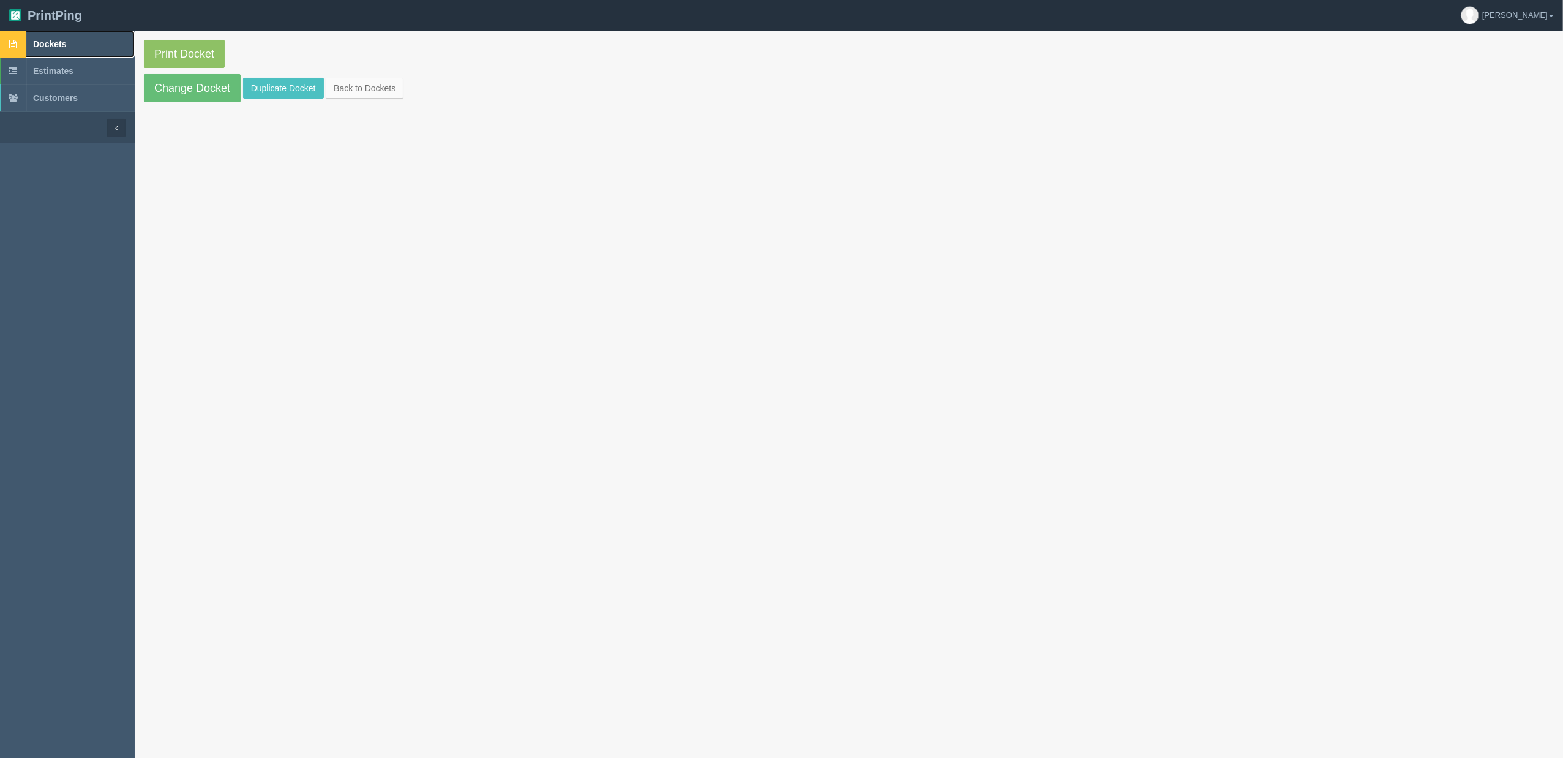
click at [69, 38] on link "Dockets" at bounding box center [67, 44] width 135 height 27
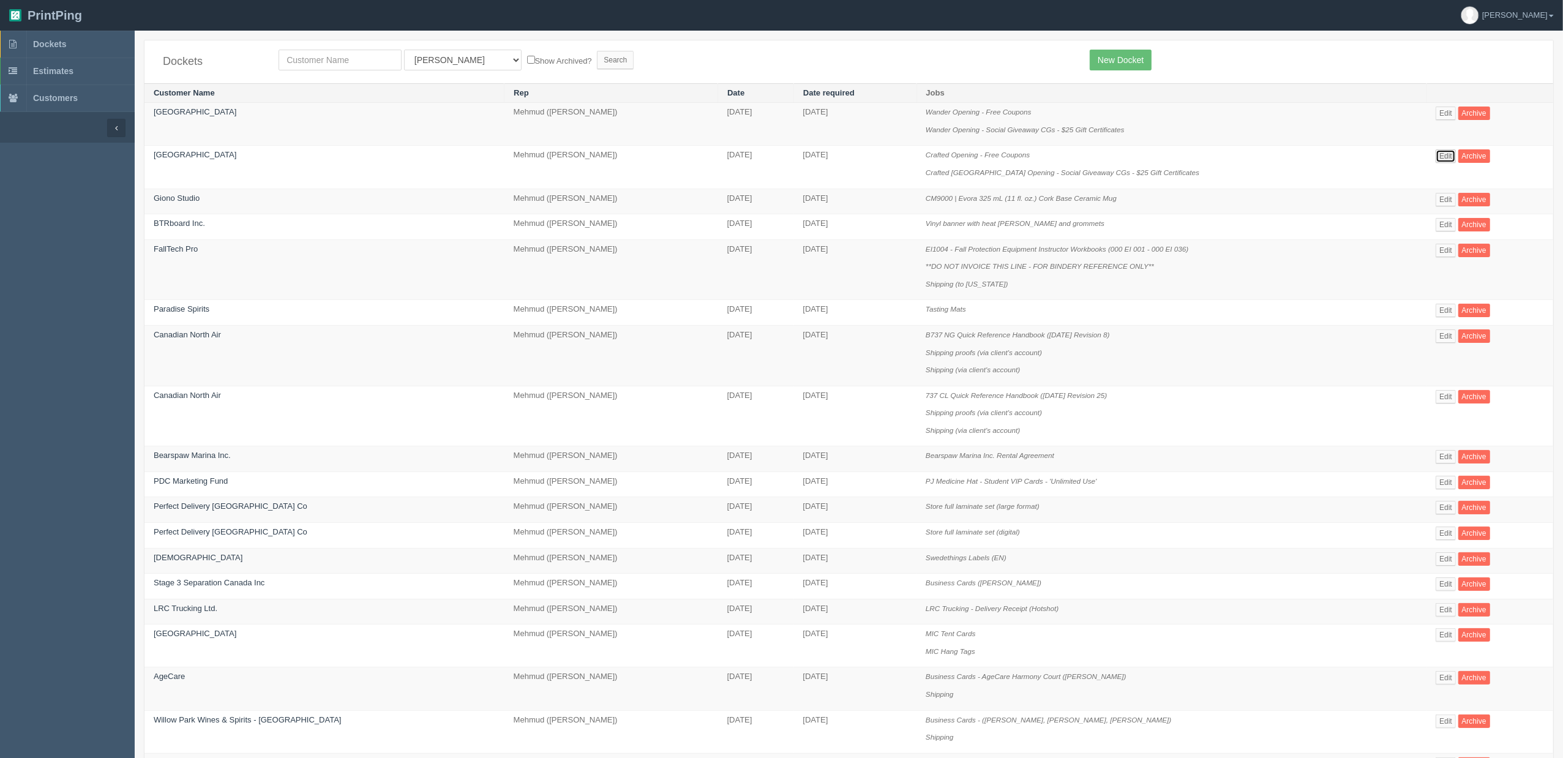
click at [1441, 156] on link "Edit" at bounding box center [1446, 155] width 20 height 13
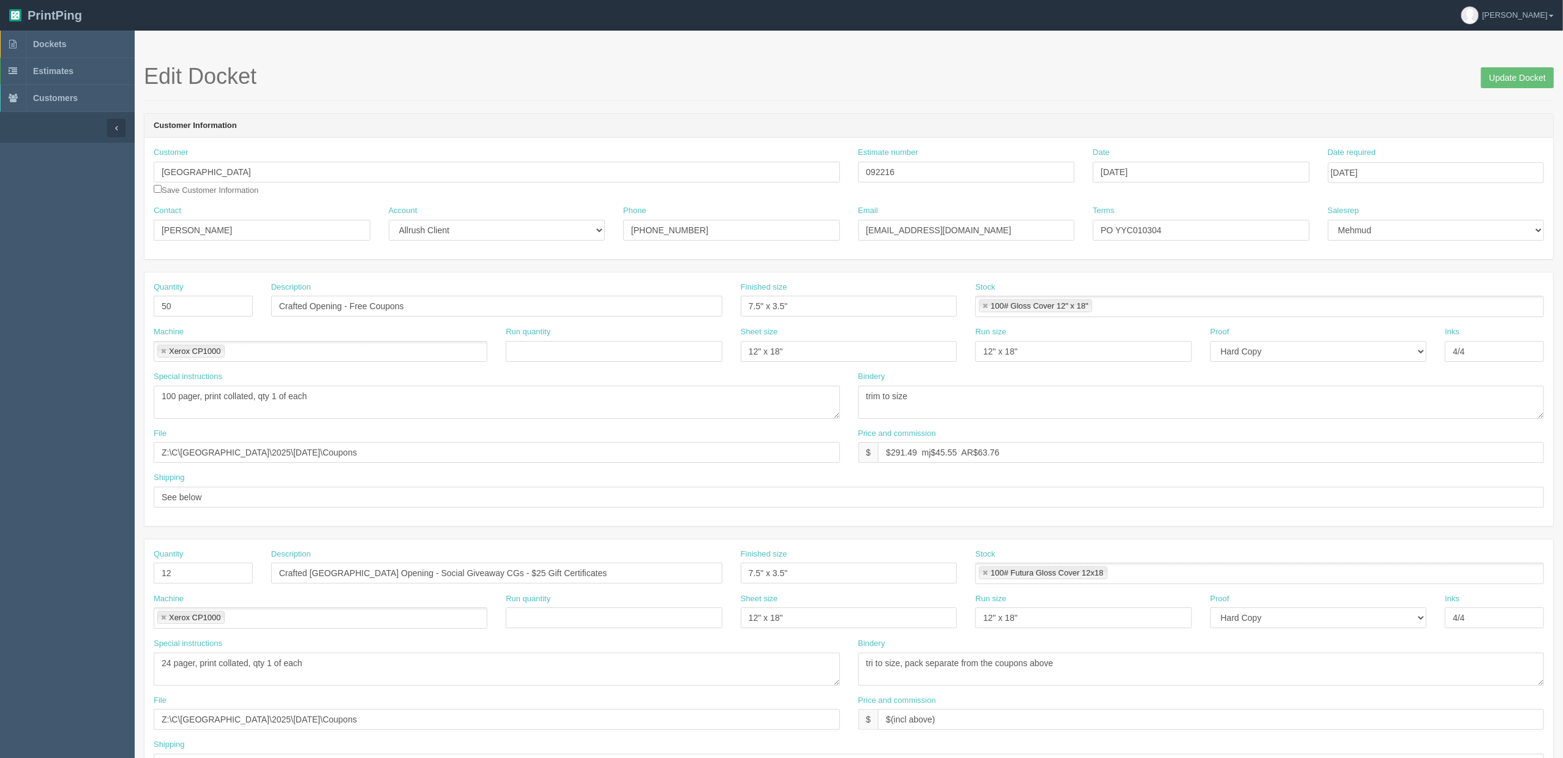
click at [985, 307] on link at bounding box center [985, 306] width 7 height 8
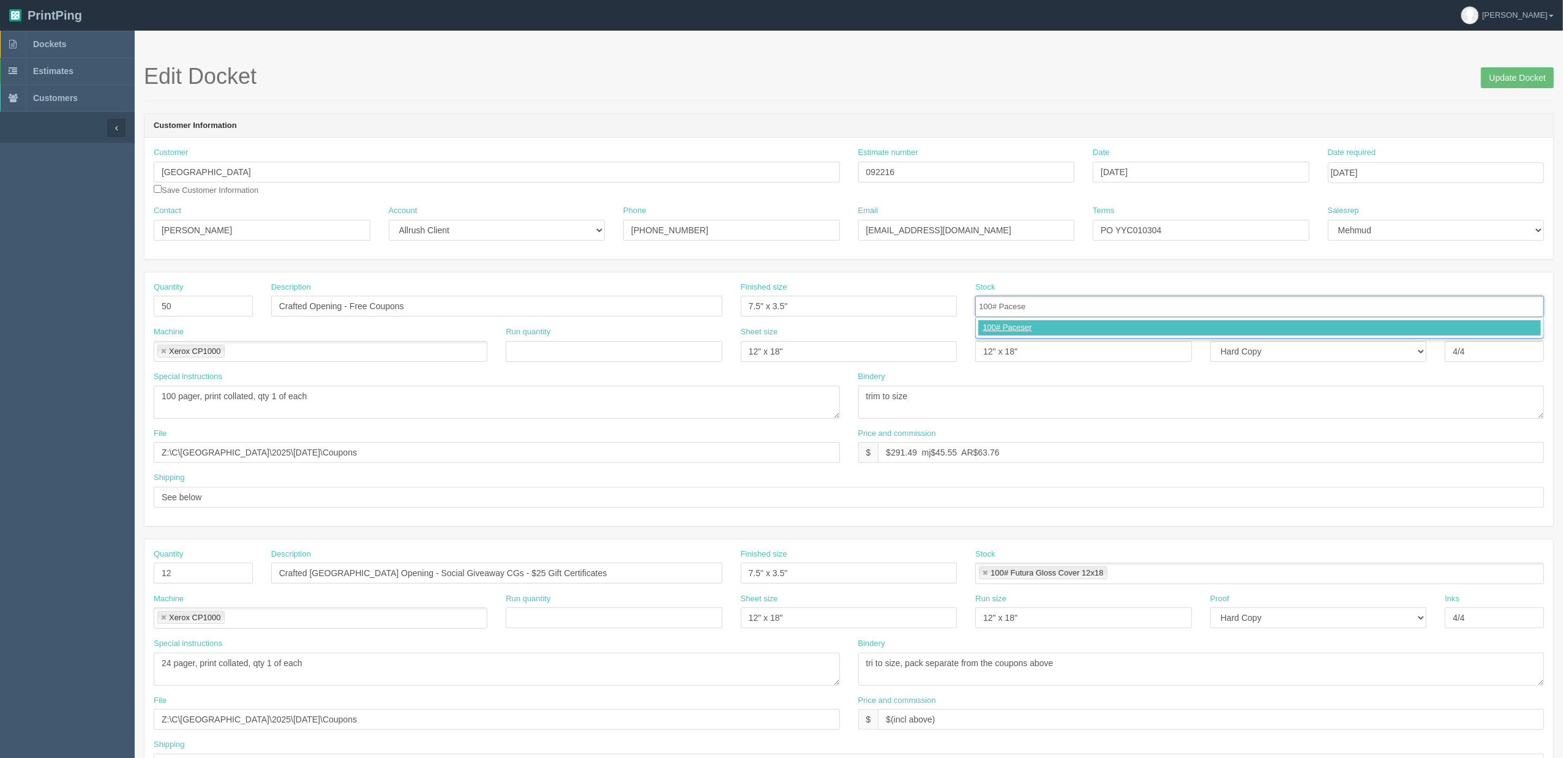
type input "100# Paces"
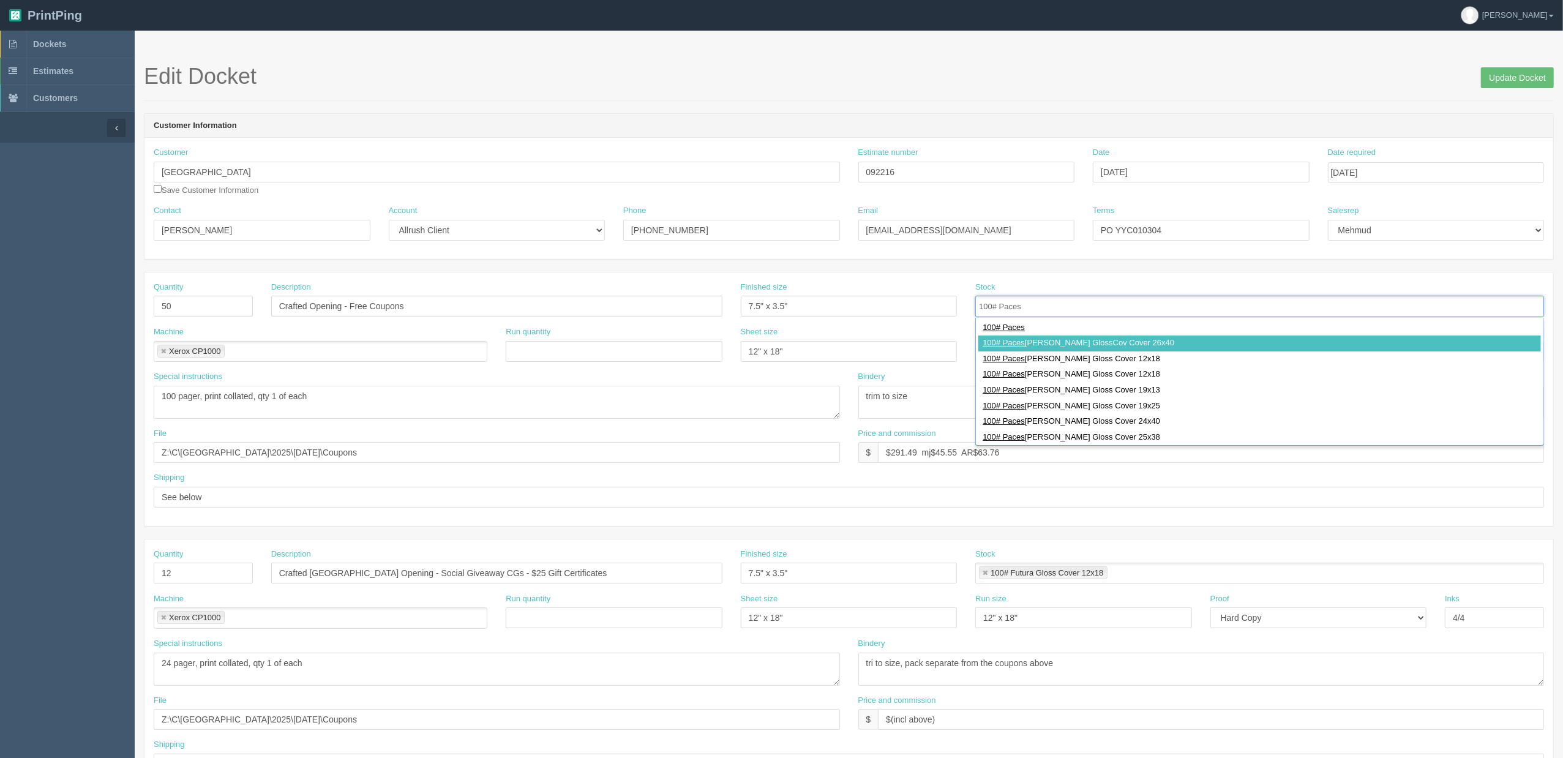
type input "100# Pacesetter Gloss Cover 12x18"
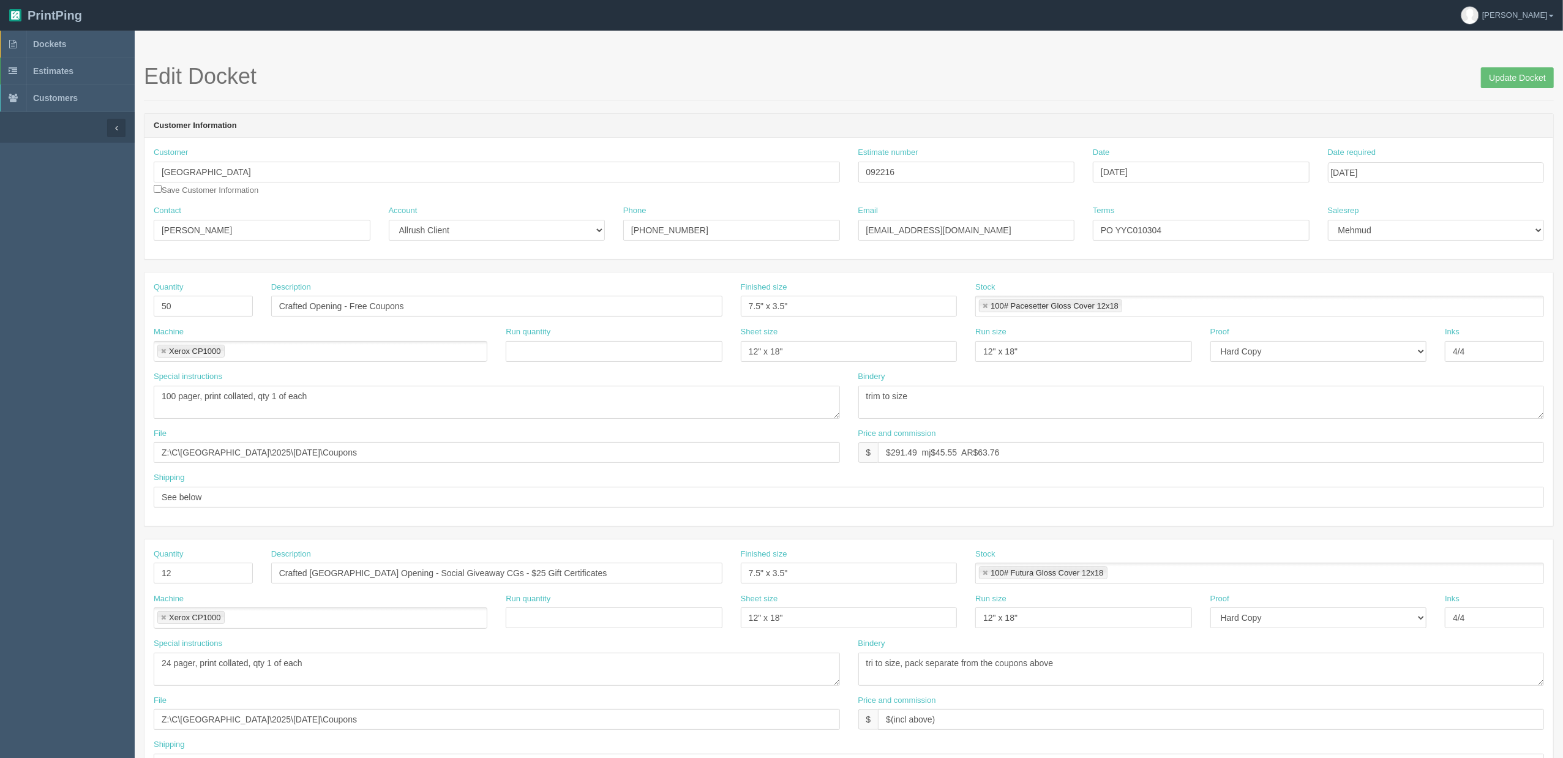
click at [986, 573] on link at bounding box center [985, 573] width 7 height 8
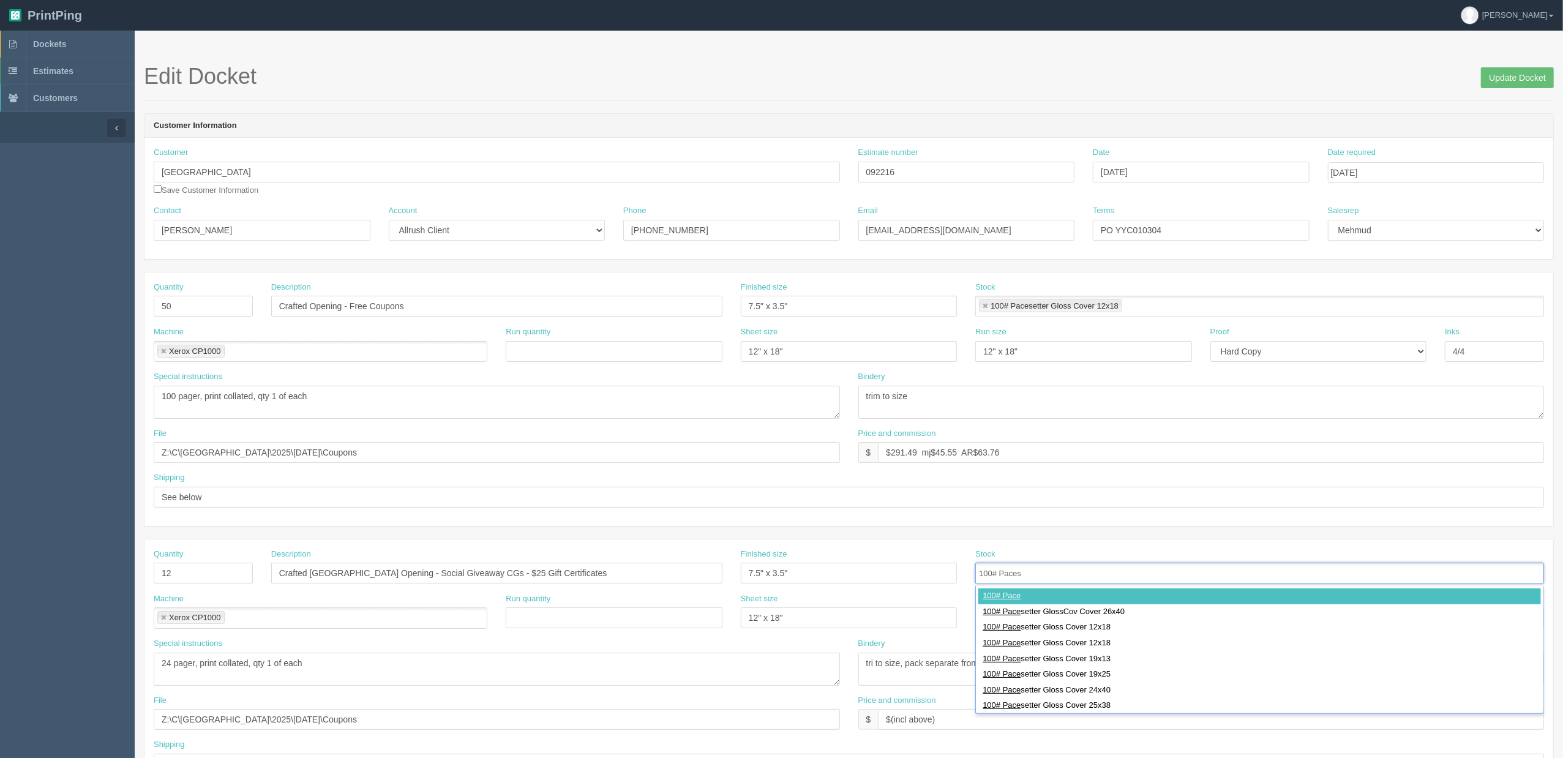
type input "100# Pacese"
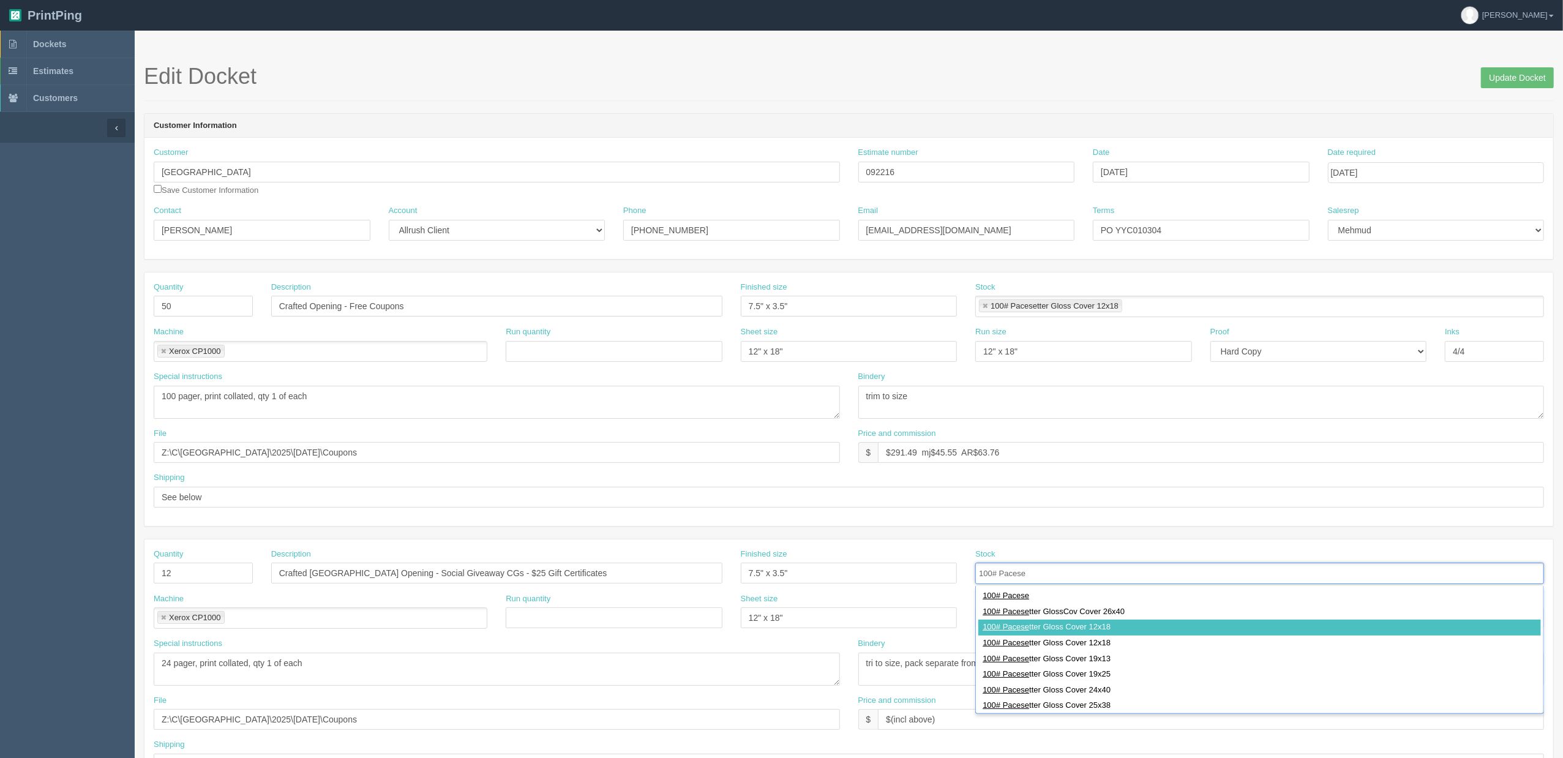
type input "100# Pacesetter Gloss Cover 12x18"
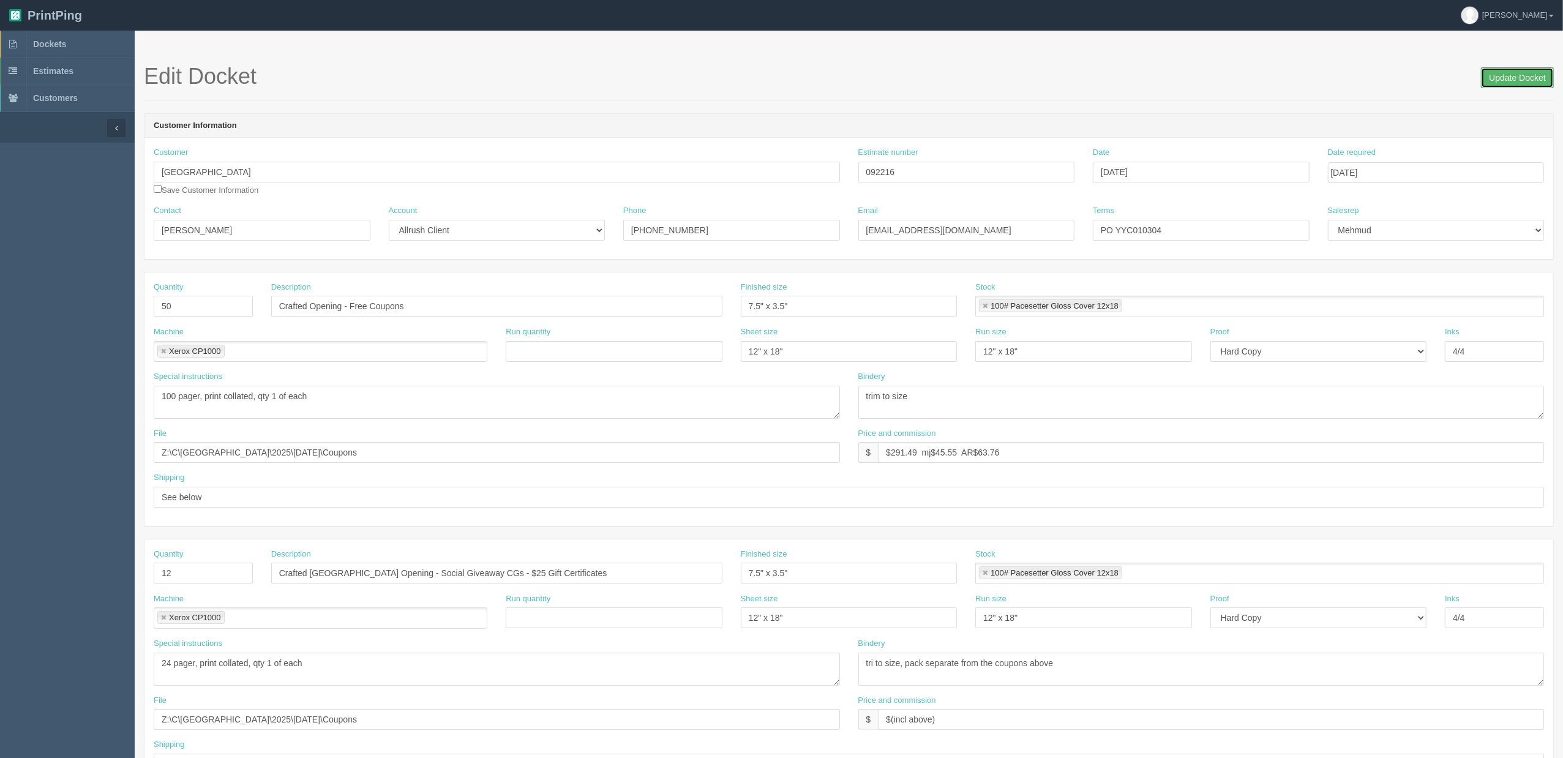
click at [1510, 82] on input "Update Docket" at bounding box center [1517, 77] width 73 height 21
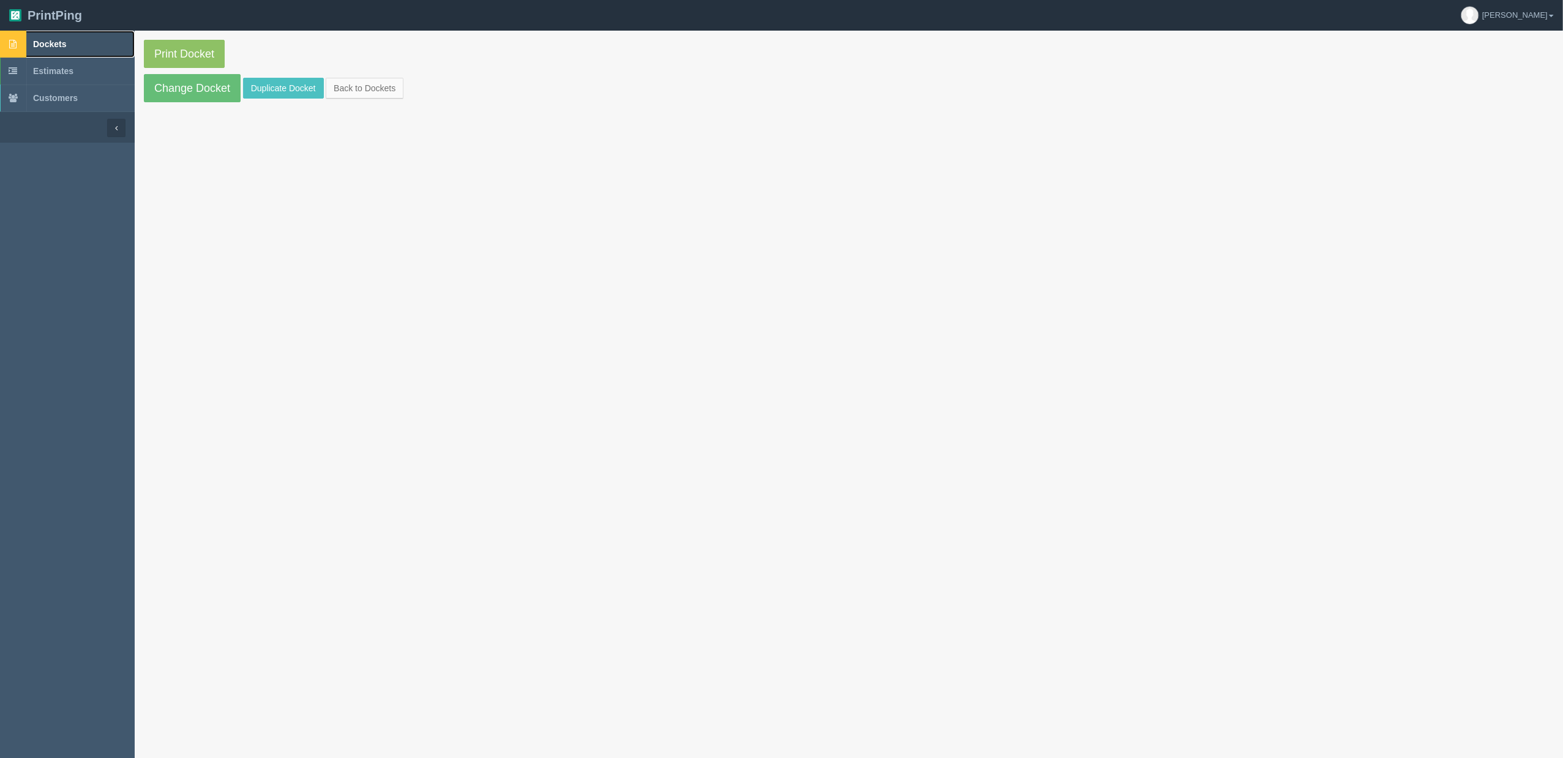
click at [71, 39] on link "Dockets" at bounding box center [67, 44] width 135 height 27
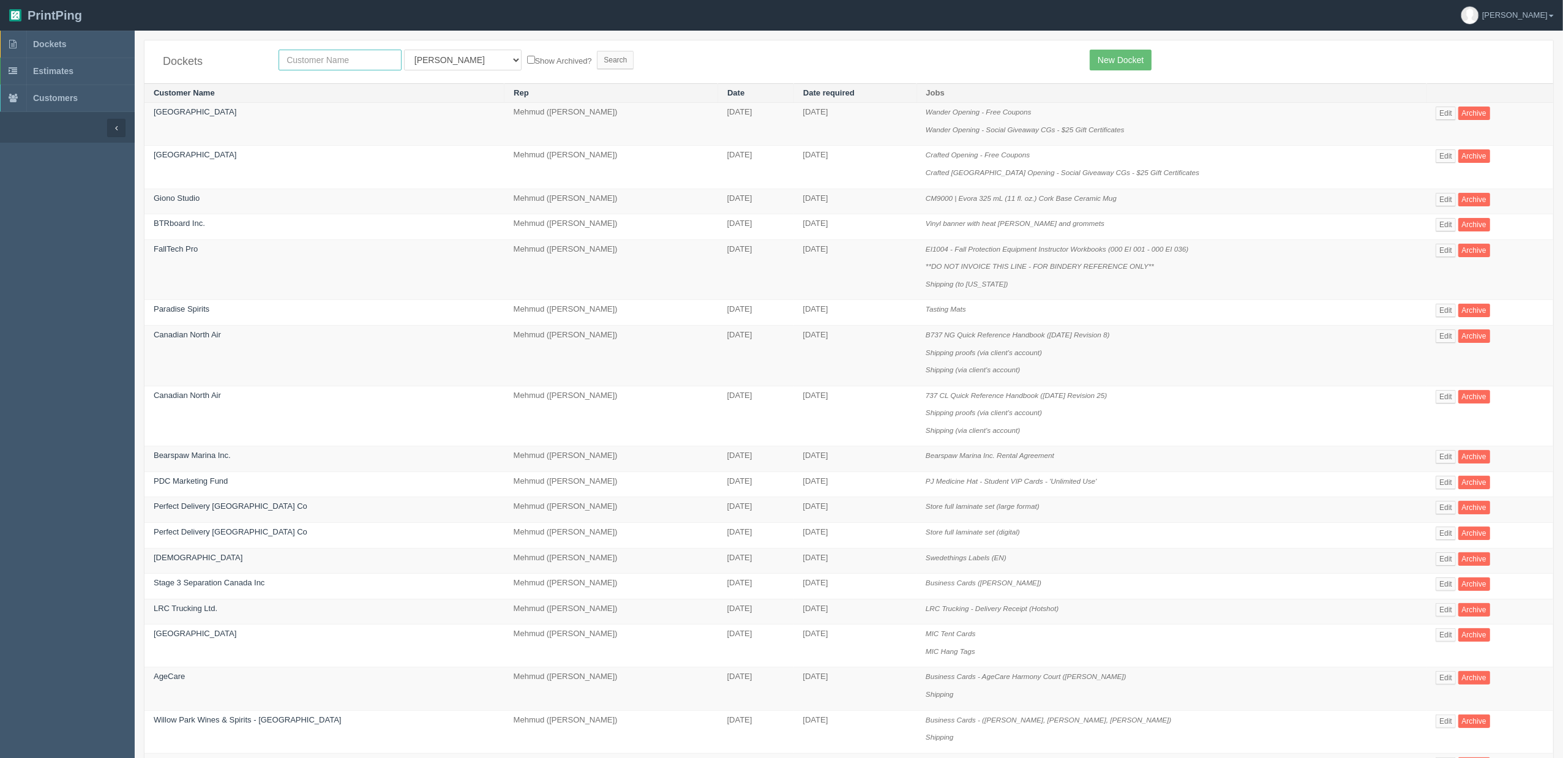
click at [366, 61] on input "text" at bounding box center [340, 60] width 123 height 21
type input "fallt"
click at [597, 51] on input "Search" at bounding box center [615, 60] width 37 height 18
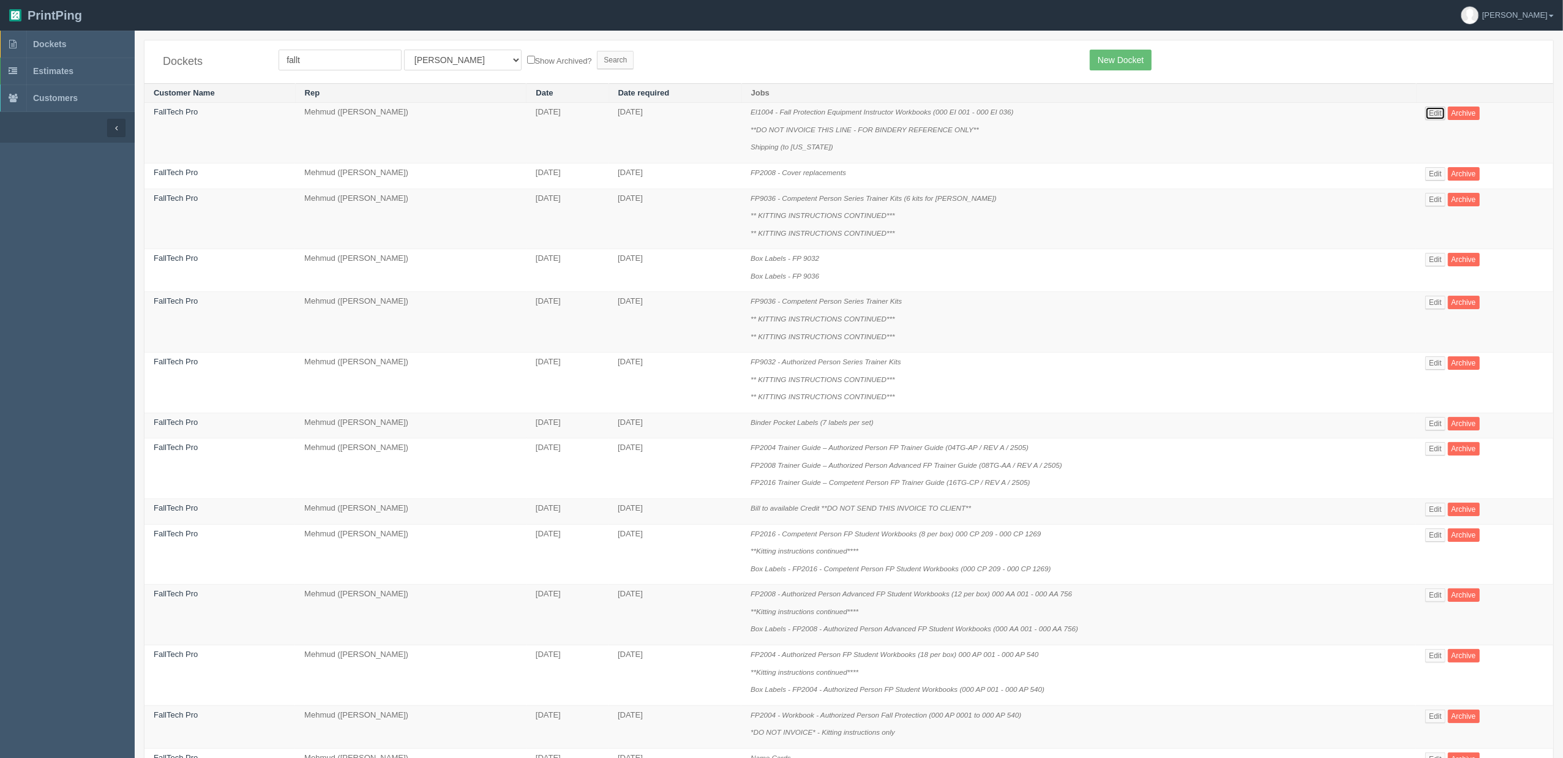
click at [1434, 113] on link "Edit" at bounding box center [1435, 113] width 20 height 13
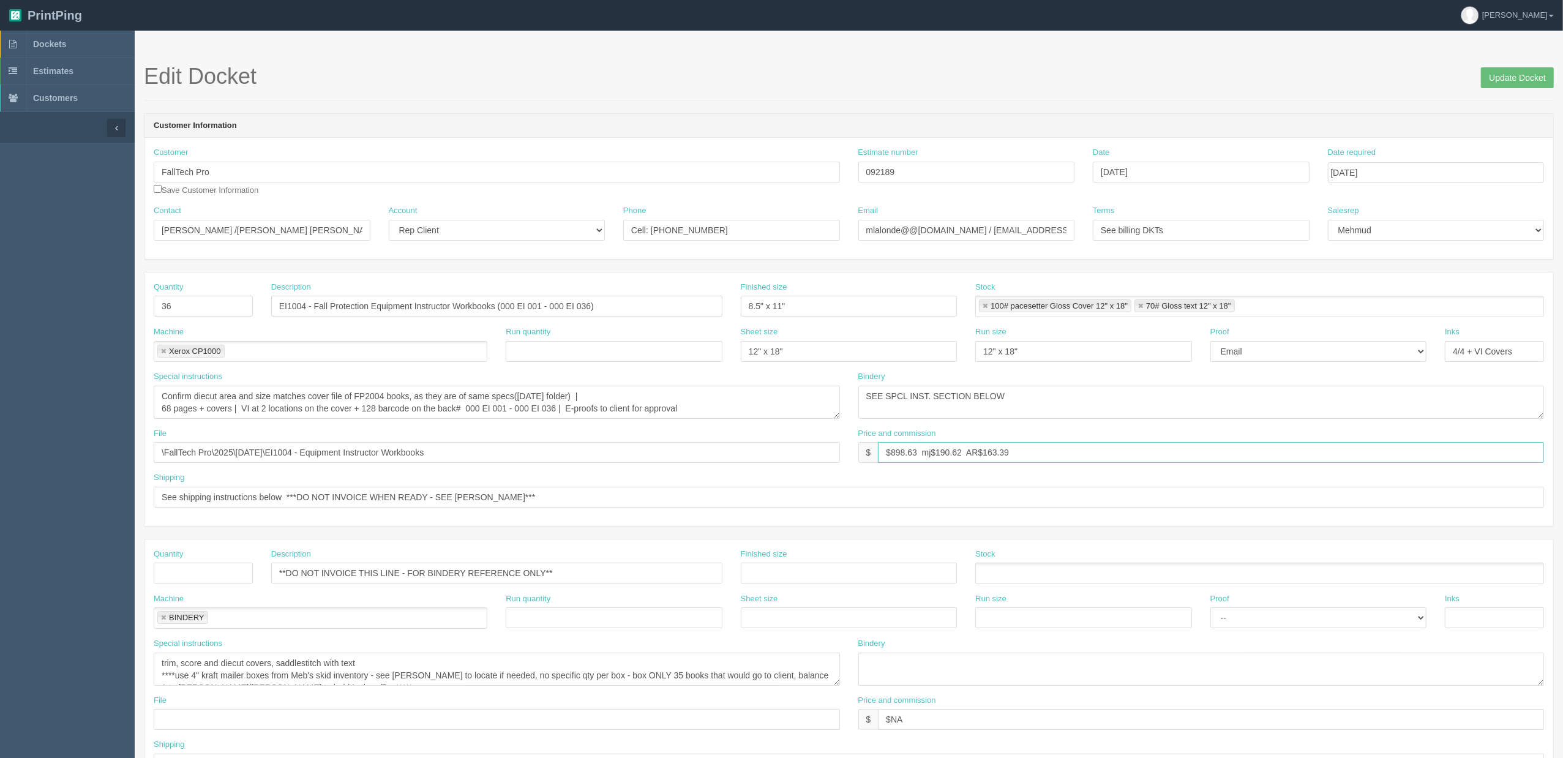
drag, startPoint x: 844, startPoint y: 454, endPoint x: 716, endPoint y: 460, distance: 127.5
click at [764, 456] on div "File \FallTech Pro\2025\[DATE]\EI1004 - Equipment Instructor Workbooks Price an…" at bounding box center [849, 450] width 1409 height 45
